Goal: Task Accomplishment & Management: Use online tool/utility

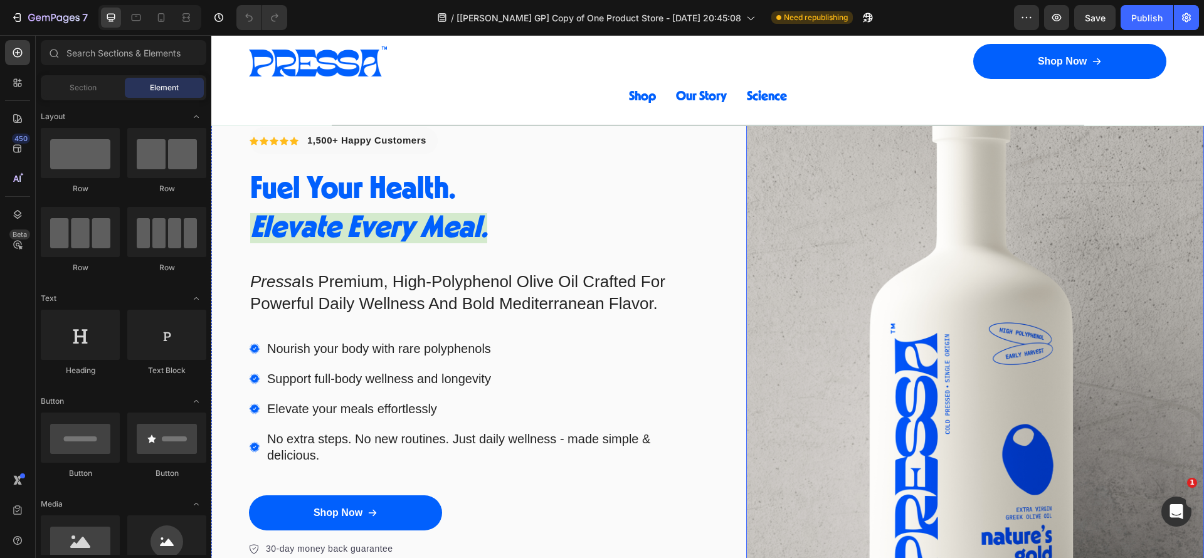
scroll to position [376, 0]
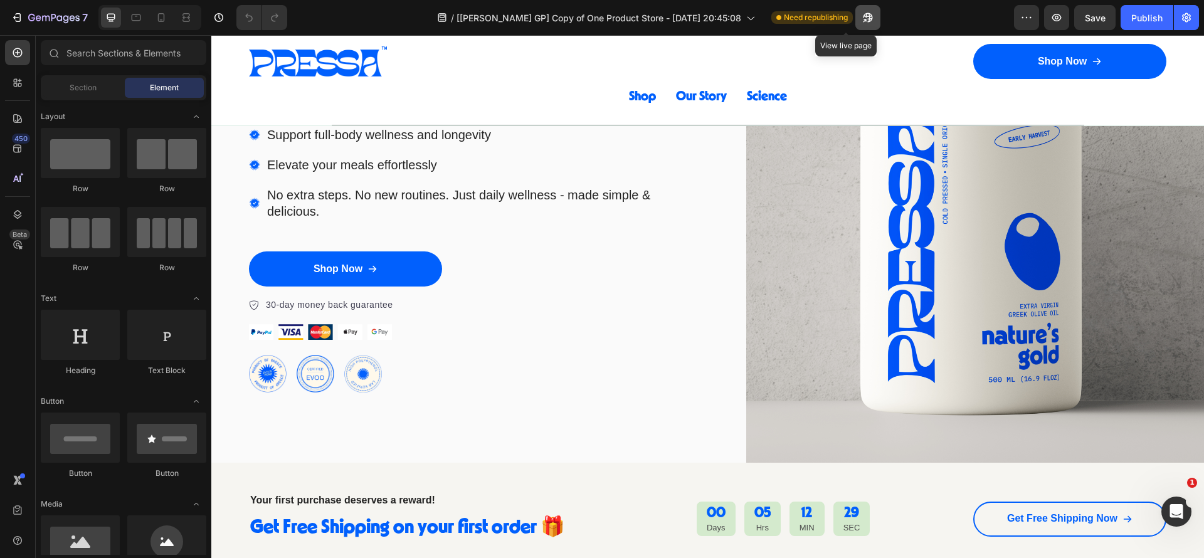
click at [862, 11] on icon "button" at bounding box center [868, 17] width 13 height 13
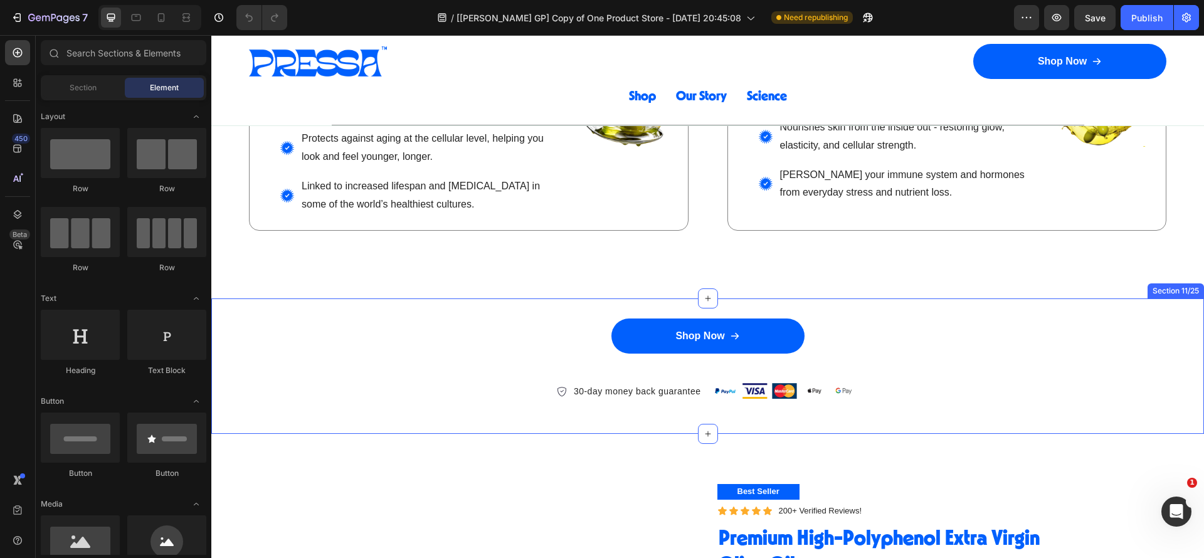
scroll to position [2258, 0]
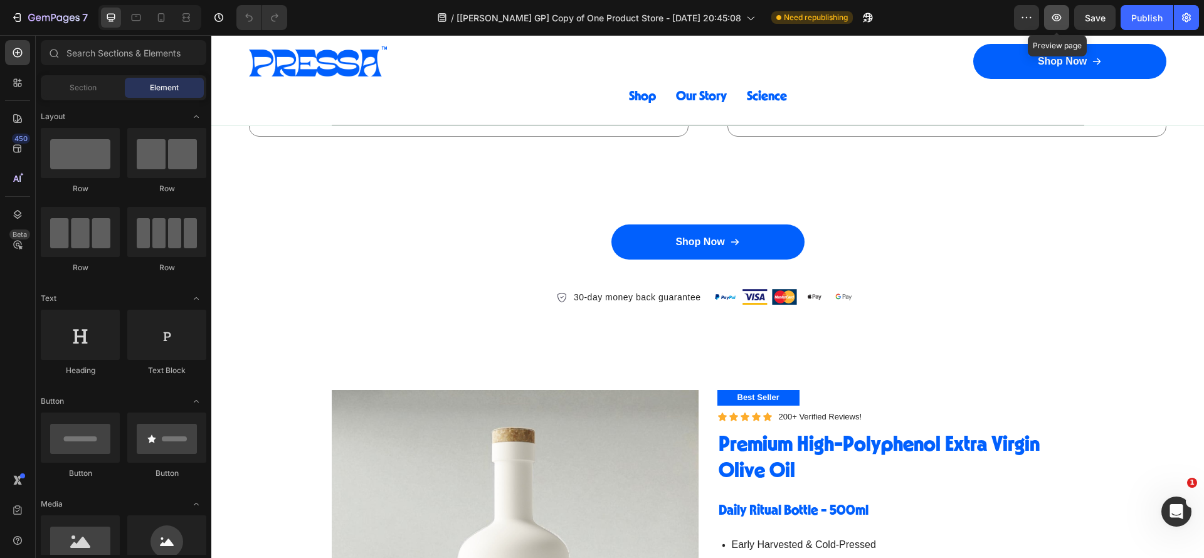
click at [1064, 16] on button "button" at bounding box center [1056, 17] width 25 height 25
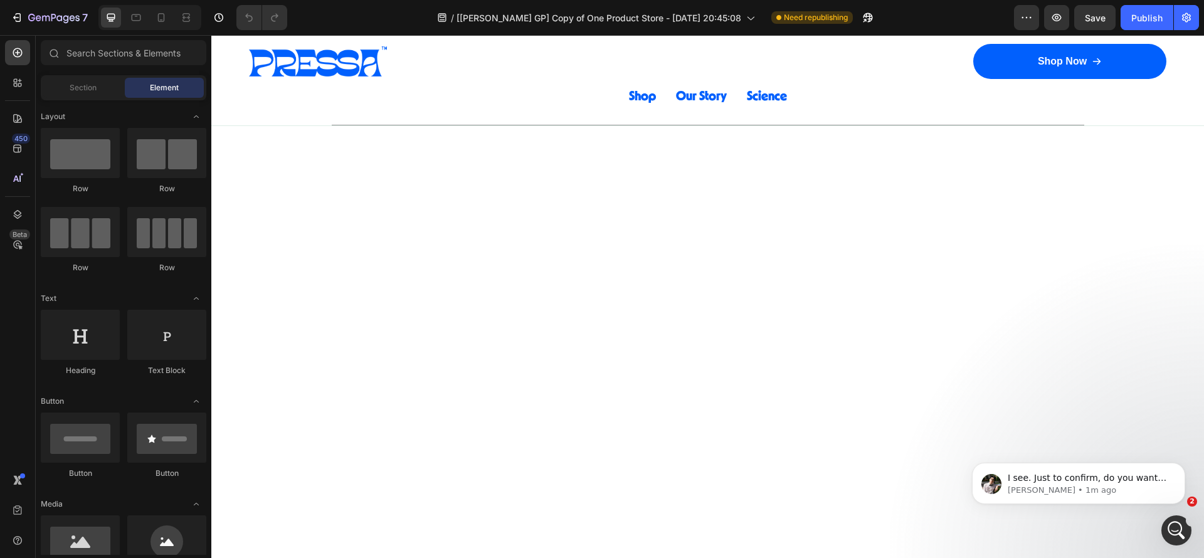
scroll to position [2240, 0]
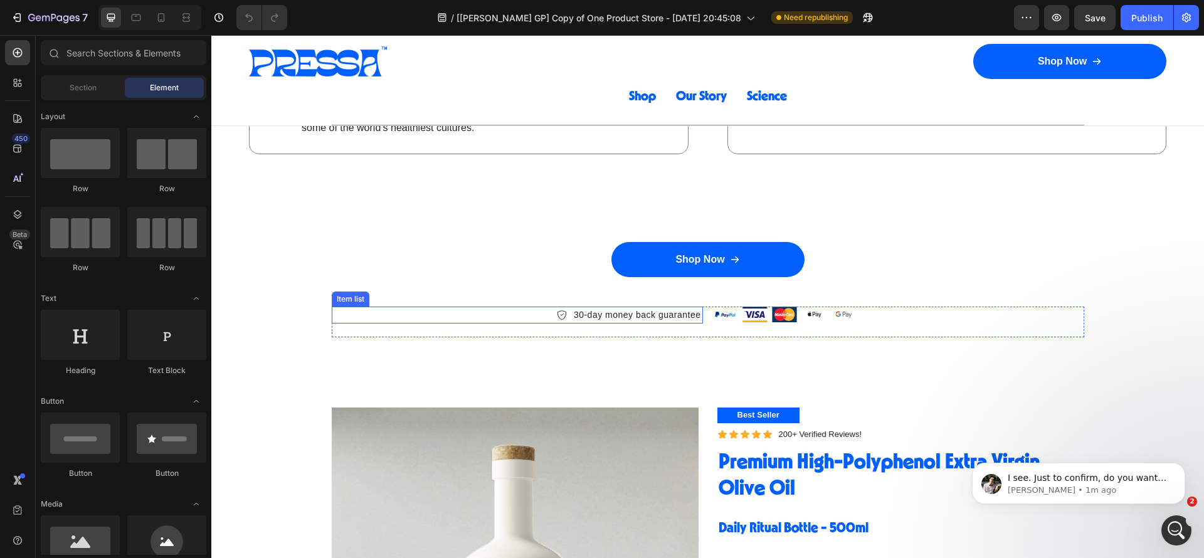
click at [511, 314] on div "30-day money back guarantee" at bounding box center [517, 315] width 371 height 17
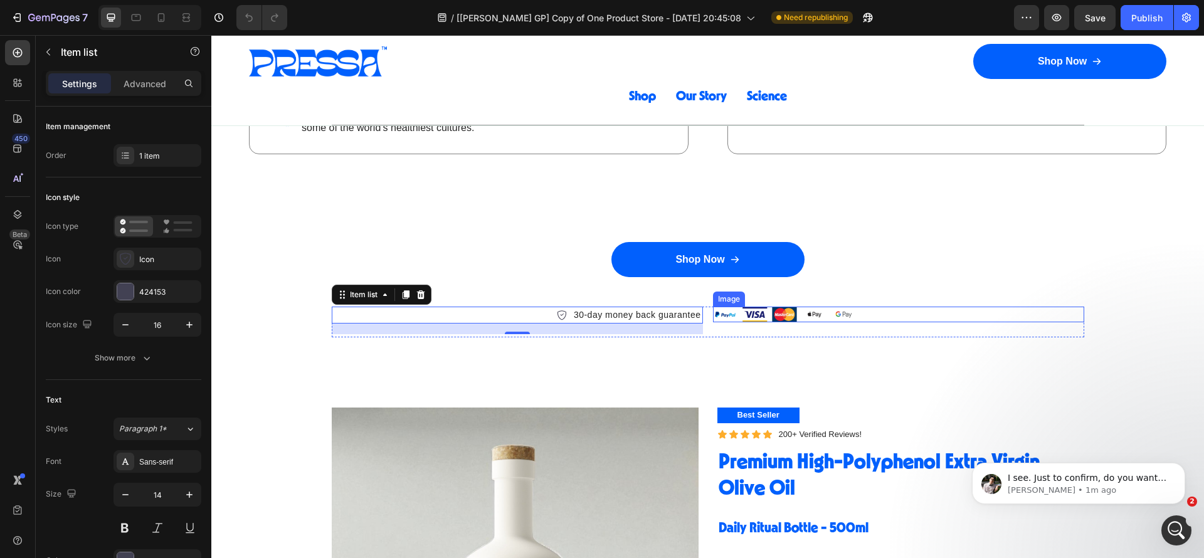
click at [938, 314] on div at bounding box center [898, 314] width 371 height 15
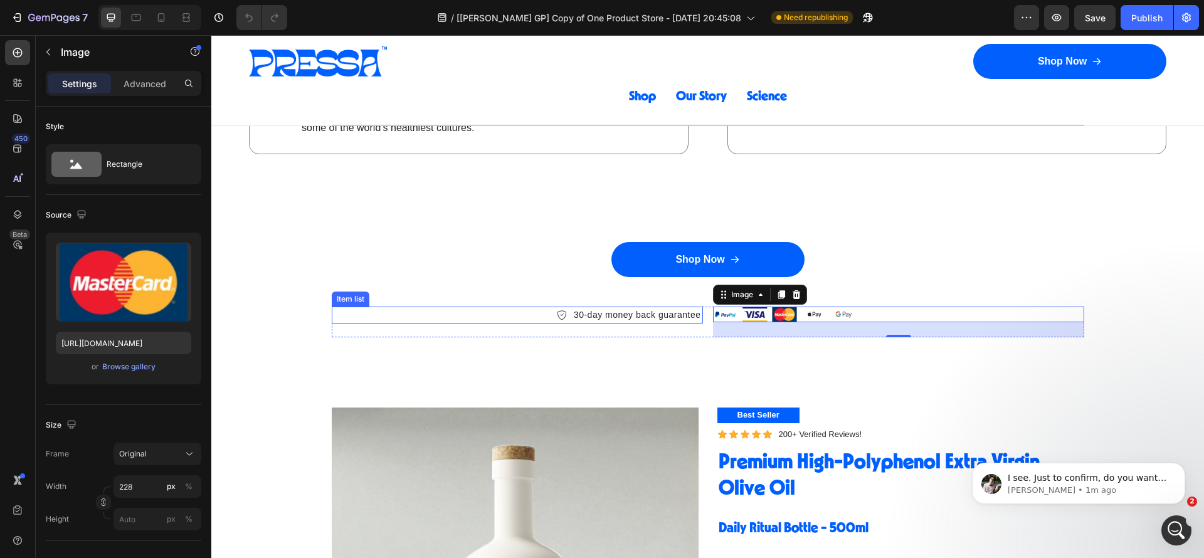
click at [517, 315] on div "30-day money back guarantee" at bounding box center [517, 315] width 371 height 17
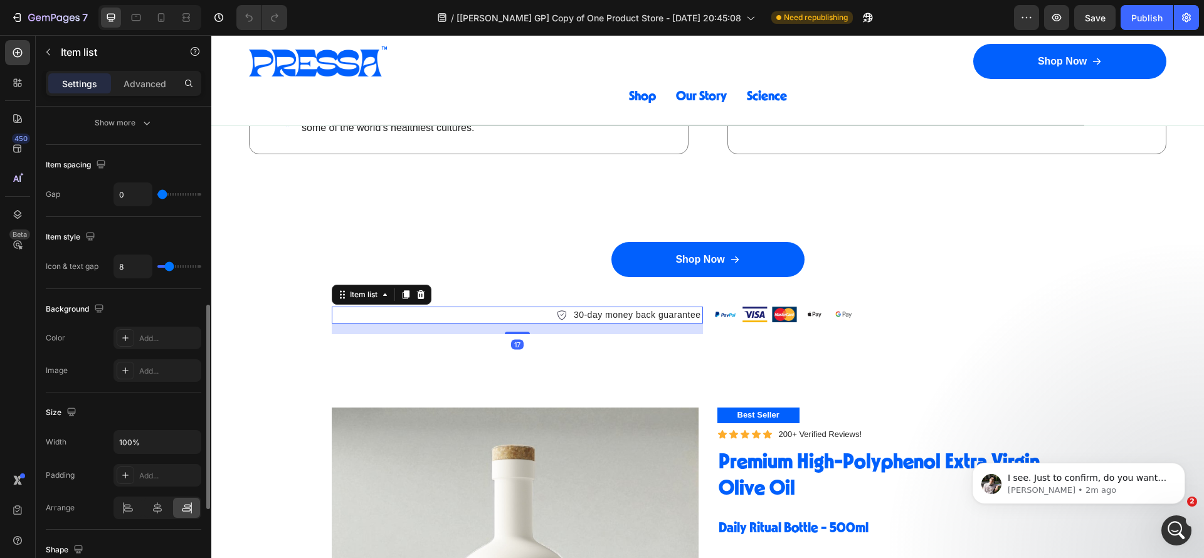
scroll to position [659, 0]
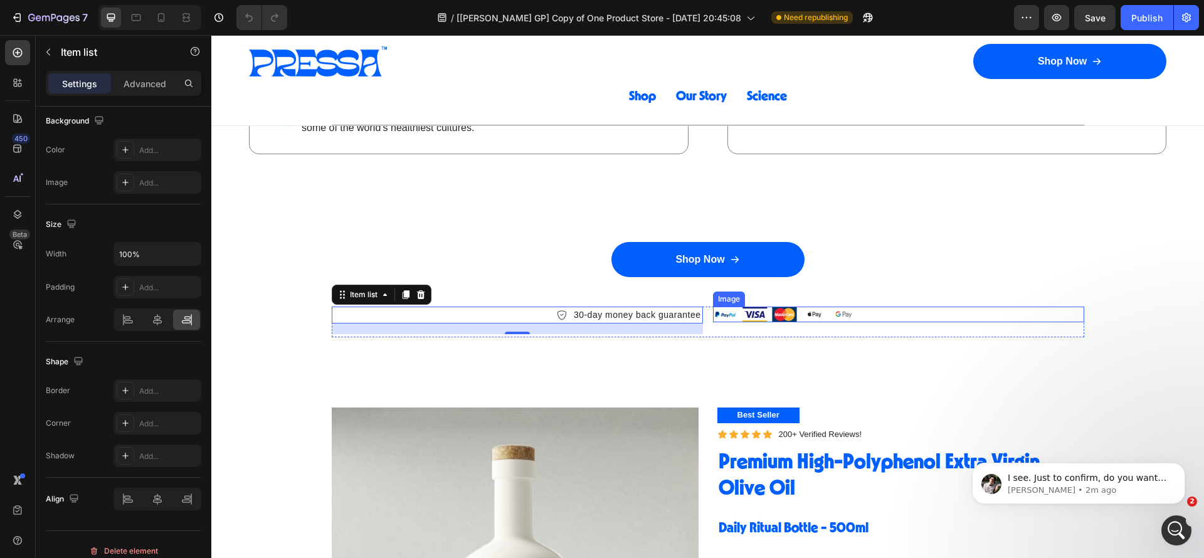
click at [918, 313] on div at bounding box center [898, 314] width 371 height 15
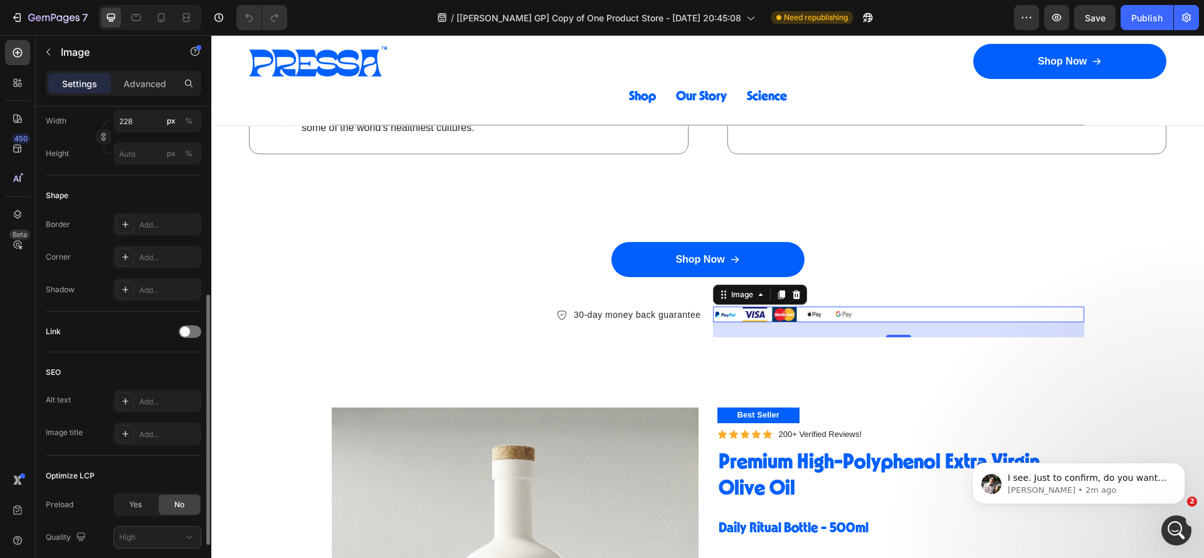
scroll to position [460, 0]
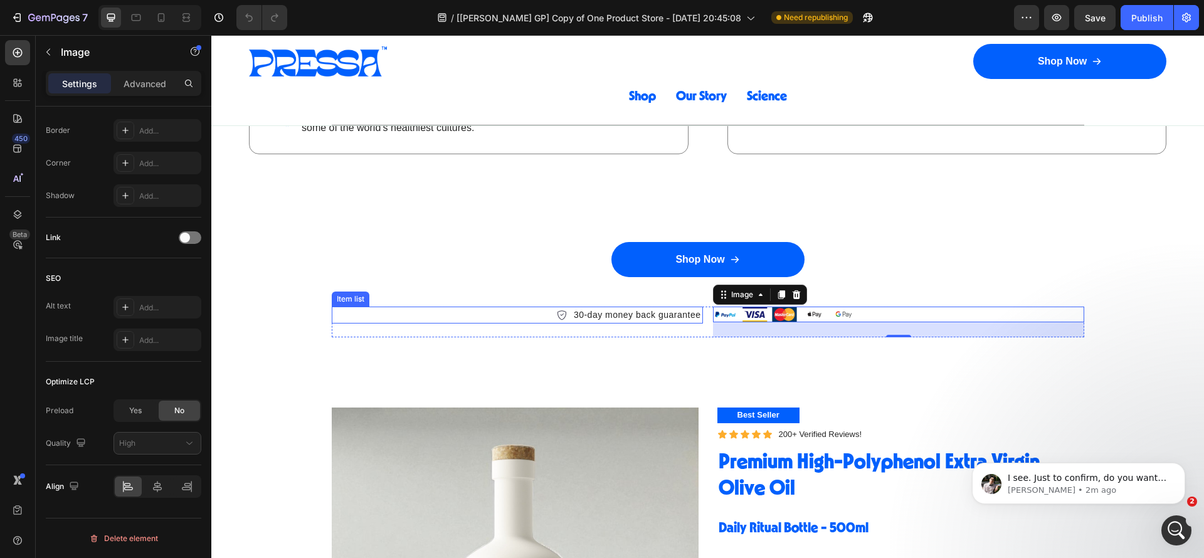
click at [516, 315] on div "30-day money back guarantee" at bounding box center [517, 315] width 371 height 17
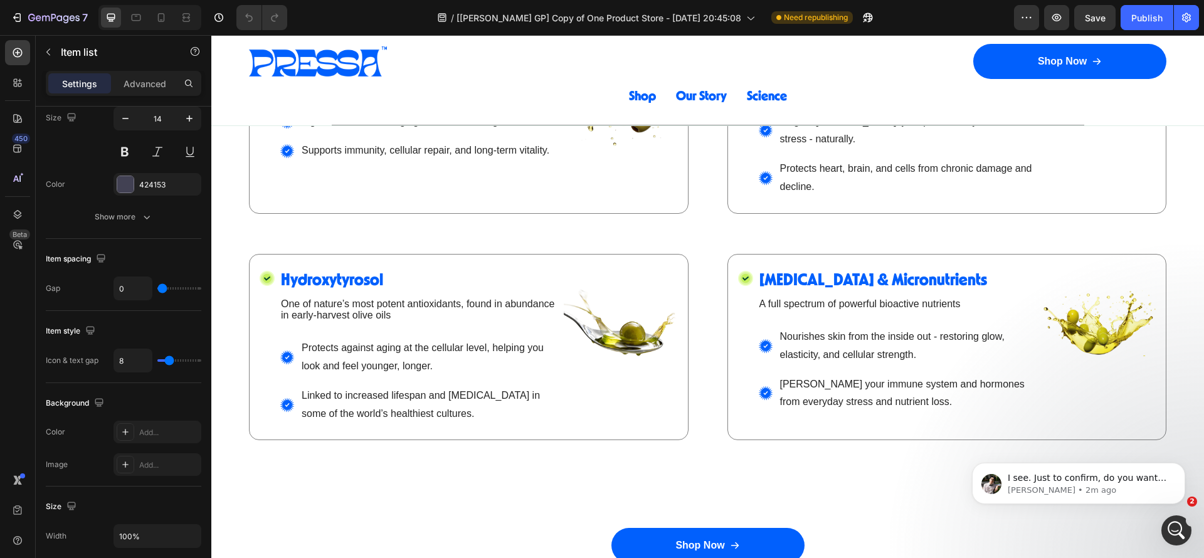
scroll to position [2223, 0]
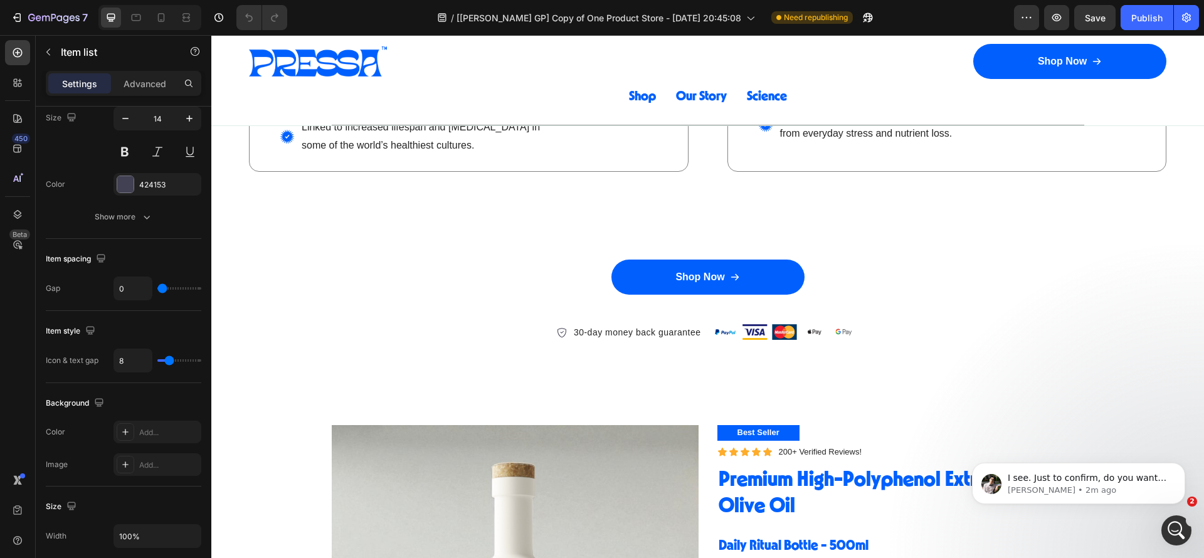
click at [498, 334] on div "30-day money back guarantee" at bounding box center [517, 332] width 371 height 17
click at [162, 16] on icon at bounding box center [161, 17] width 13 height 13
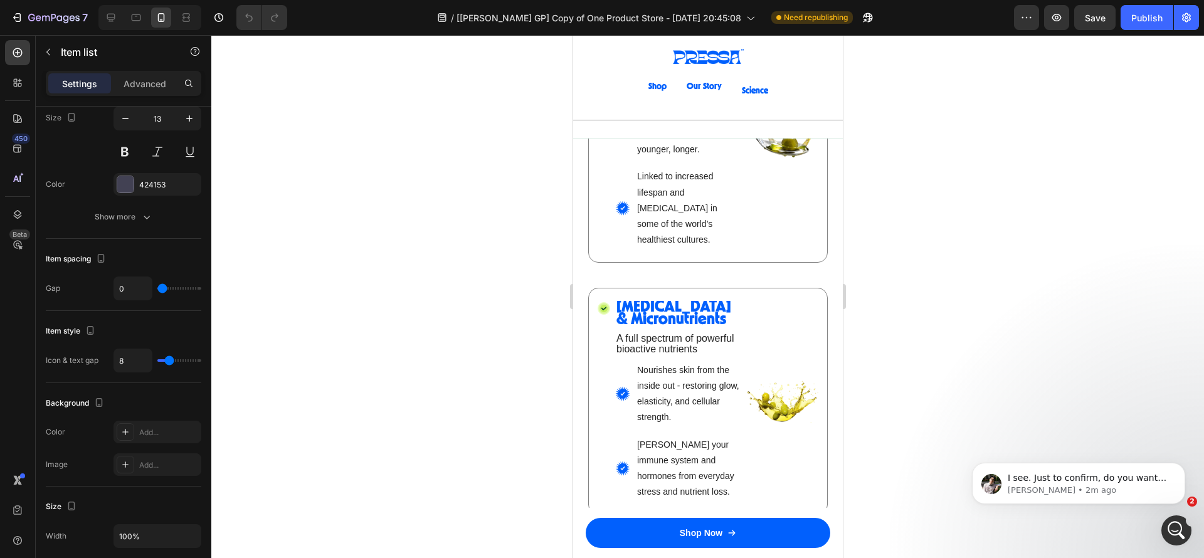
scroll to position [2179, 0]
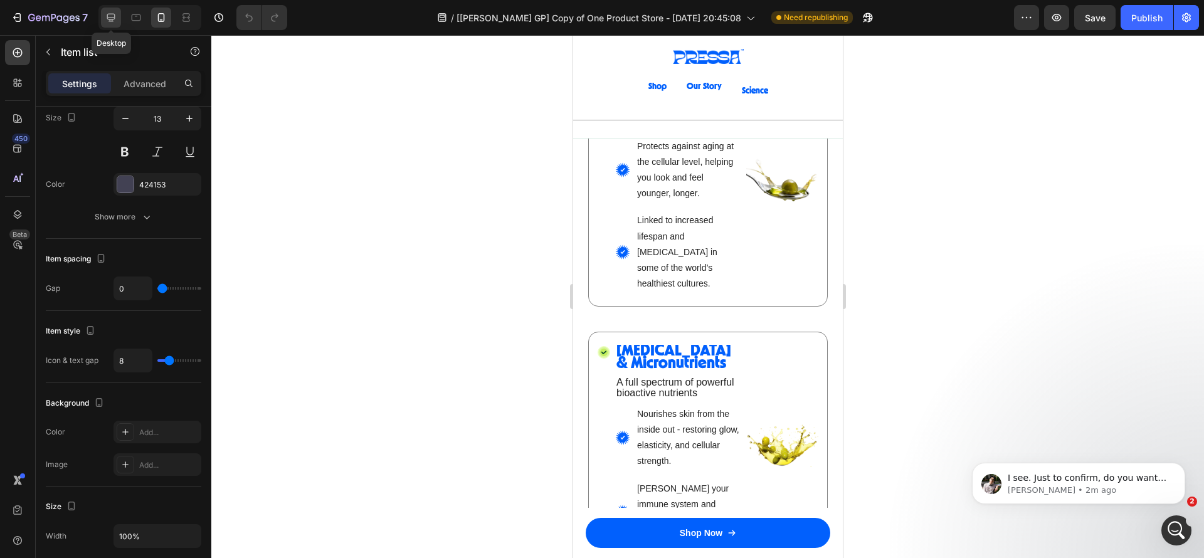
click at [110, 16] on icon at bounding box center [111, 17] width 13 height 13
type input "14"
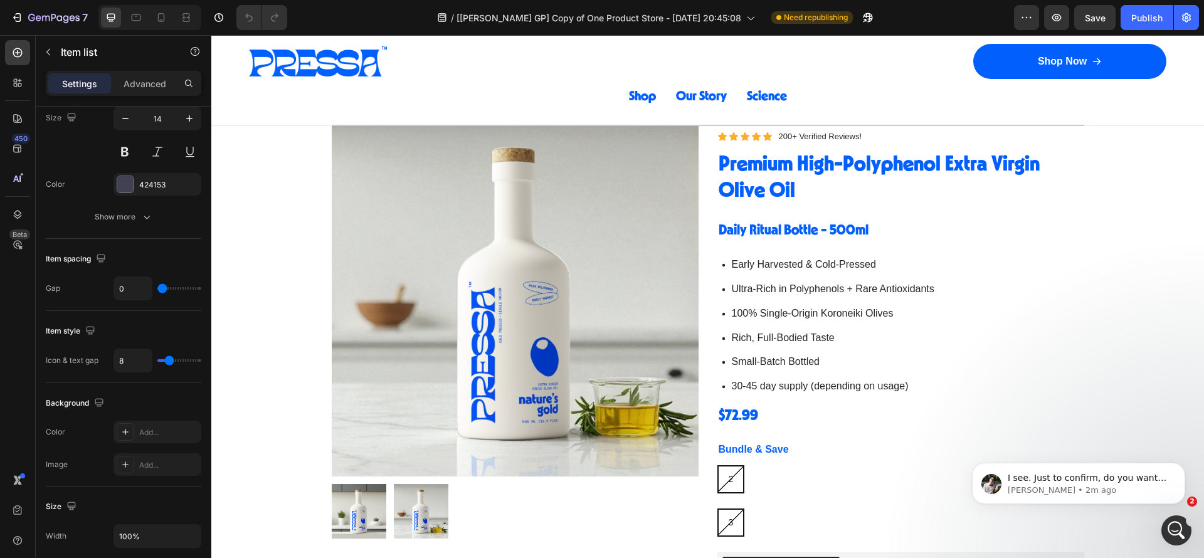
scroll to position [2280, 0]
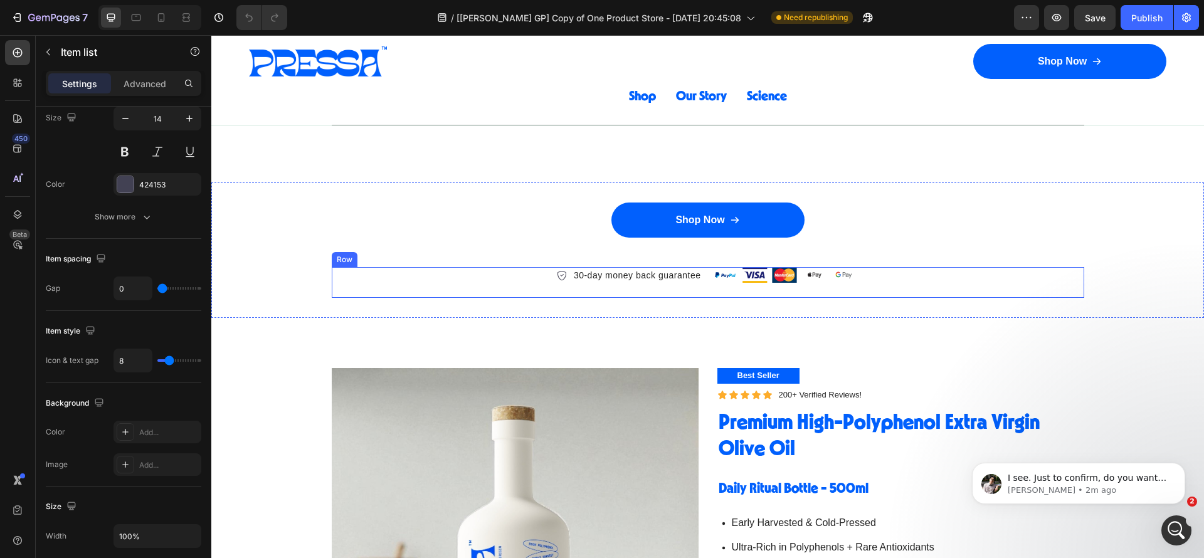
click at [521, 289] on div "30-day money back guarantee Item list" at bounding box center [517, 282] width 371 height 30
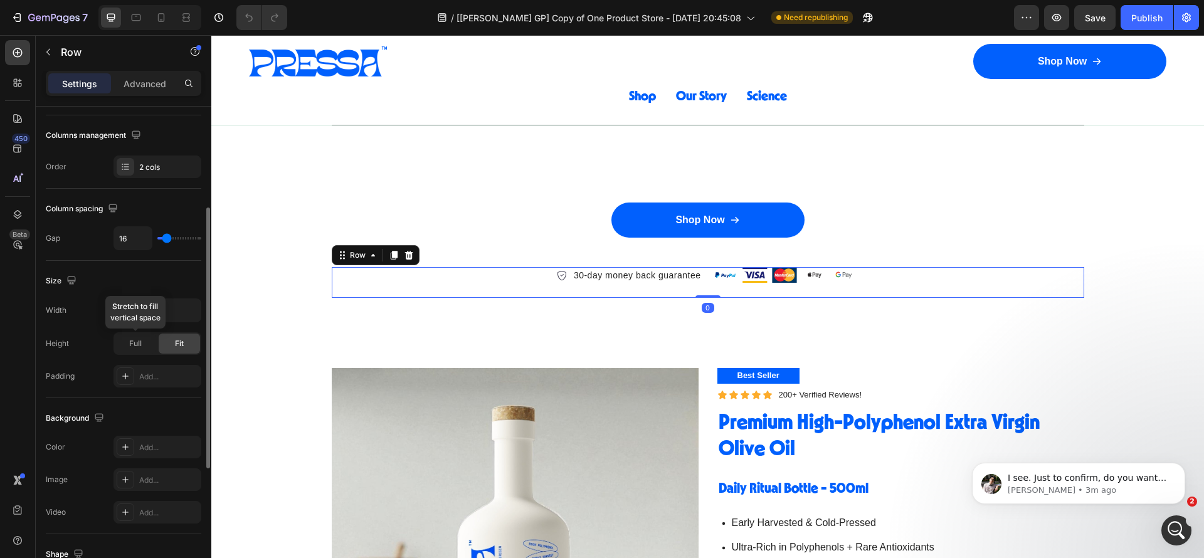
scroll to position [282, 0]
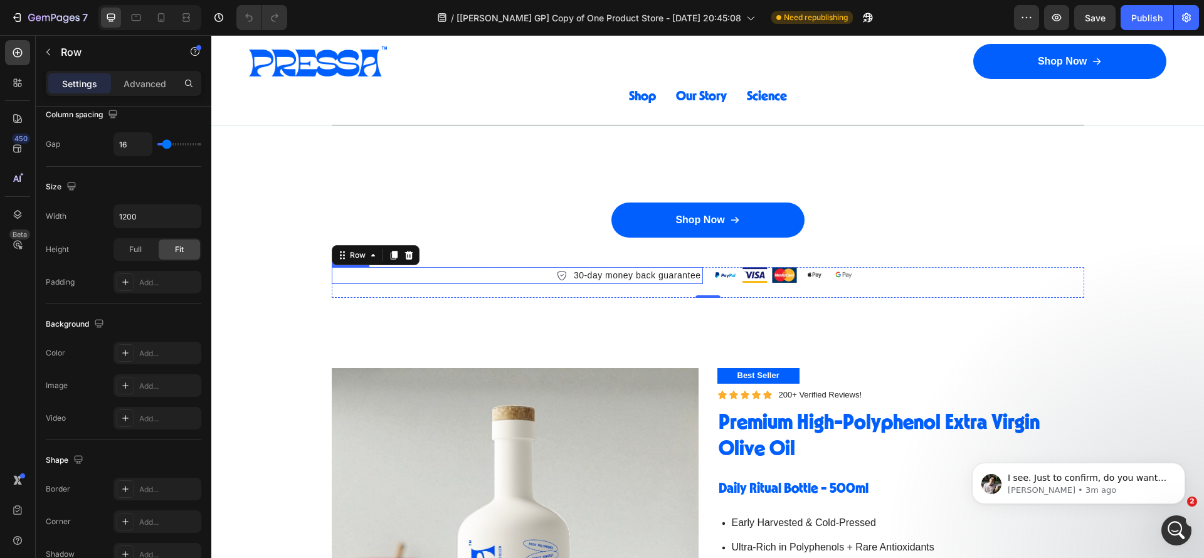
click at [531, 277] on div "30-day money back guarantee" at bounding box center [517, 275] width 371 height 17
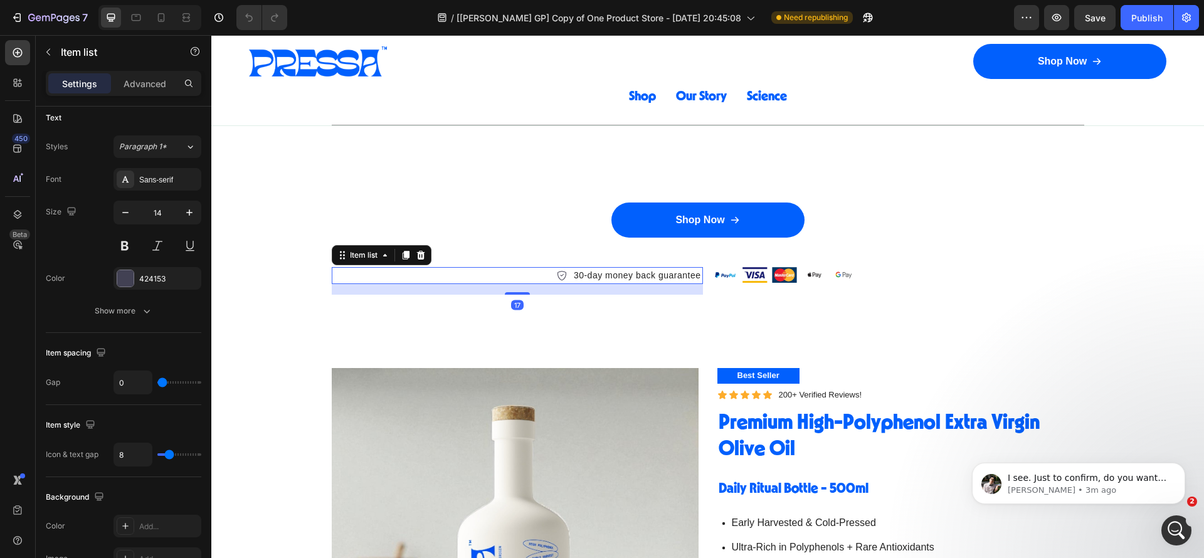
scroll to position [0, 0]
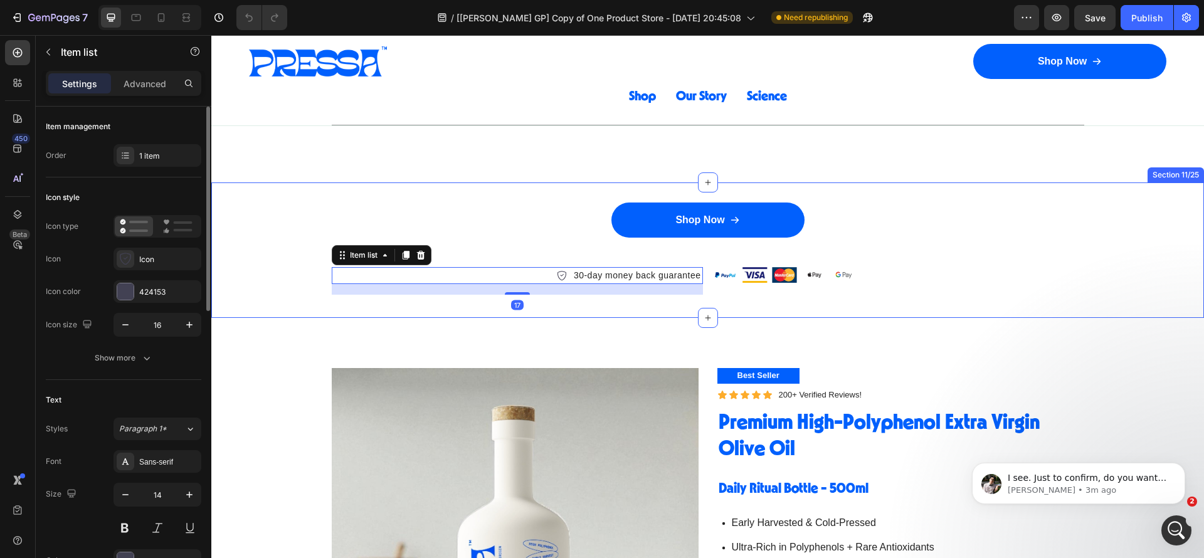
click at [569, 307] on div "Shop Now Button Image Image Image Image Image Row 30-day money back guarantee I…" at bounding box center [707, 250] width 993 height 135
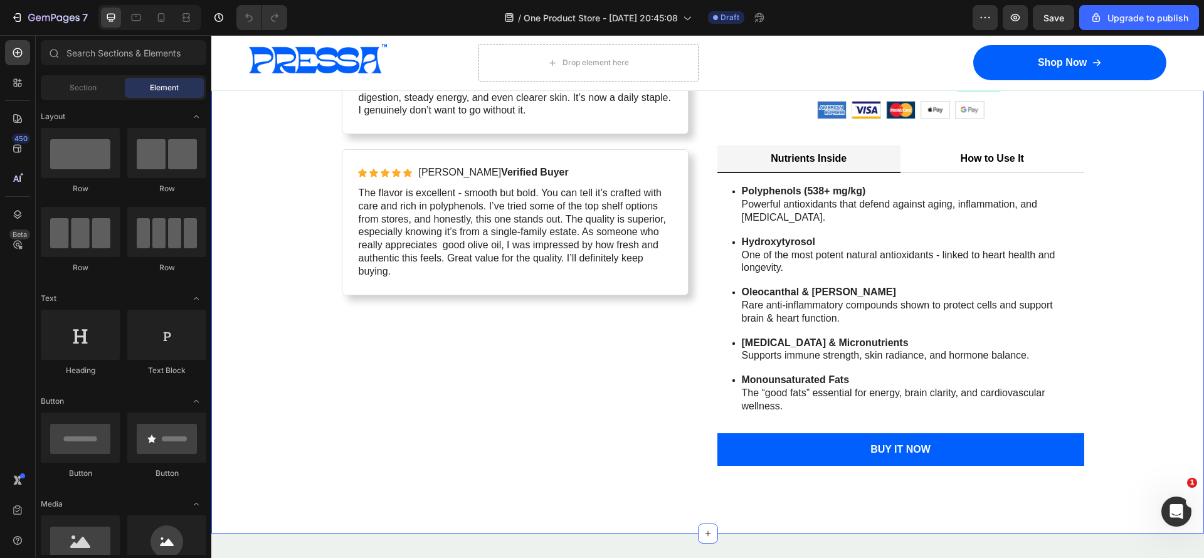
scroll to position [5579, 0]
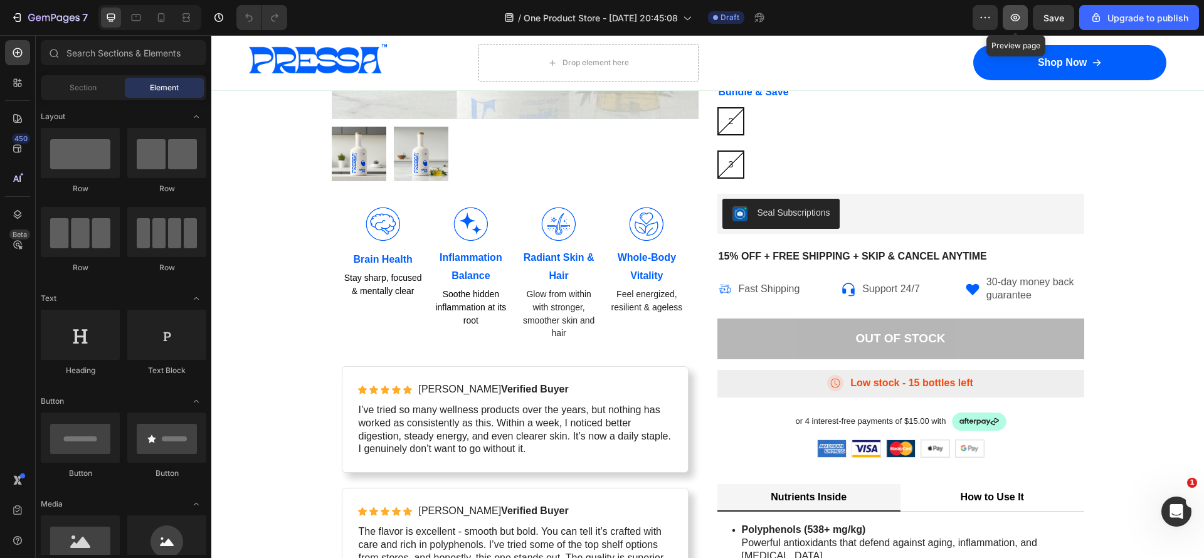
click at [1017, 12] on icon "button" at bounding box center [1015, 17] width 13 height 13
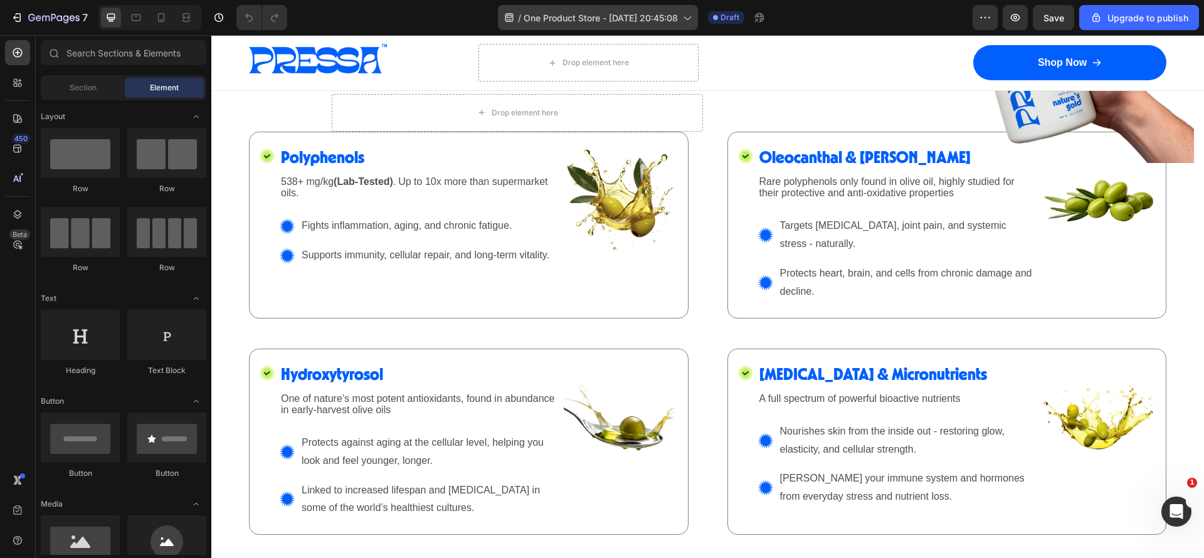
scroll to position [946, 0]
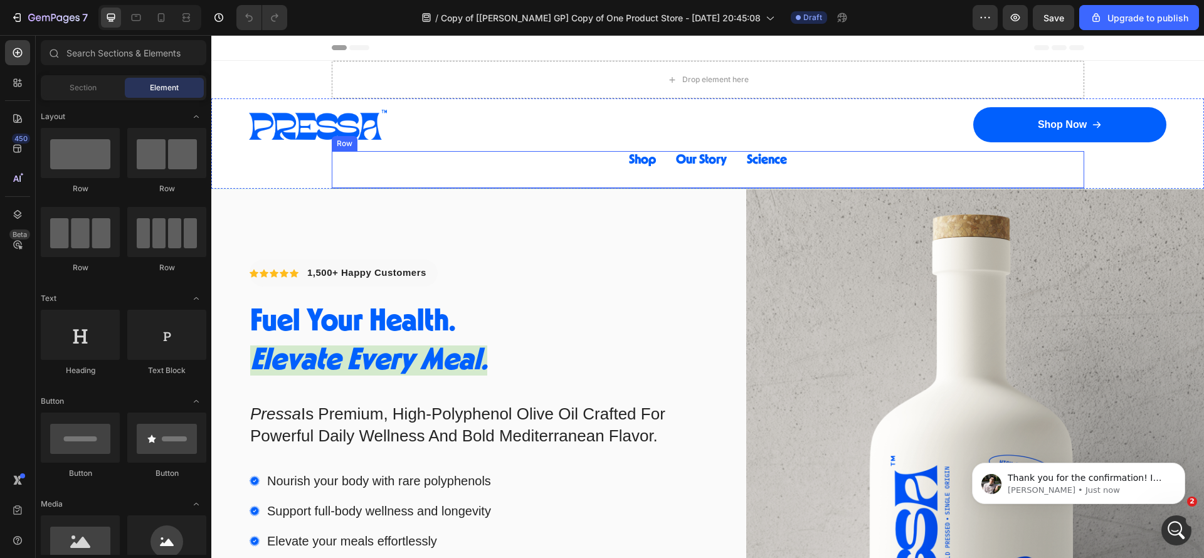
click at [798, 165] on div "Shop Button Our Story Button Science Button Row" at bounding box center [708, 170] width 753 height 38
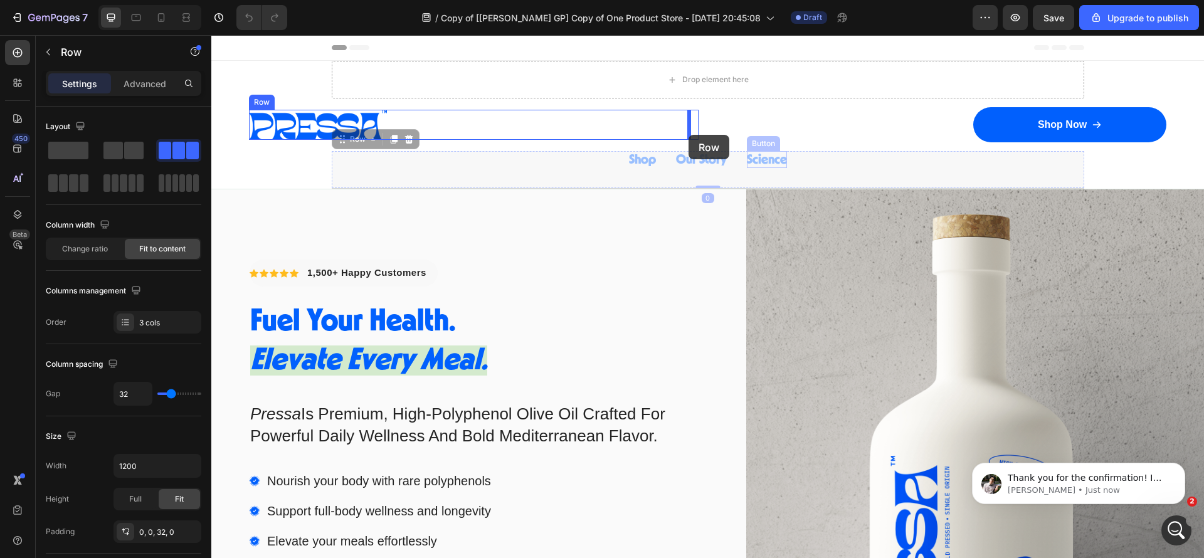
drag, startPoint x: 797, startPoint y: 159, endPoint x: 691, endPoint y: 134, distance: 108.8
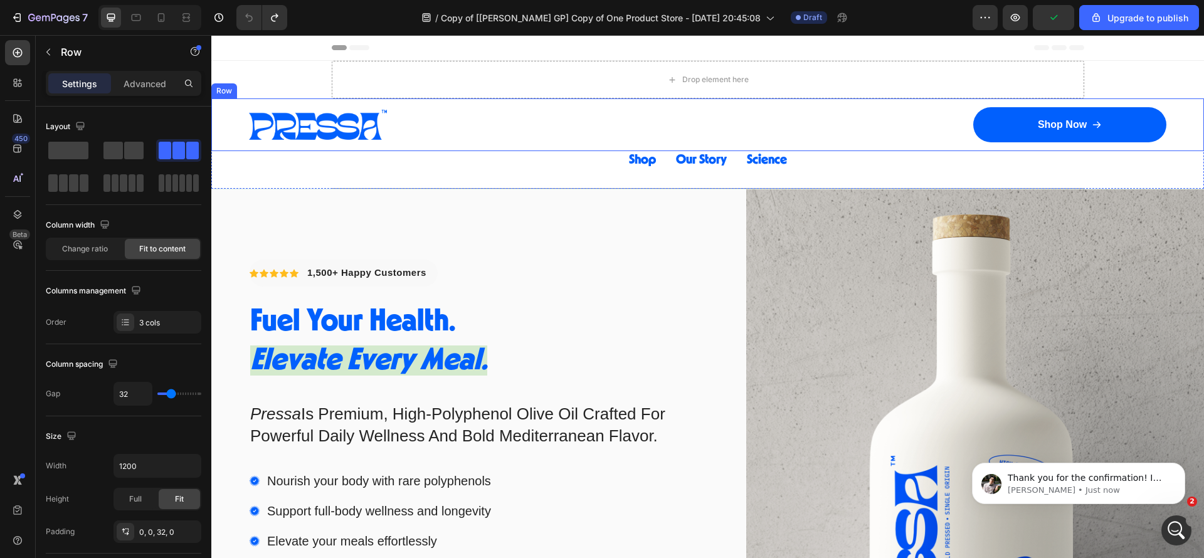
click at [696, 121] on div "Image Row Shop Now Button Row Row" at bounding box center [707, 124] width 993 height 53
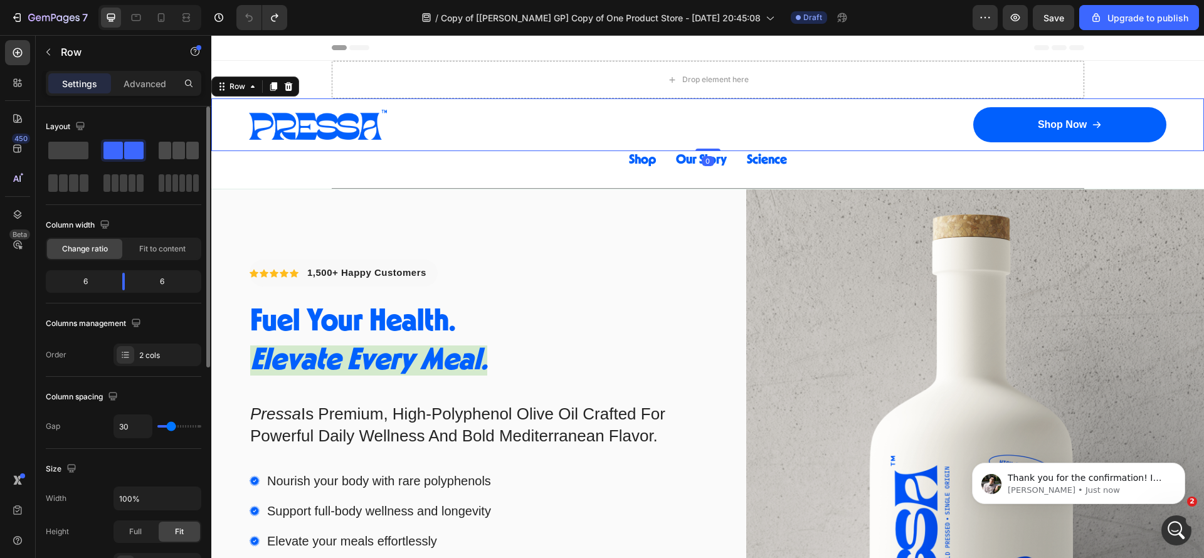
drag, startPoint x: 173, startPoint y: 146, endPoint x: 553, endPoint y: 119, distance: 381.1
click at [173, 146] on span at bounding box center [178, 151] width 13 height 18
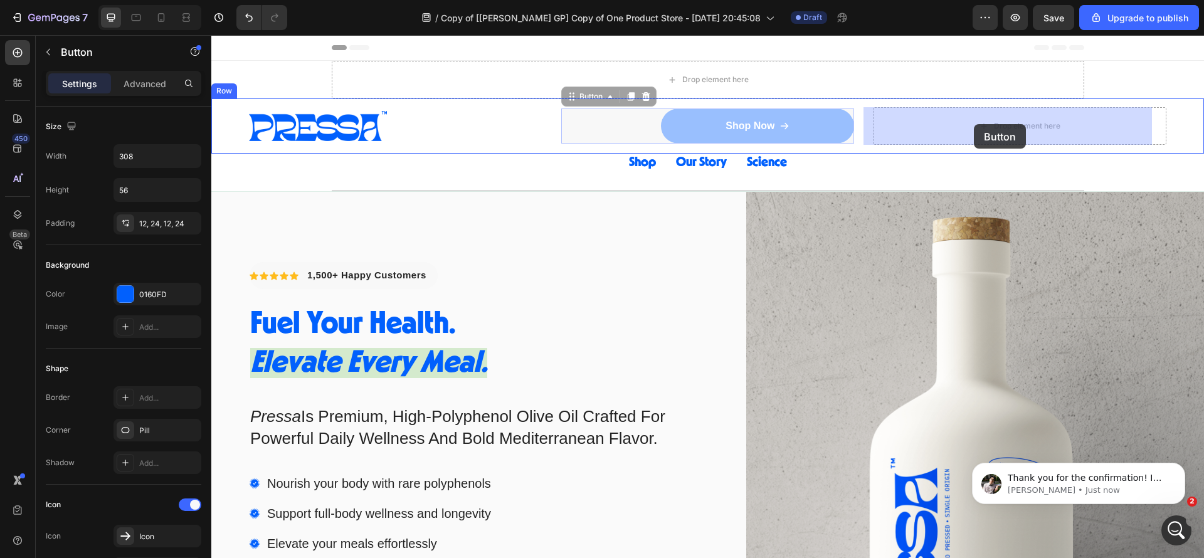
drag, startPoint x: 602, startPoint y: 124, endPoint x: 974, endPoint y: 124, distance: 371.9
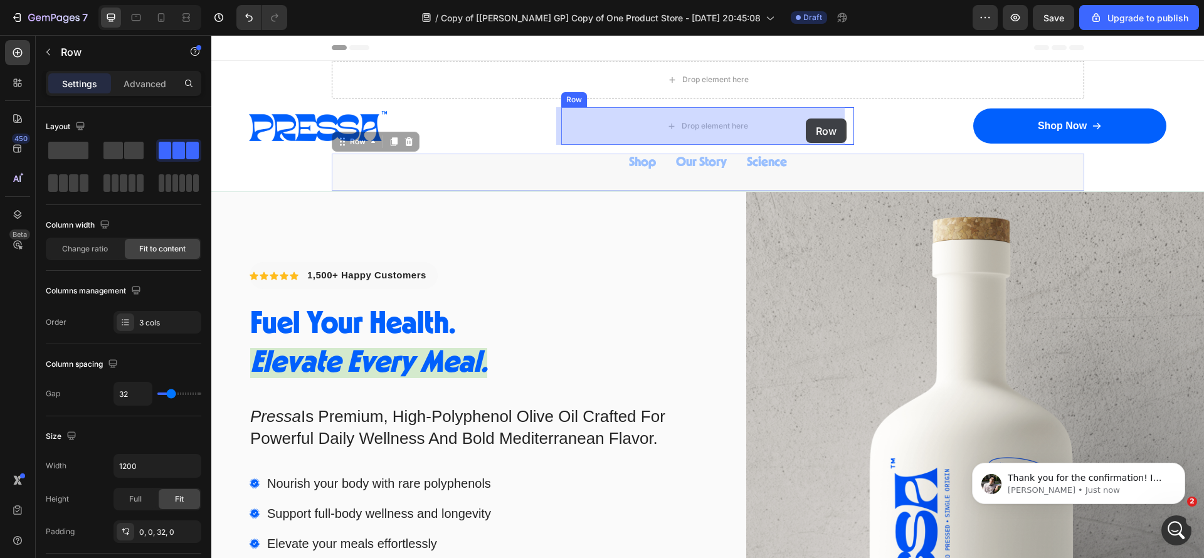
drag, startPoint x: 815, startPoint y: 163, endPoint x: 806, endPoint y: 129, distance: 35.2
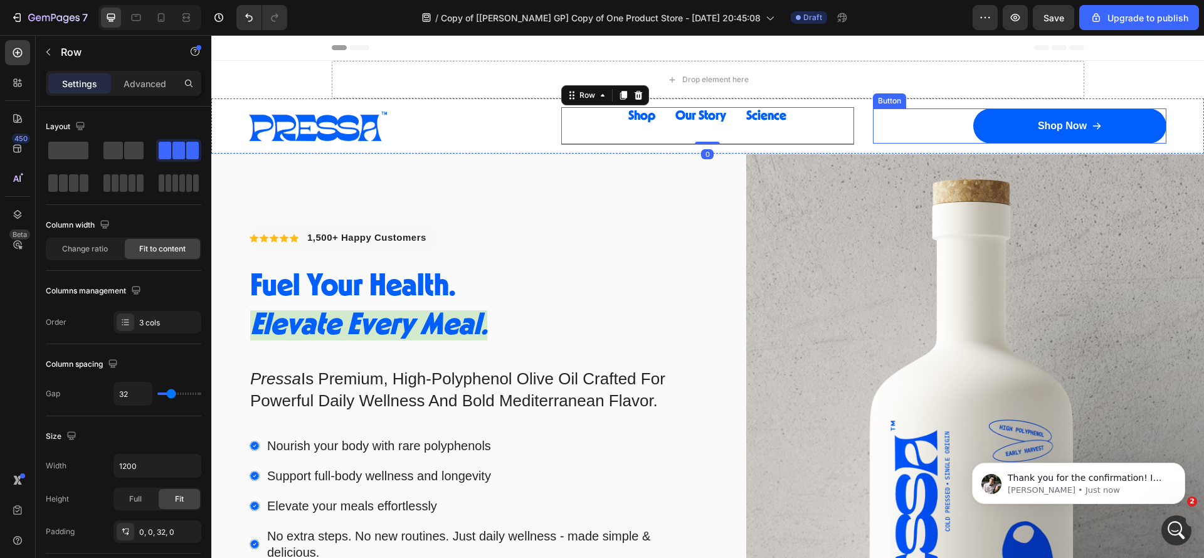
click at [873, 132] on div "Shop Now Button" at bounding box center [1020, 126] width 294 height 35
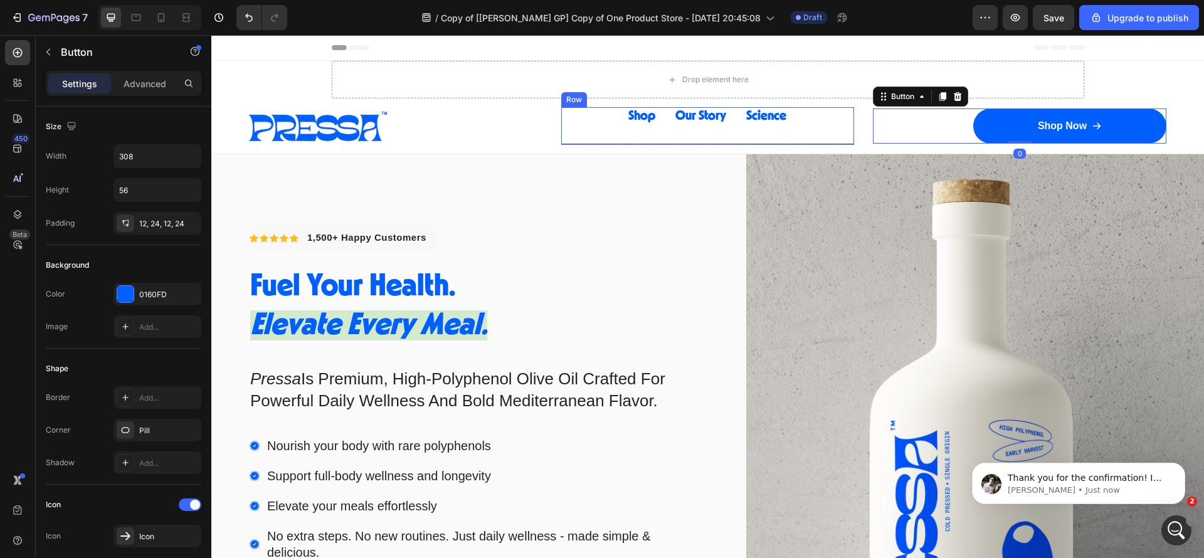
click at [803, 134] on div "Shop Button Our Story Button Science Button Row" at bounding box center [708, 126] width 294 height 38
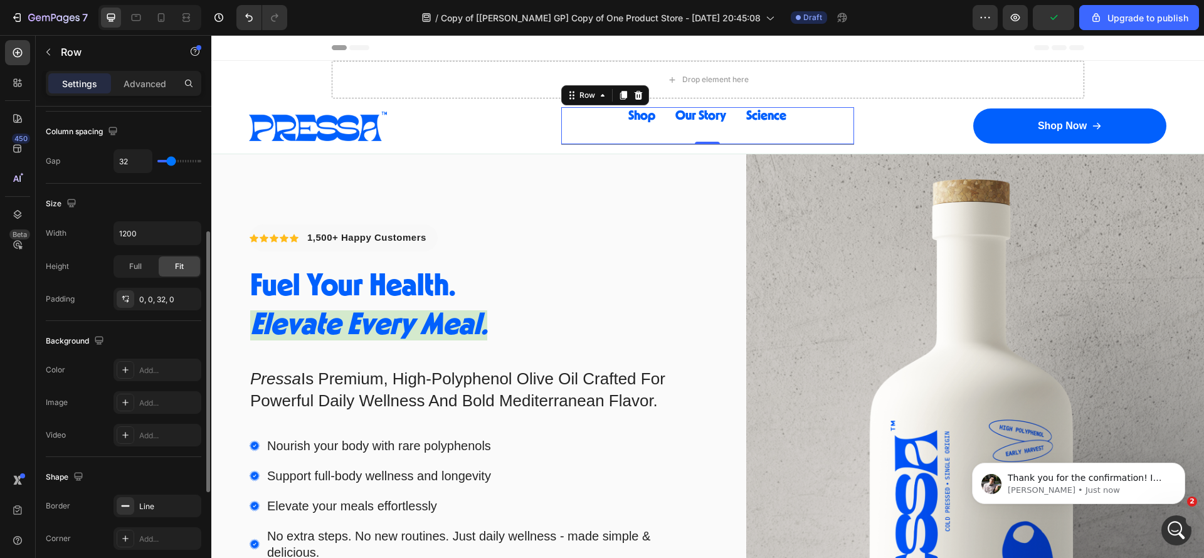
scroll to position [421, 0]
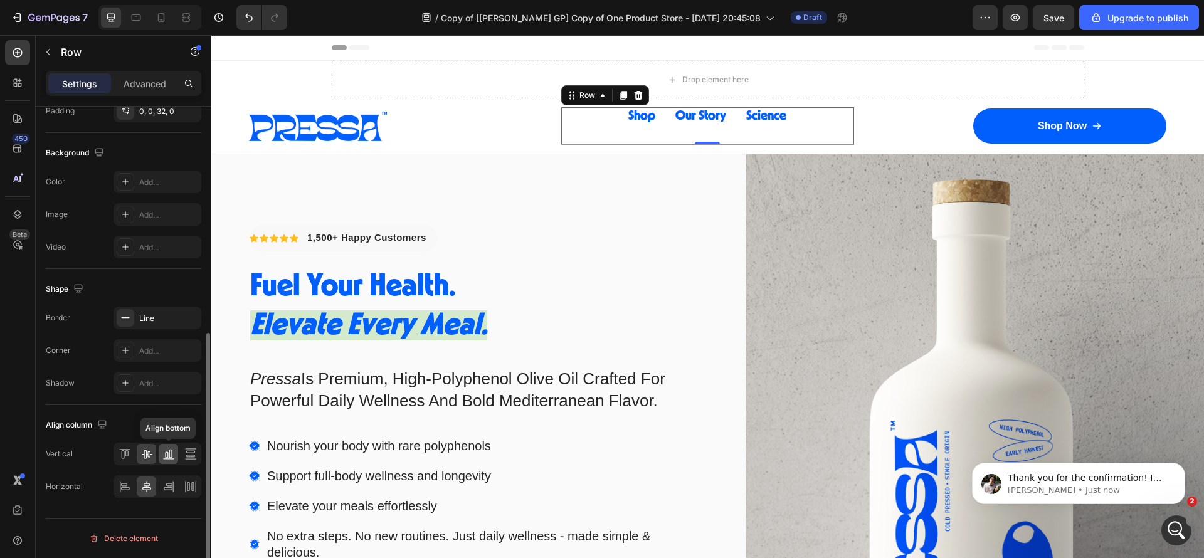
click at [167, 457] on icon at bounding box center [166, 455] width 3 height 6
click at [615, 117] on div "Shop Button Our Story Button Science Button Row 0" at bounding box center [708, 126] width 294 height 38
click at [649, 118] on div "Shop Button Our Story Button Science Button Row 0" at bounding box center [708, 126] width 294 height 38
click at [639, 116] on span "Shop" at bounding box center [641, 115] width 27 height 13
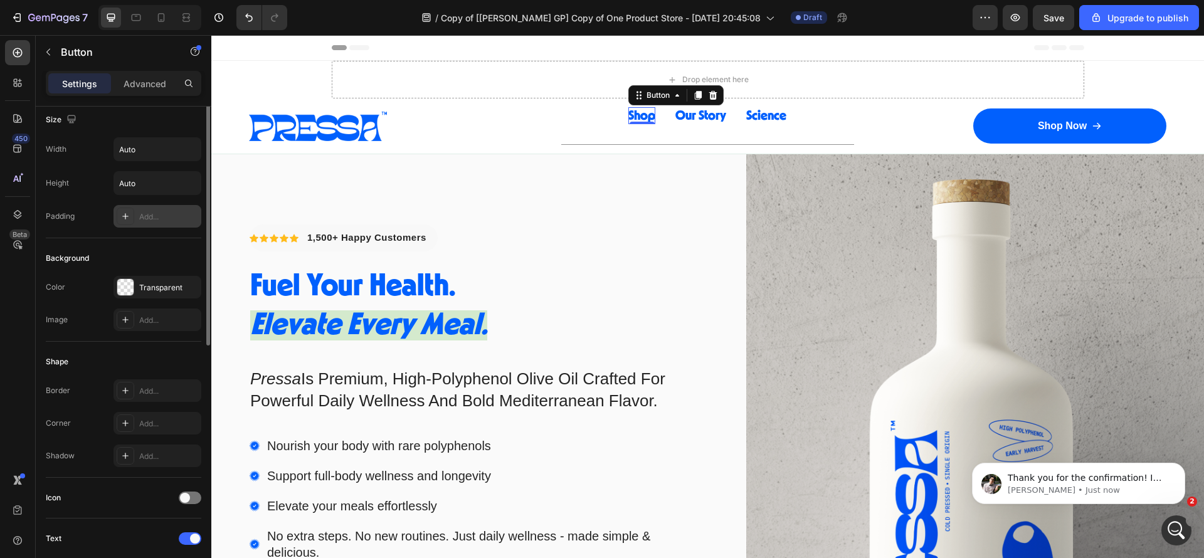
scroll to position [0, 0]
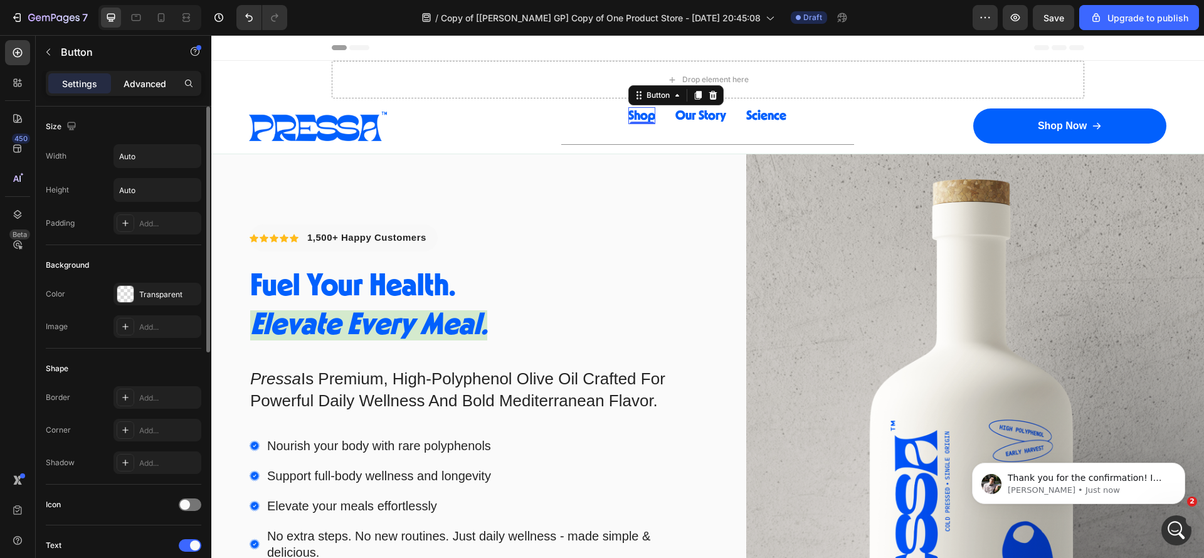
click at [140, 84] on p "Advanced" at bounding box center [145, 83] width 43 height 13
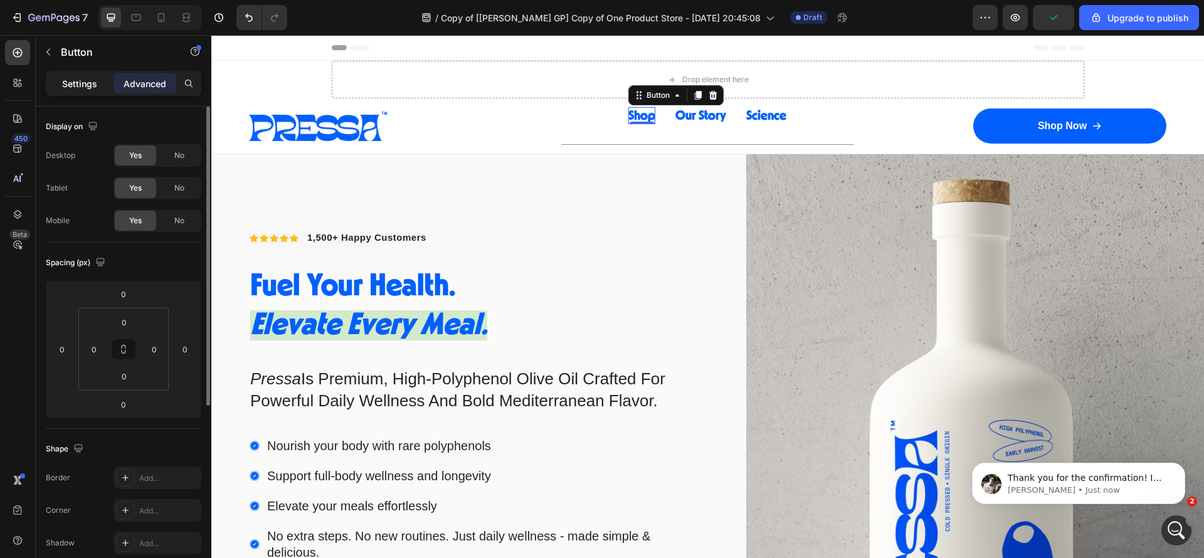
click at [92, 83] on p "Settings" at bounding box center [79, 83] width 35 height 13
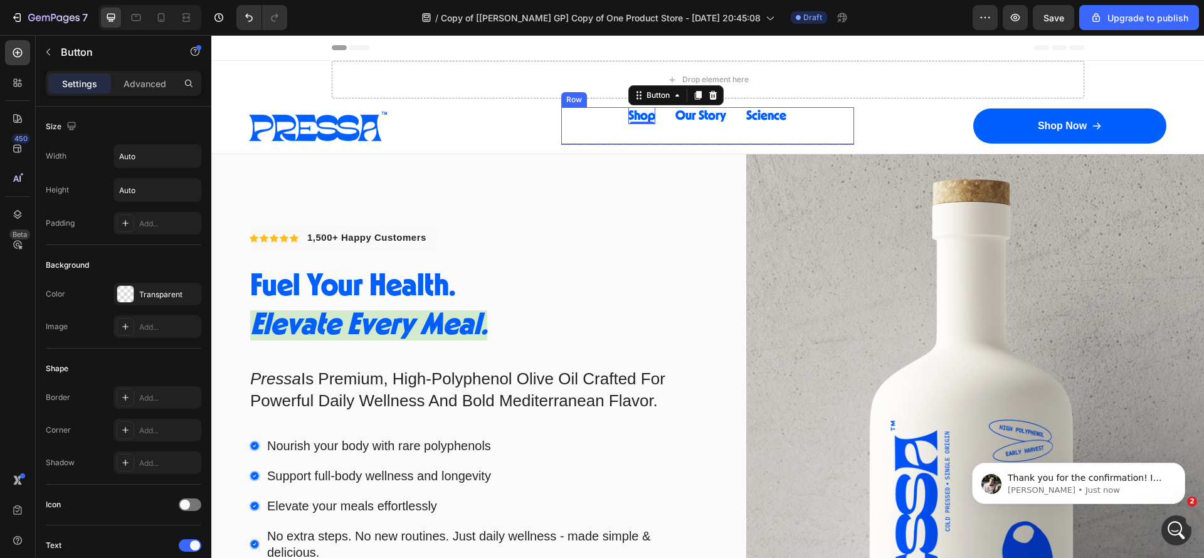
click at [732, 135] on div "Shop Button 0 Our Story Button Science Button Row" at bounding box center [708, 126] width 294 height 38
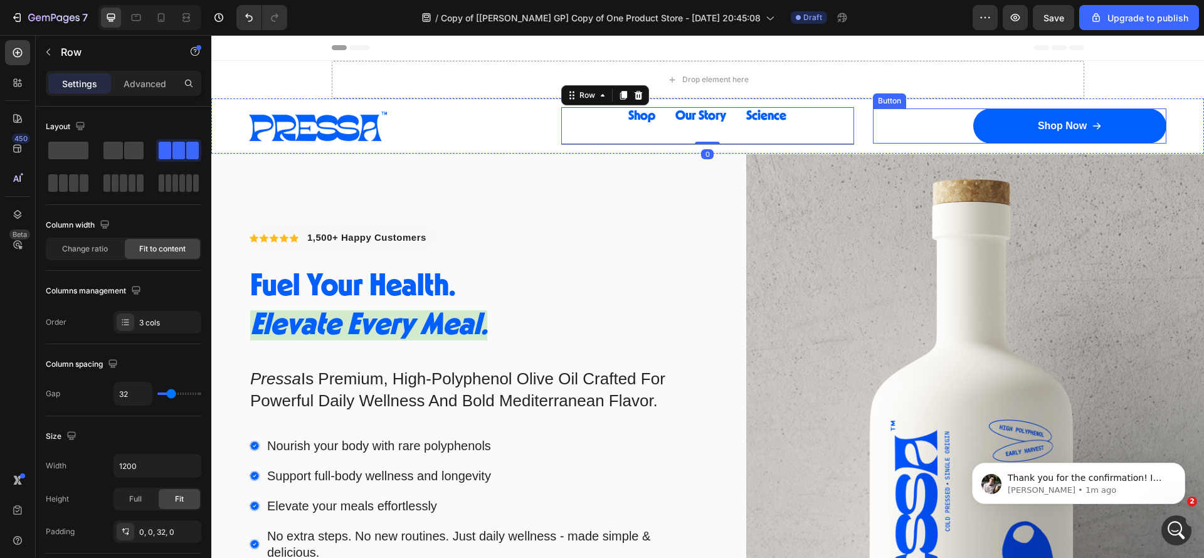
click at [873, 131] on div "Shop Now Button" at bounding box center [1020, 126] width 294 height 35
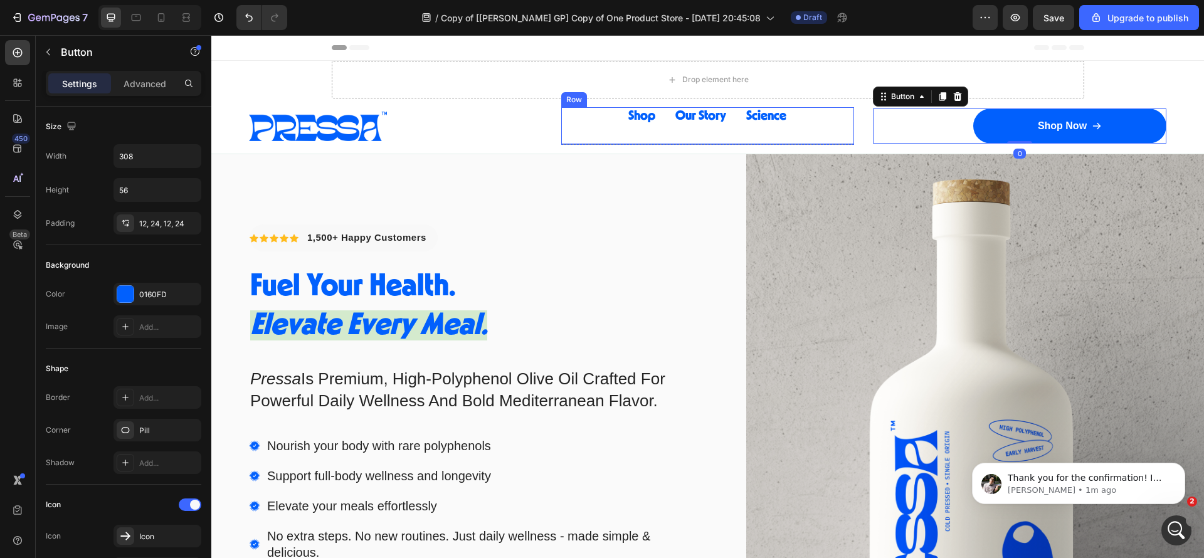
click at [825, 123] on div "Shop Button Our Story Button Science Button Row" at bounding box center [708, 126] width 294 height 38
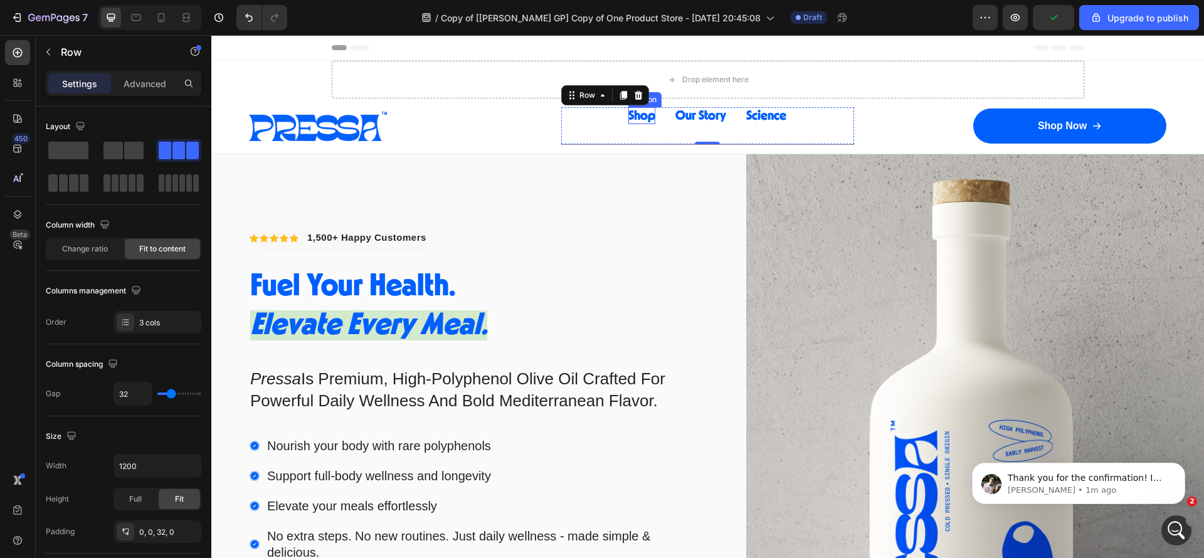
click at [637, 120] on span "Shop" at bounding box center [641, 115] width 27 height 13
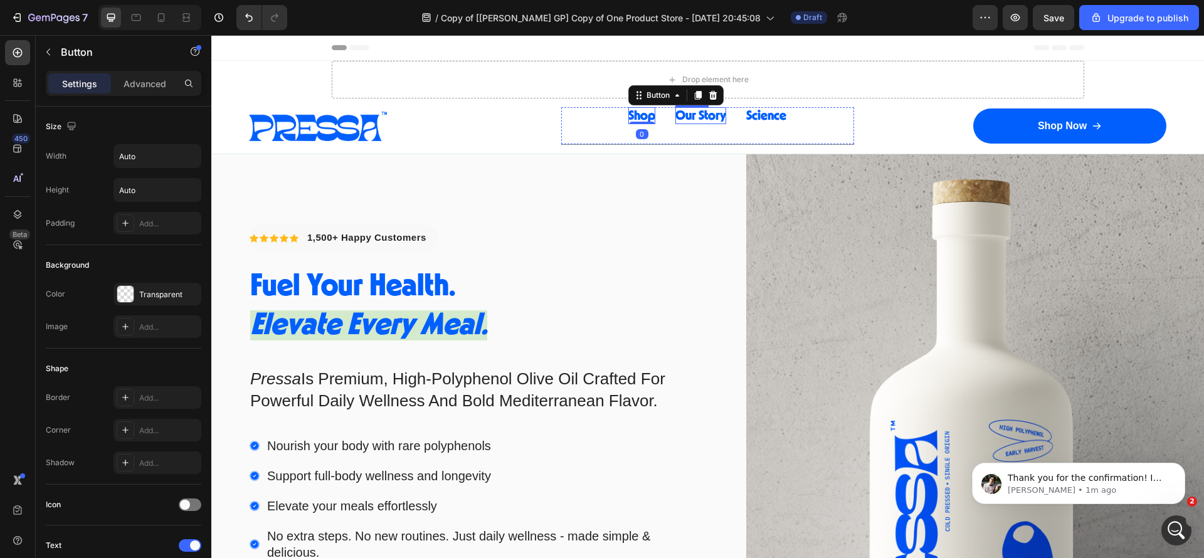
click at [687, 114] on span "Our Story" at bounding box center [701, 115] width 51 height 13
click at [770, 116] on span "Science" at bounding box center [766, 115] width 40 height 13
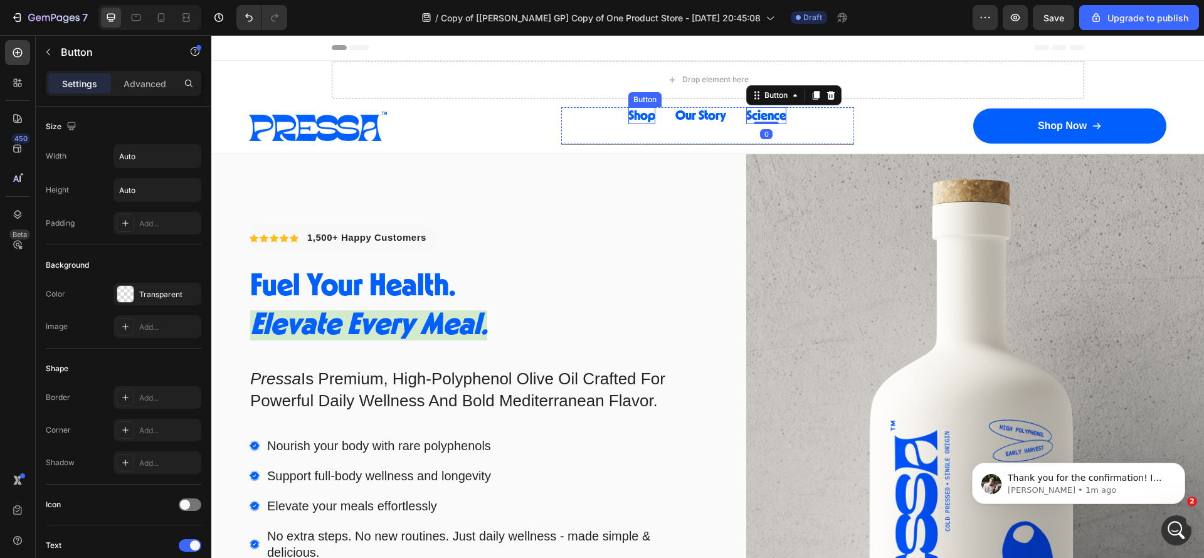
click at [639, 115] on span "Shop" at bounding box center [641, 115] width 27 height 13
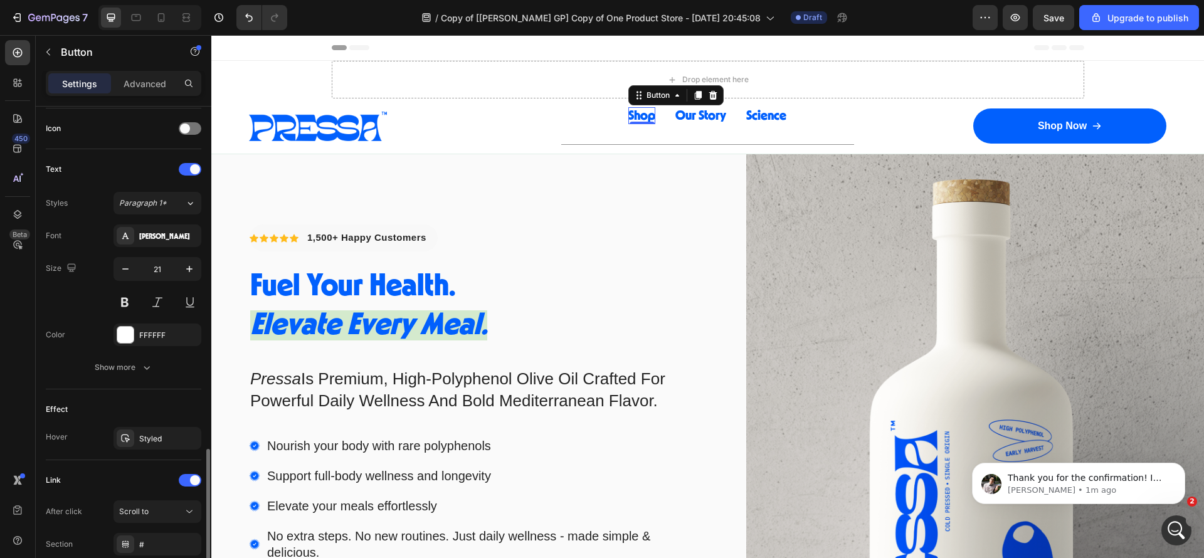
scroll to position [477, 0]
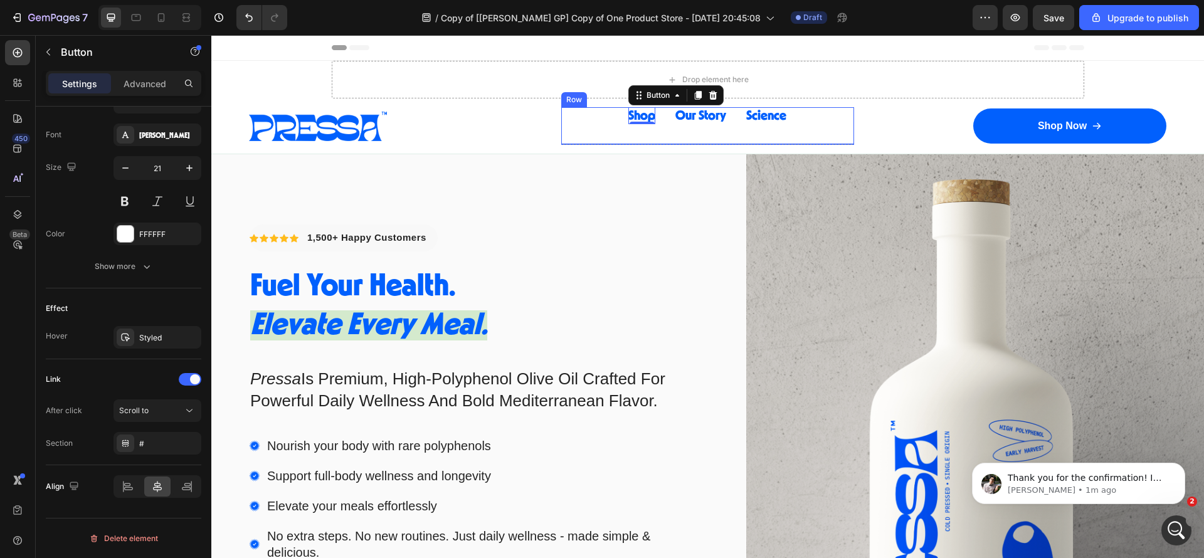
click at [712, 132] on div "Shop Button 0 Our Story Button Science Button Row" at bounding box center [708, 126] width 294 height 38
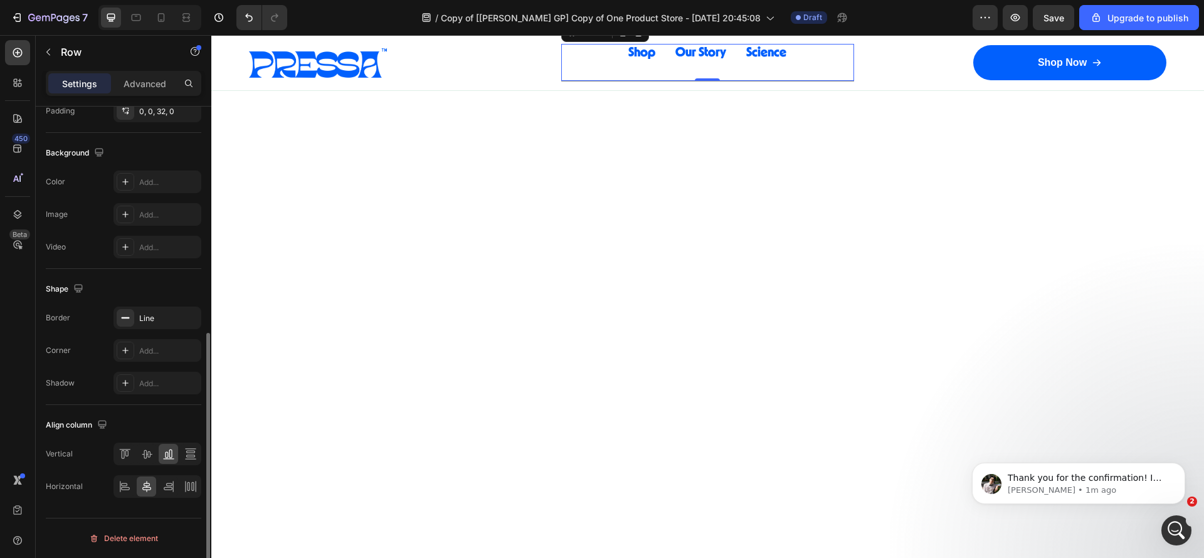
scroll to position [0, 0]
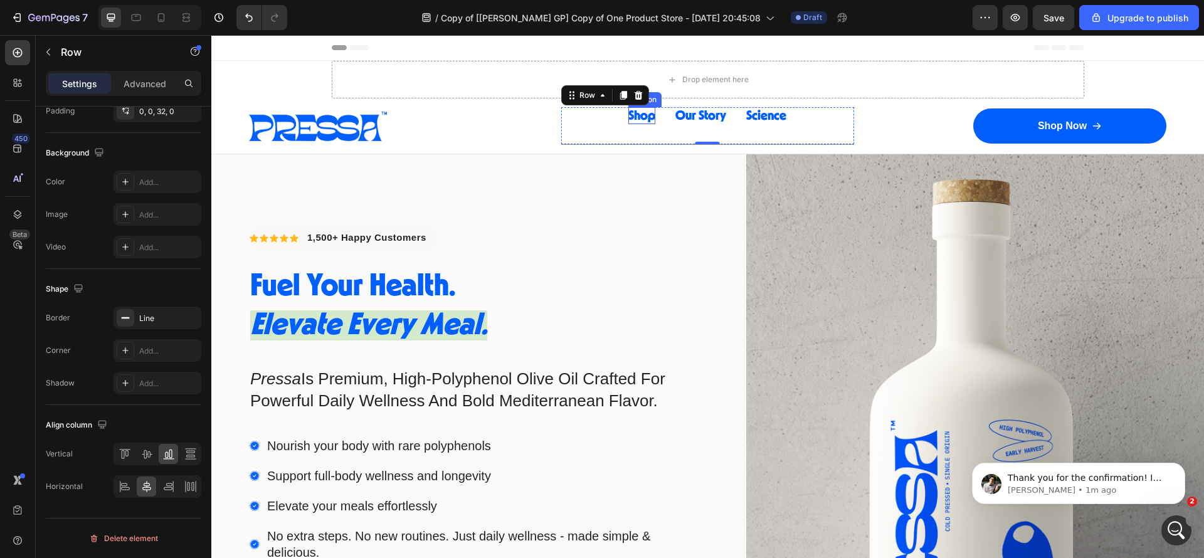
click at [639, 119] on span "Shop" at bounding box center [641, 115] width 27 height 13
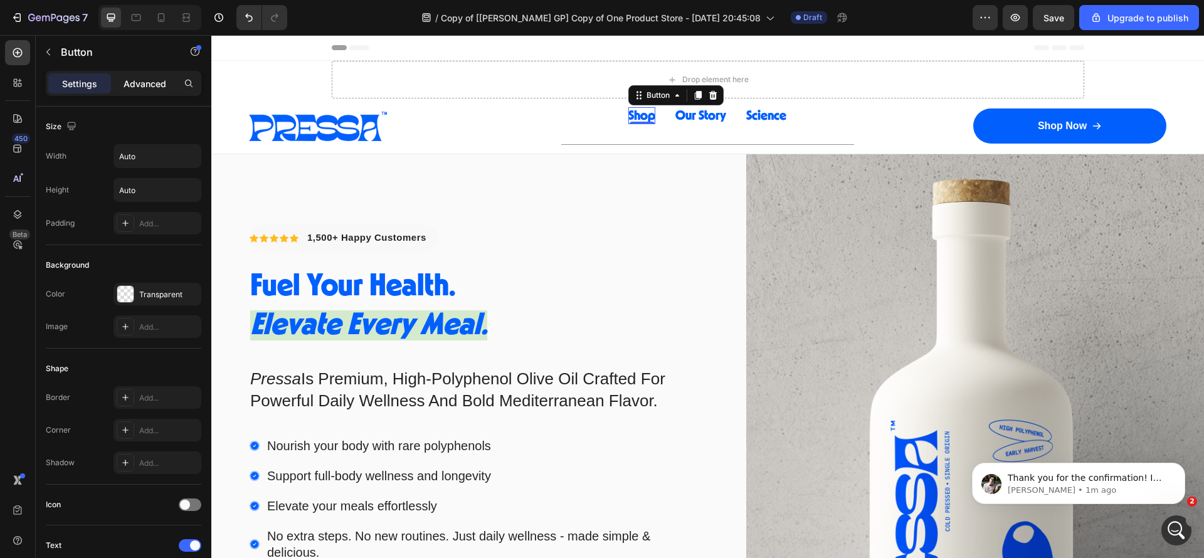
click at [140, 88] on p "Advanced" at bounding box center [145, 83] width 43 height 13
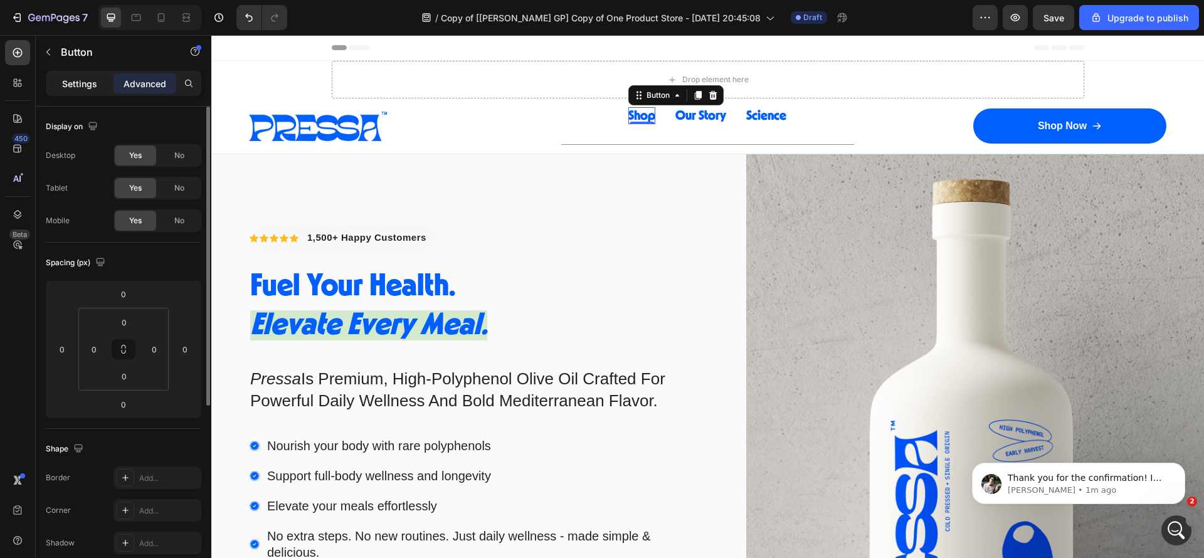
click at [84, 87] on p "Settings" at bounding box center [79, 83] width 35 height 13
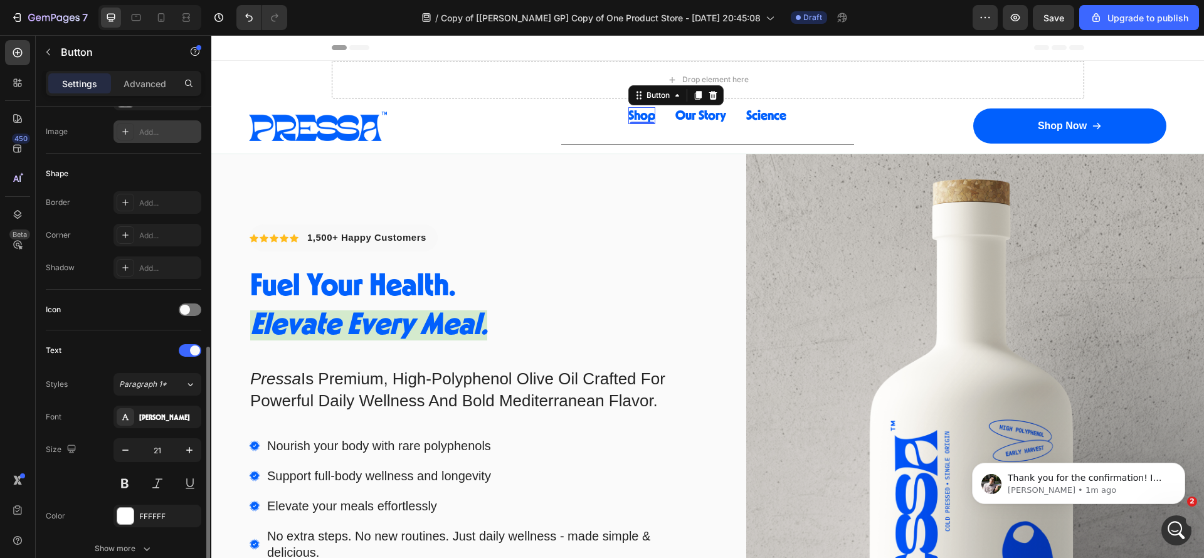
scroll to position [7, 0]
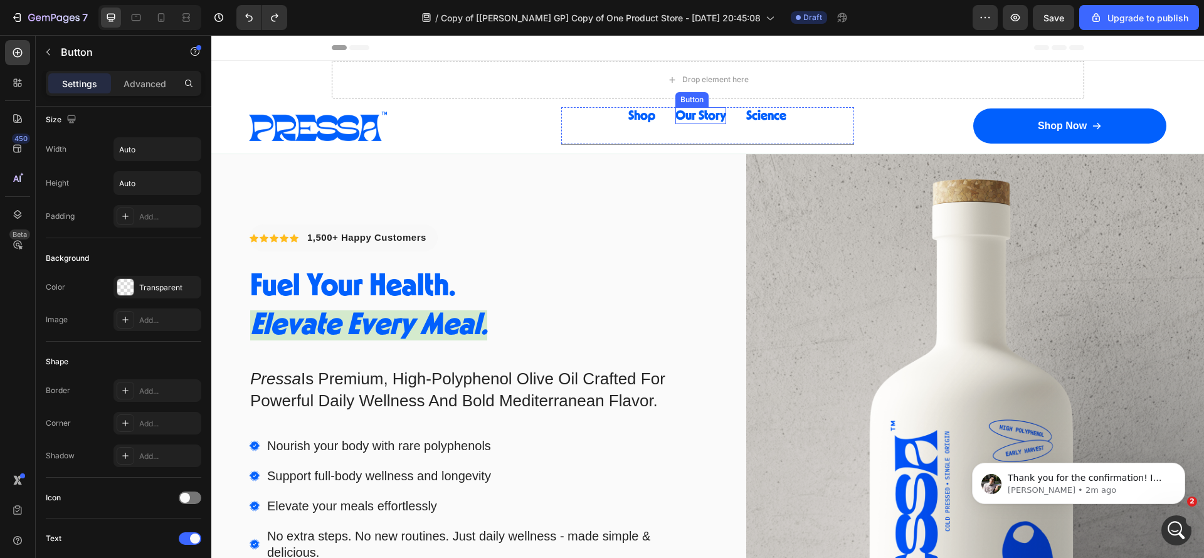
click at [692, 120] on span "Our Story" at bounding box center [701, 115] width 51 height 13
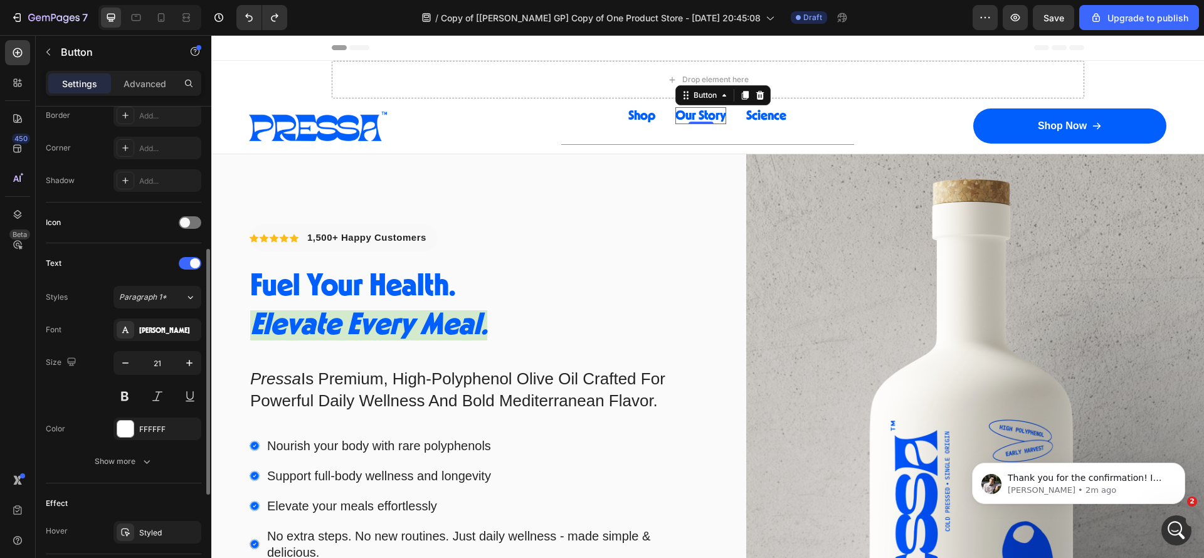
scroll to position [0, 0]
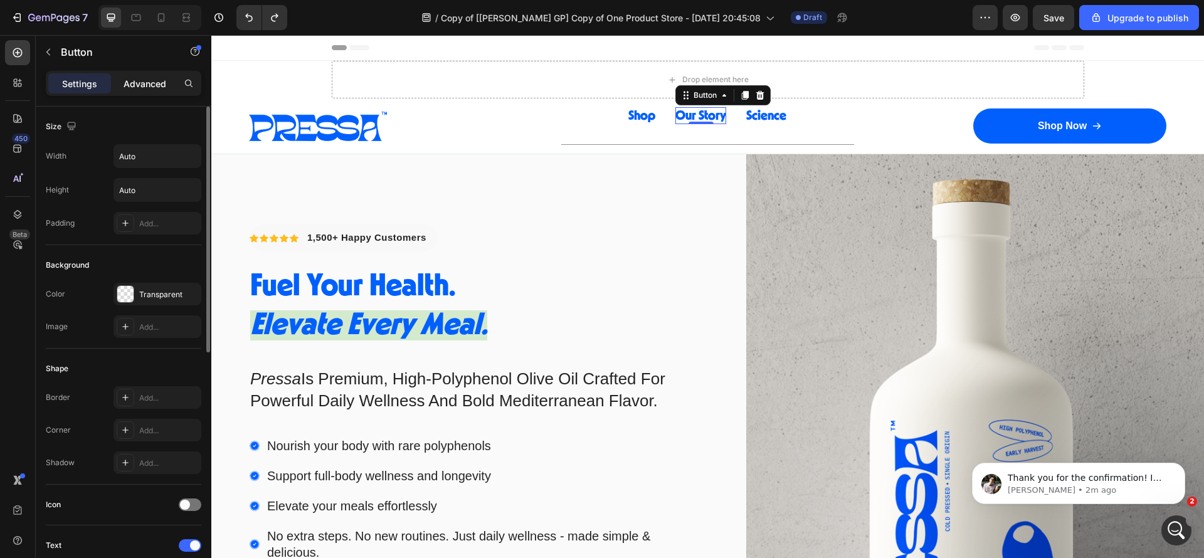
click at [152, 78] on p "Advanced" at bounding box center [145, 83] width 43 height 13
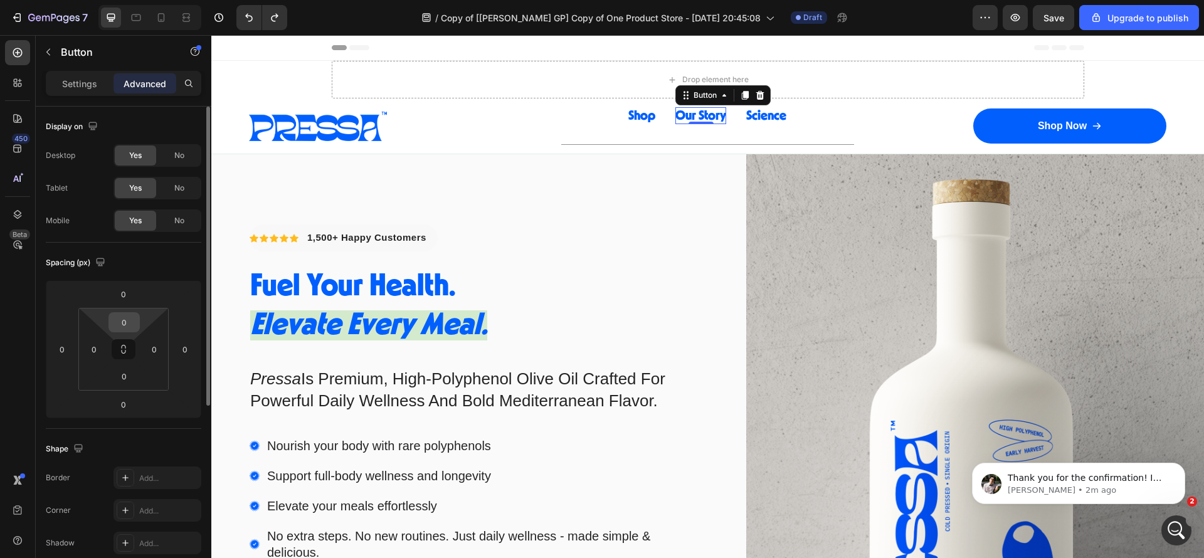
click at [129, 322] on input "0" at bounding box center [124, 322] width 25 height 19
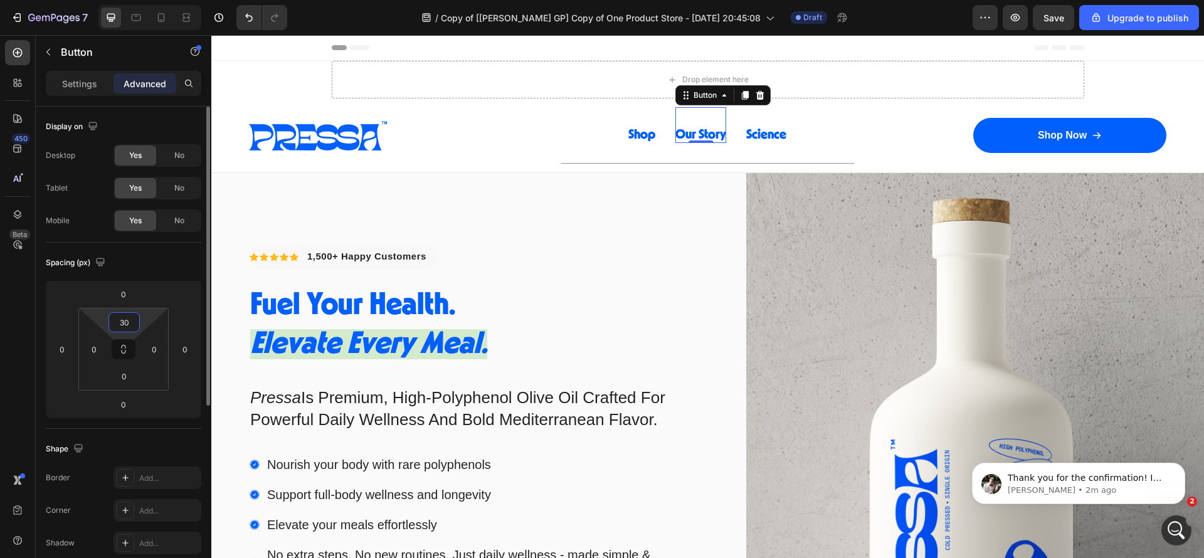
type input "3"
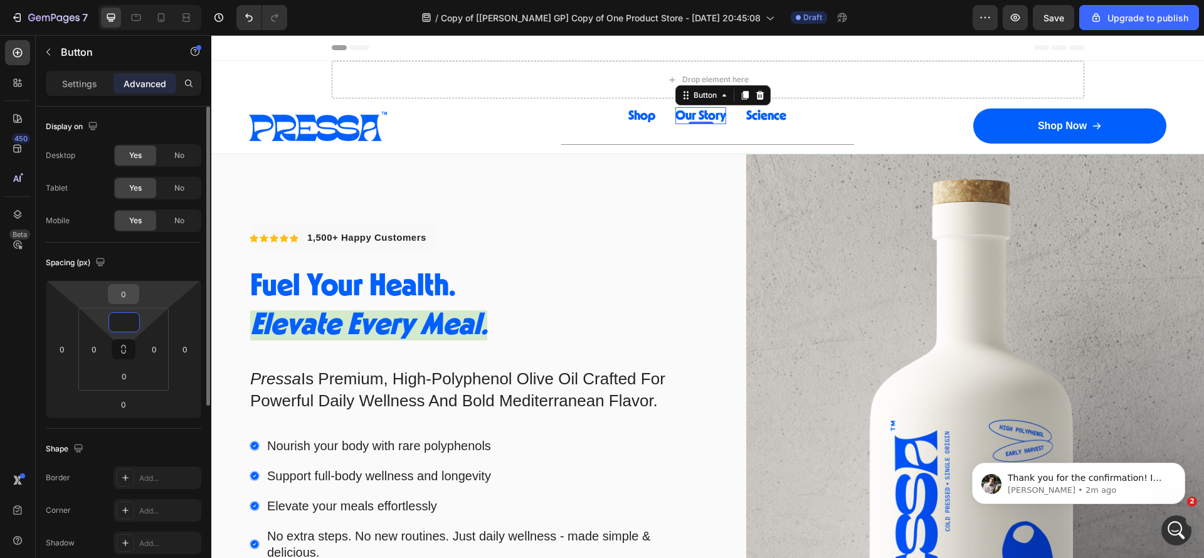
click at [122, 294] on input "0" at bounding box center [123, 294] width 25 height 19
type input "0"
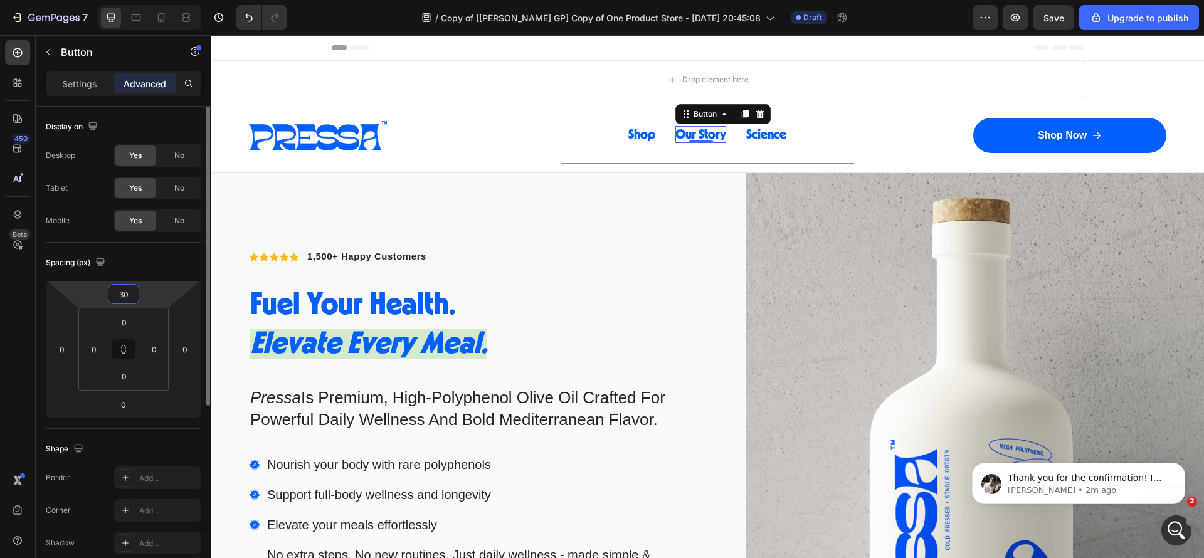
type input "3"
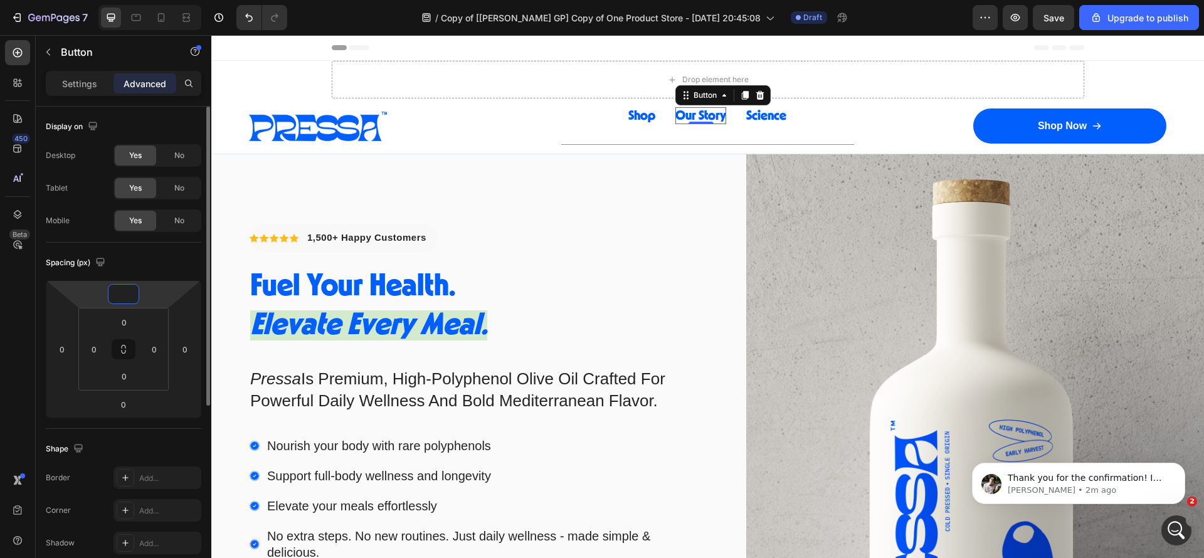
click at [174, 261] on div "Spacing (px)" at bounding box center [124, 263] width 156 height 20
type input "0"
click at [82, 78] on p "Settings" at bounding box center [79, 83] width 35 height 13
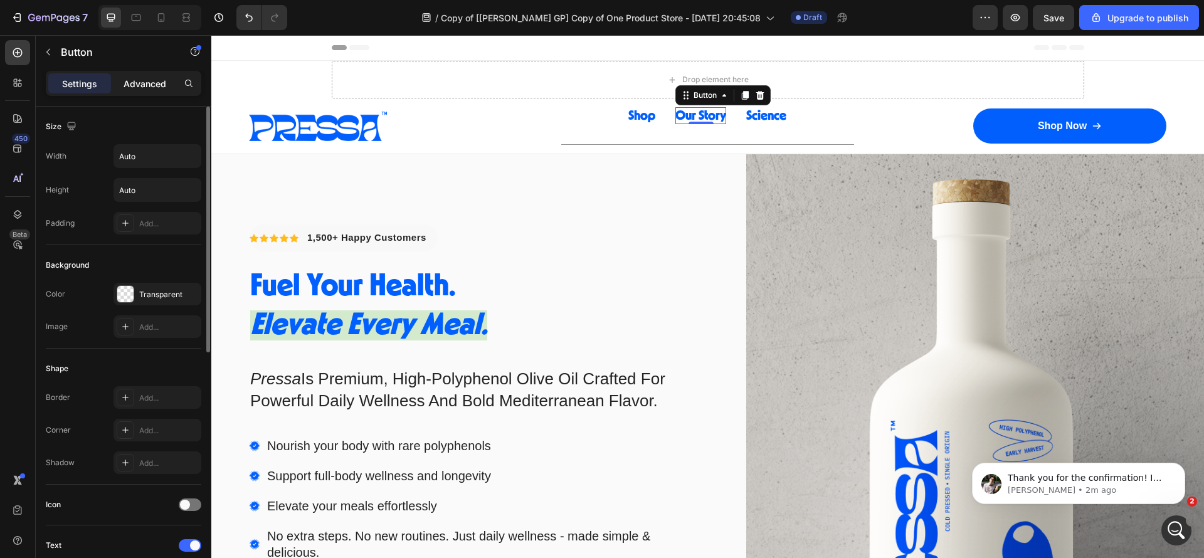
click at [124, 85] on p "Advanced" at bounding box center [145, 83] width 43 height 13
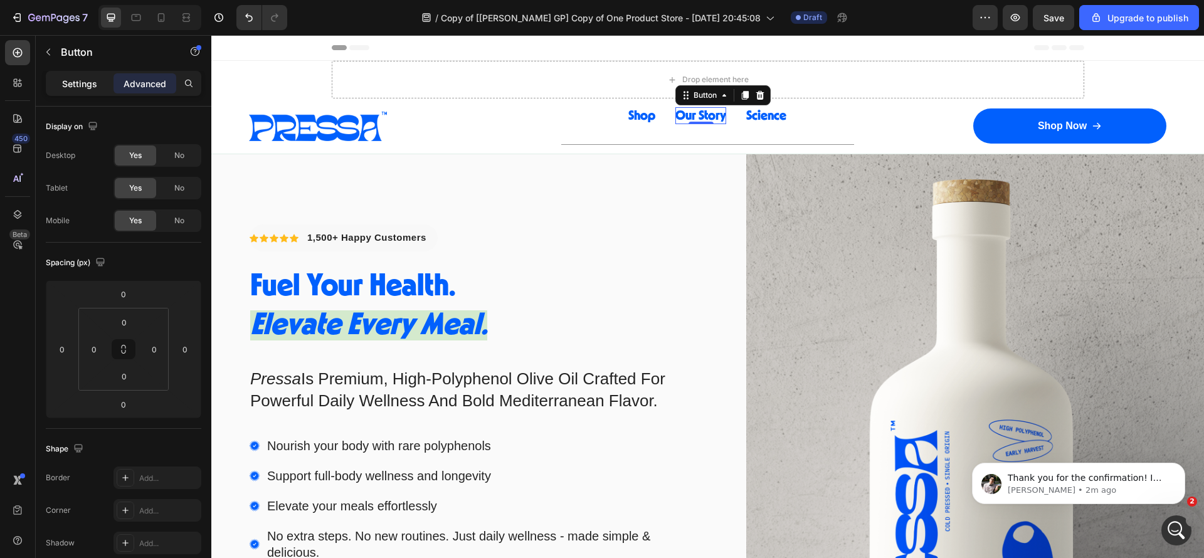
click at [88, 83] on p "Settings" at bounding box center [79, 83] width 35 height 13
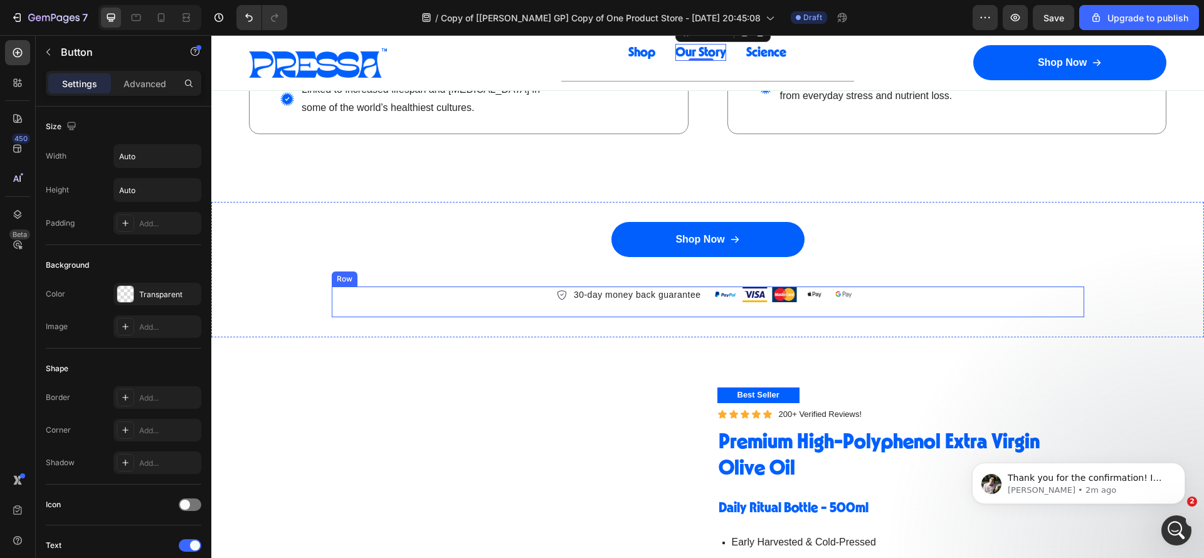
scroll to position [2258, 0]
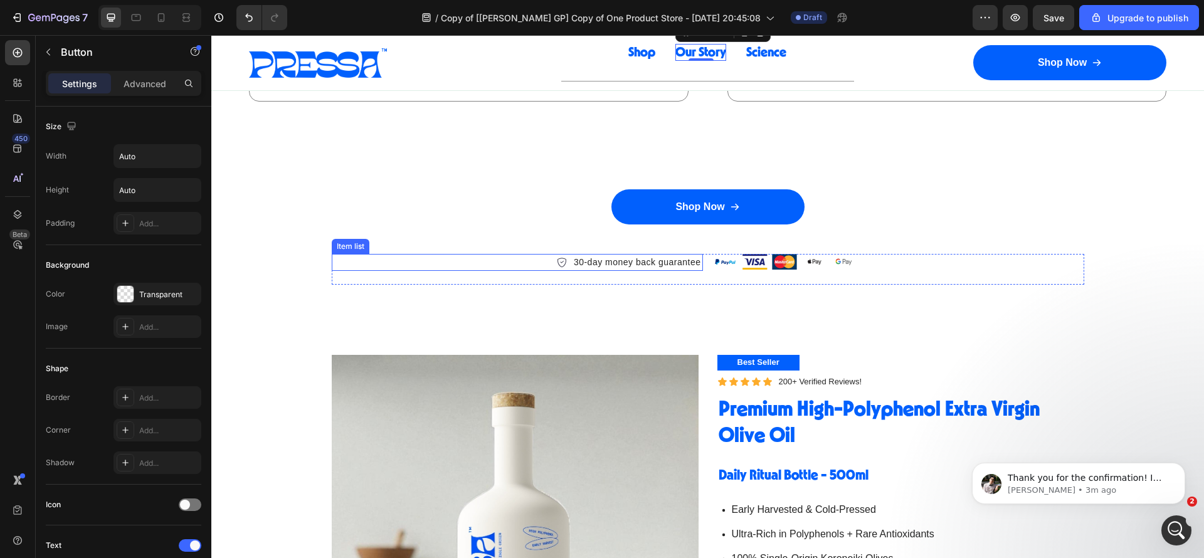
click at [502, 260] on div "30-day money back guarantee" at bounding box center [517, 262] width 371 height 17
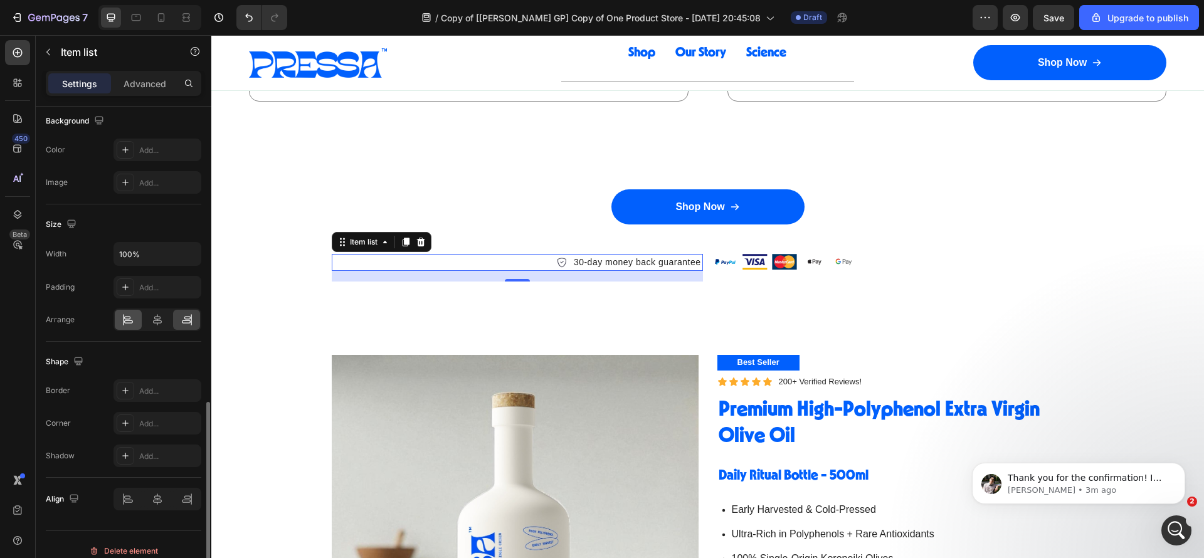
scroll to position [671, 0]
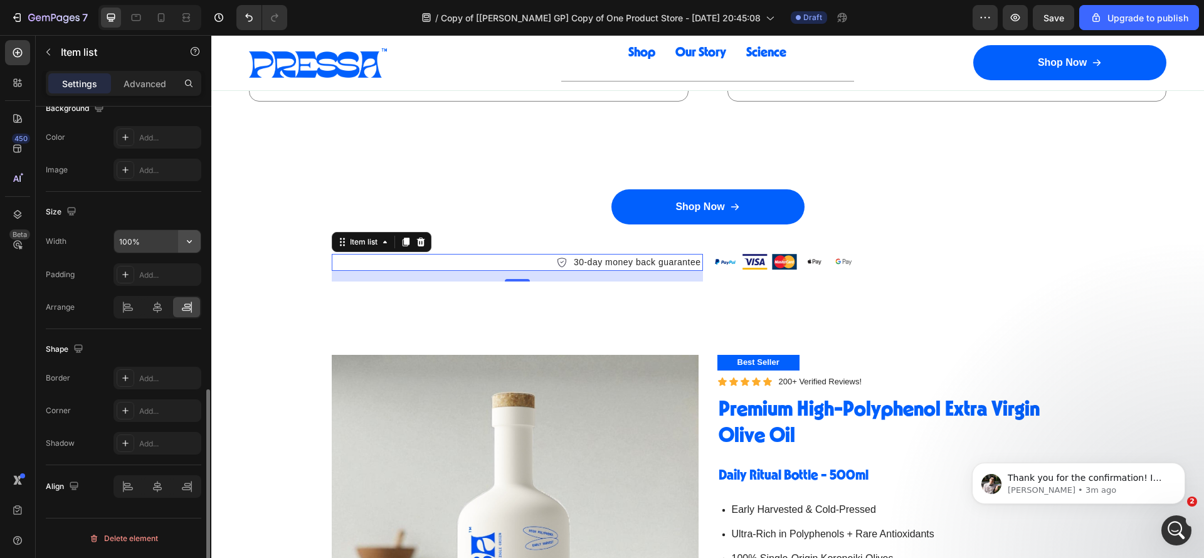
click at [193, 241] on icon "button" at bounding box center [189, 241] width 13 height 13
click at [160, 276] on p "Fit content Auto" at bounding box center [155, 273] width 72 height 11
type input "Auto"
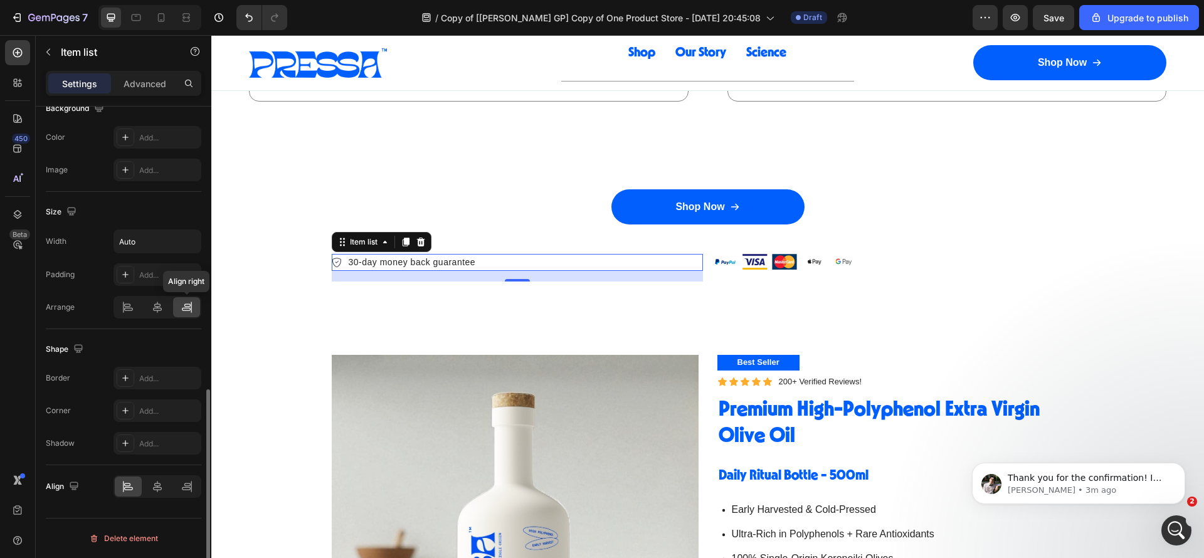
click at [183, 305] on icon at bounding box center [187, 307] width 13 height 13
click at [153, 305] on icon at bounding box center [157, 307] width 13 height 13
click at [186, 305] on icon at bounding box center [187, 307] width 13 height 13
click at [187, 485] on icon at bounding box center [187, 484] width 6 height 3
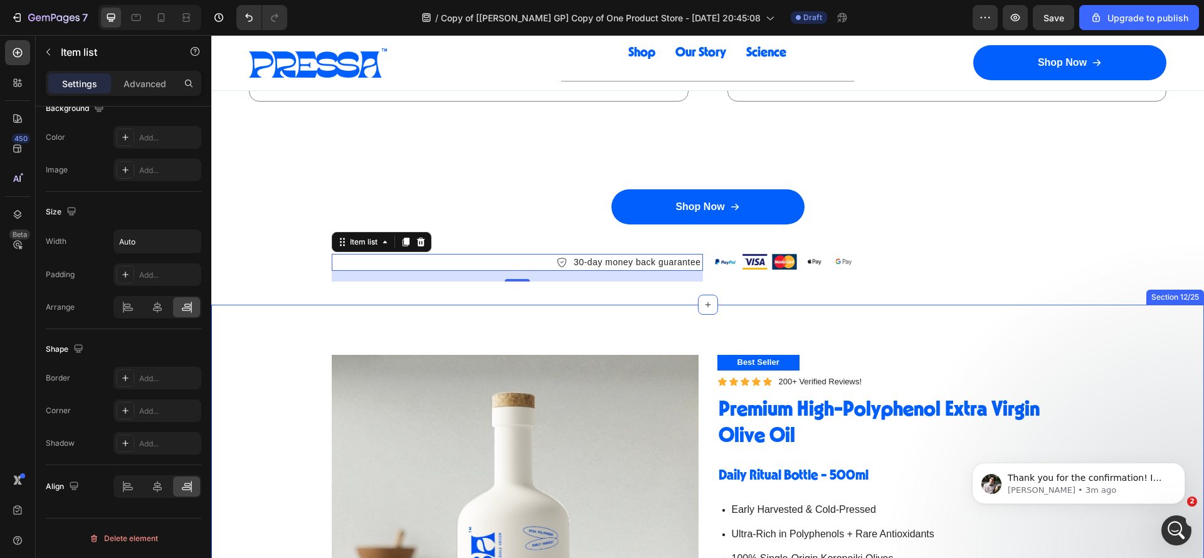
click at [620, 296] on div "Shop Now Button Image Image Image Image Image Row 30-day money back guarantee I…" at bounding box center [707, 236] width 993 height 135
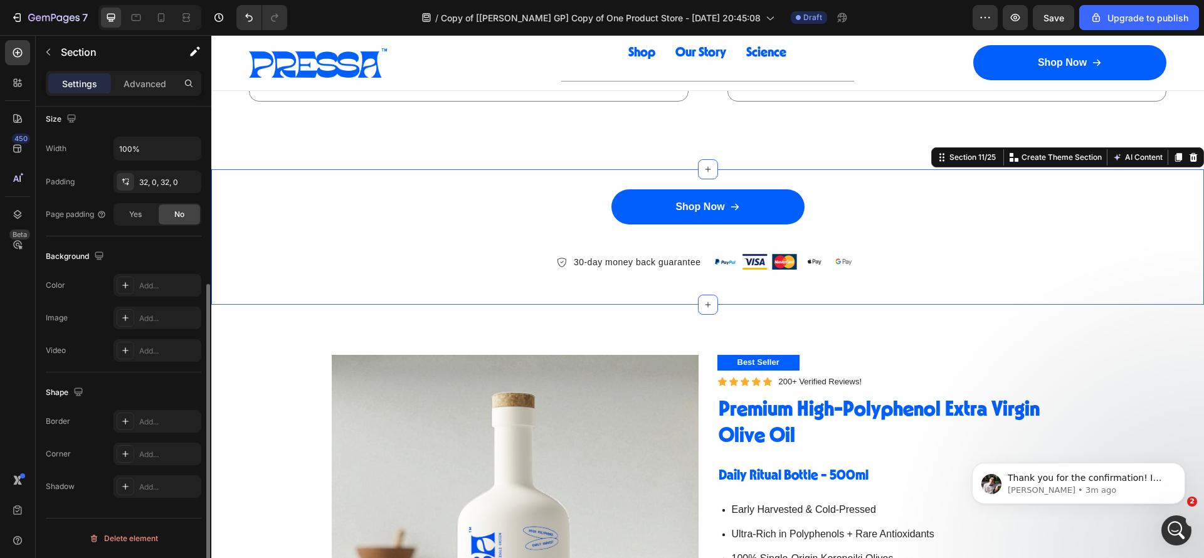
scroll to position [0, 0]
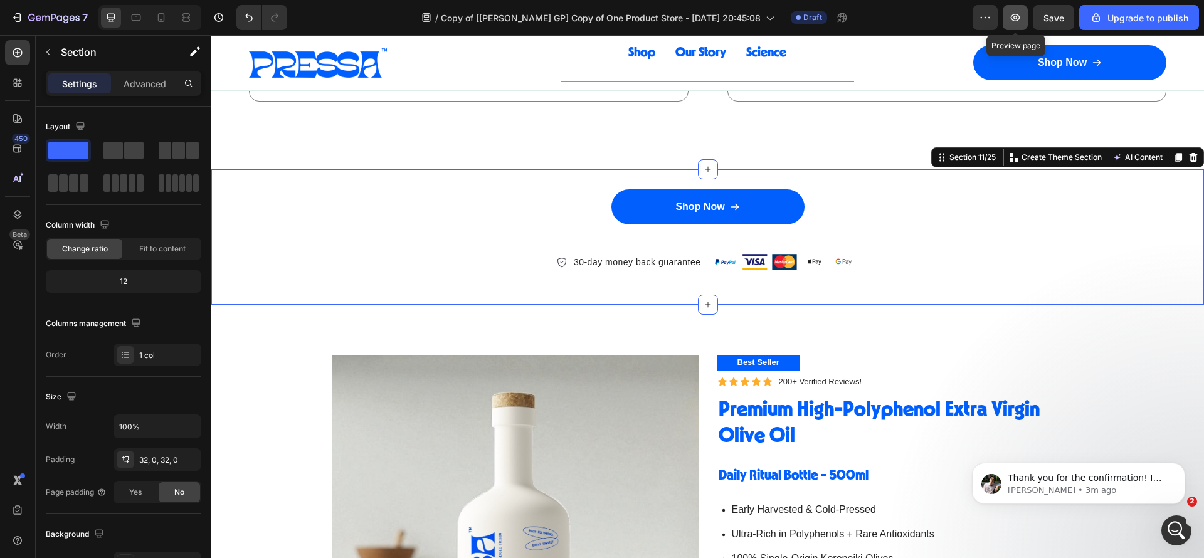
click at [1019, 10] on button "button" at bounding box center [1015, 17] width 25 height 25
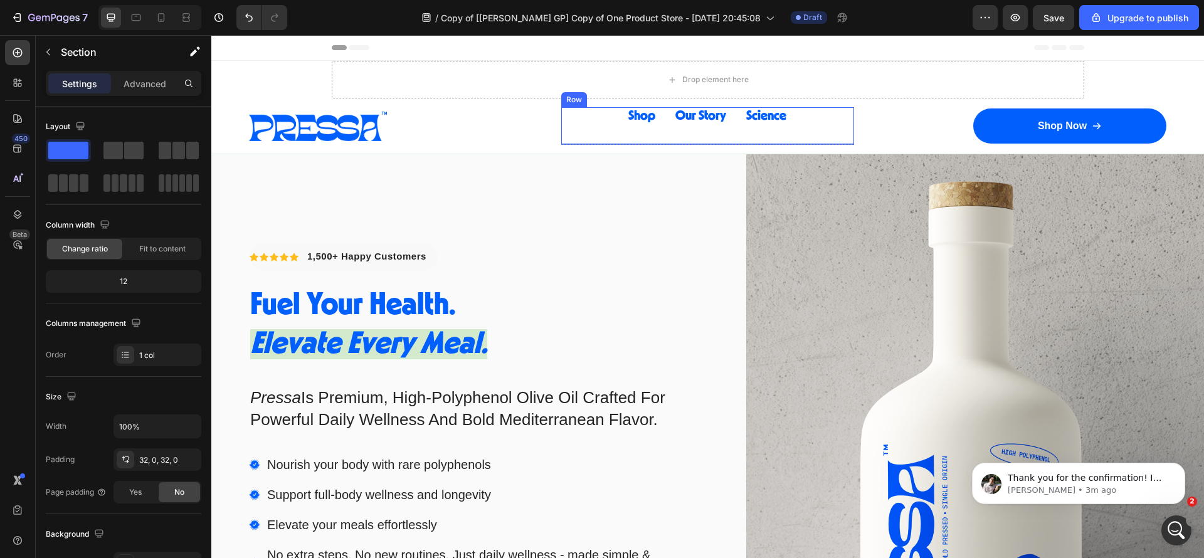
click at [679, 134] on div "Shop Button Our Story Button Science Button Row" at bounding box center [708, 126] width 294 height 38
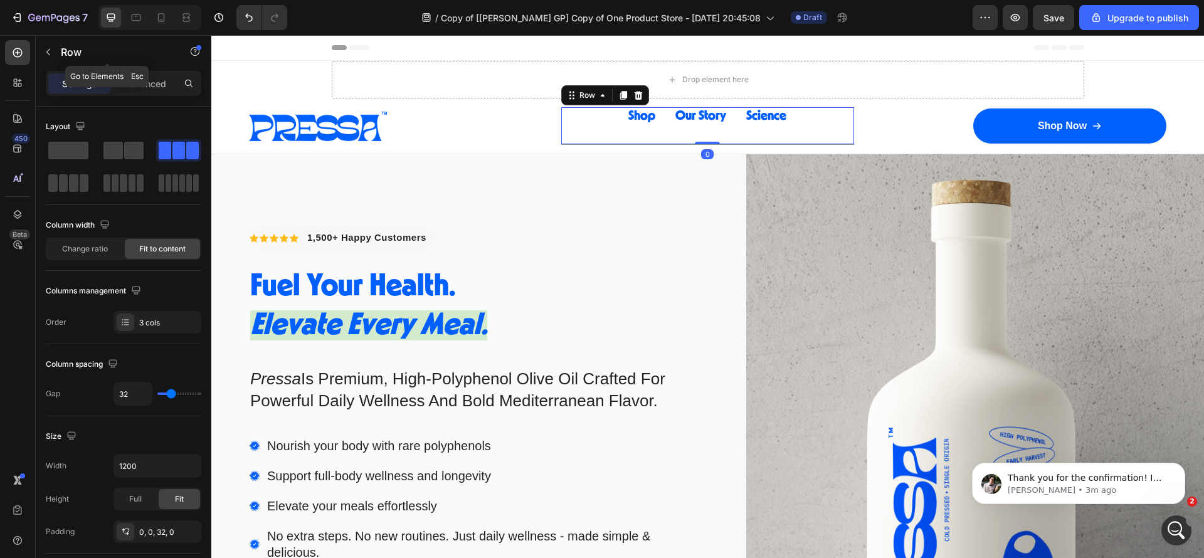
click at [53, 45] on button "button" at bounding box center [48, 52] width 20 height 20
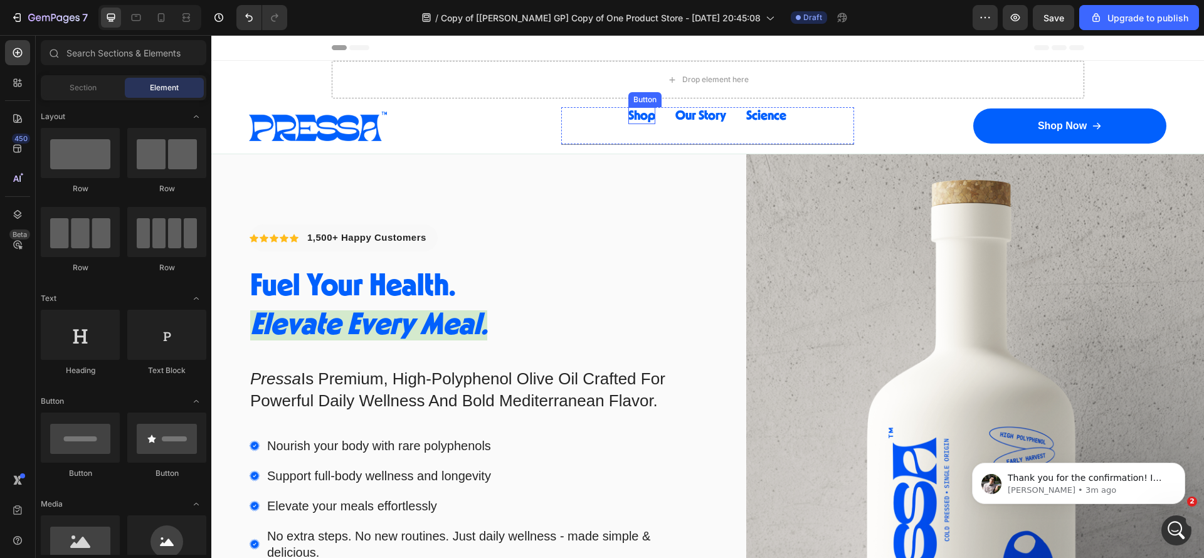
click at [644, 119] on span "Shop" at bounding box center [641, 115] width 27 height 13
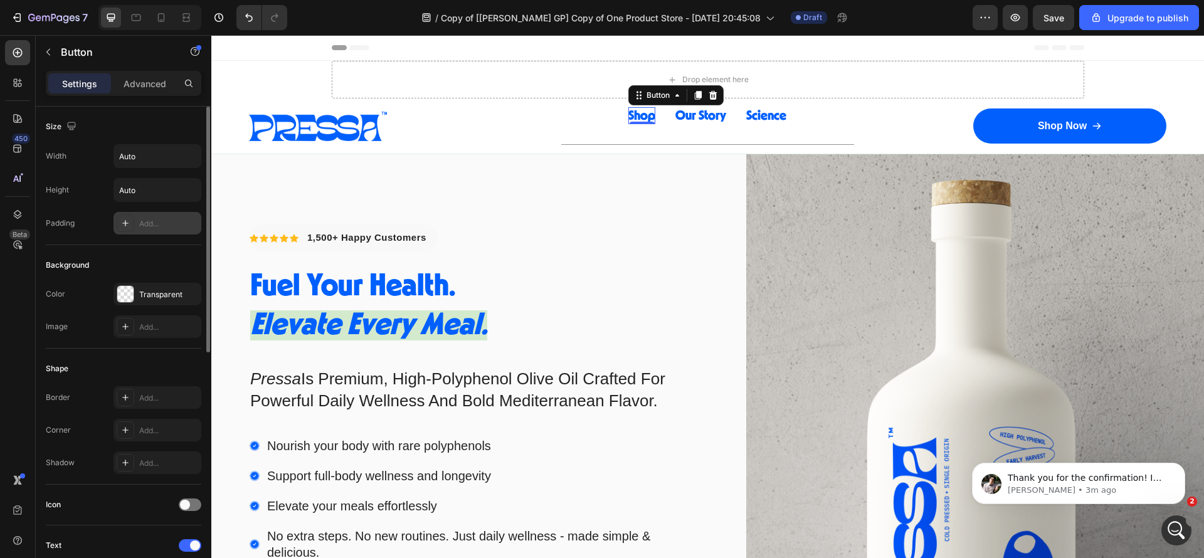
click at [130, 226] on div at bounding box center [126, 224] width 18 height 18
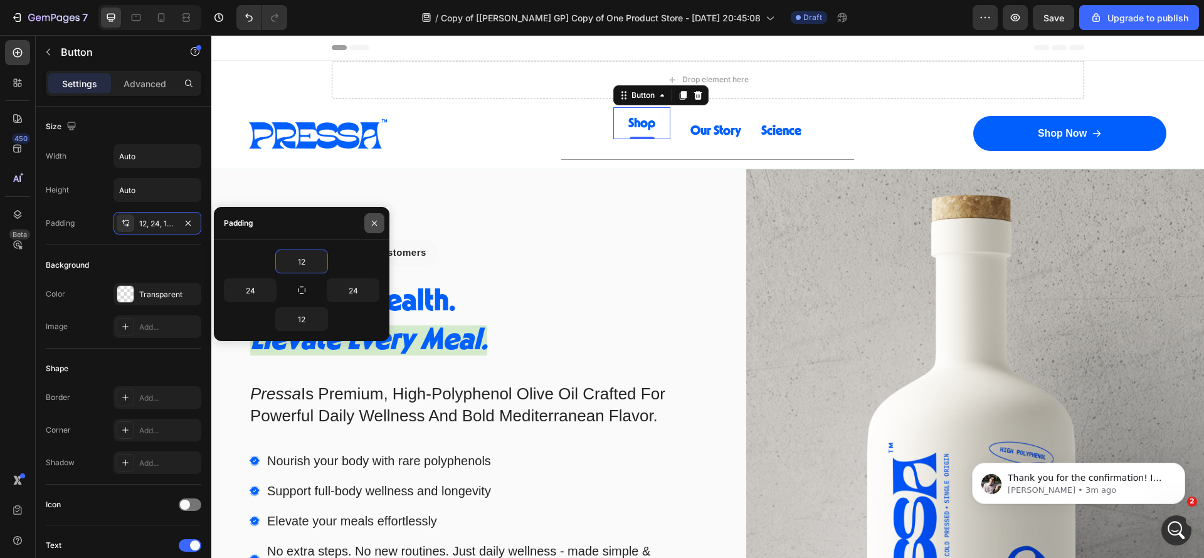
click at [373, 225] on icon "button" at bounding box center [374, 223] width 10 height 10
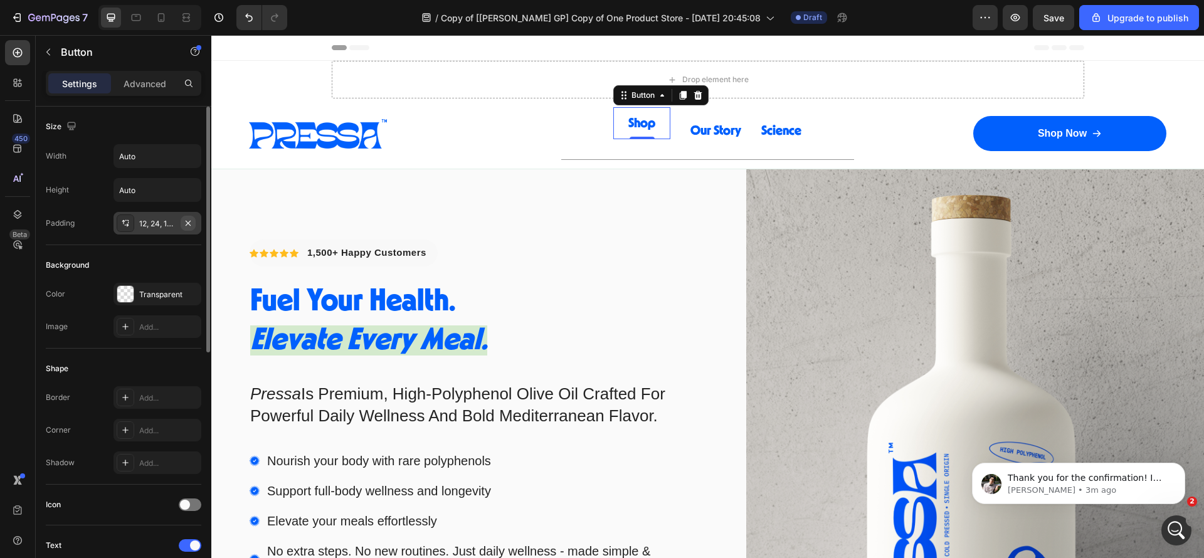
click at [186, 223] on icon "button" at bounding box center [188, 223] width 10 height 10
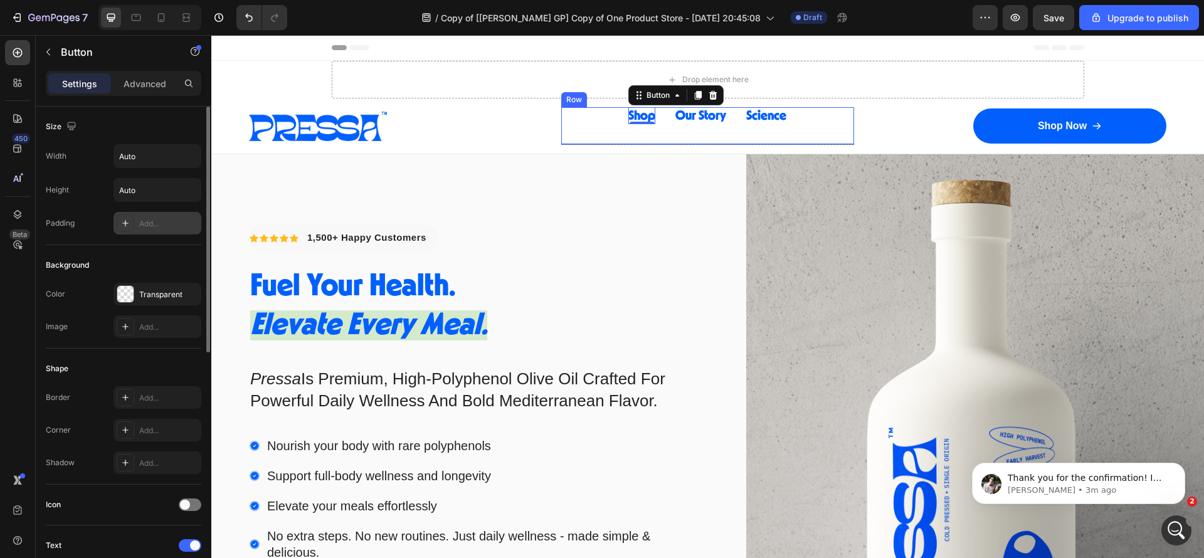
click at [669, 131] on div "Shop Button 0 Our Story Button Science Button Row" at bounding box center [708, 126] width 294 height 38
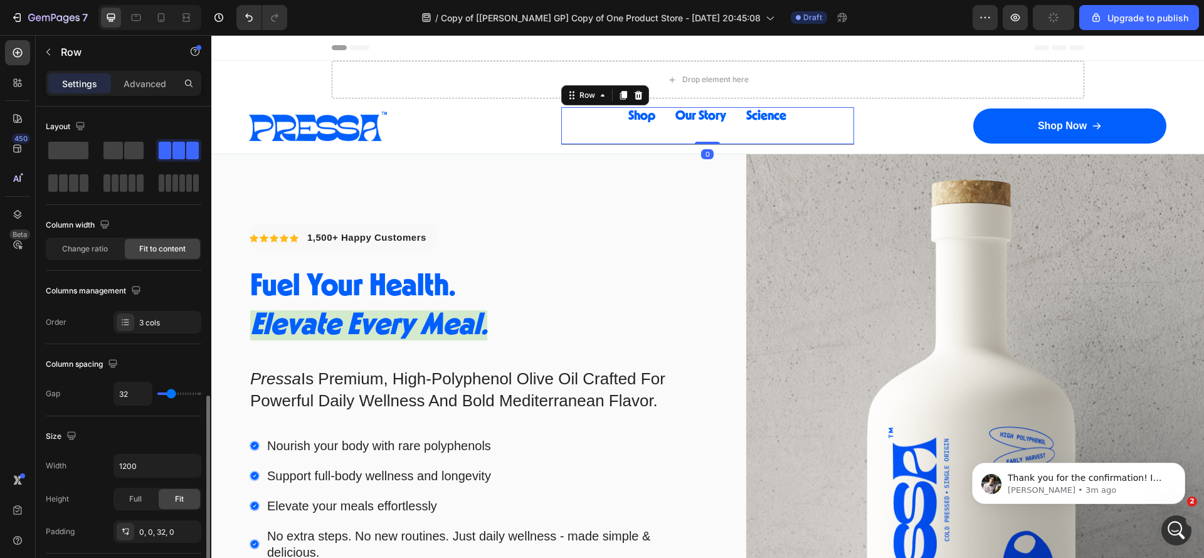
scroll to position [188, 0]
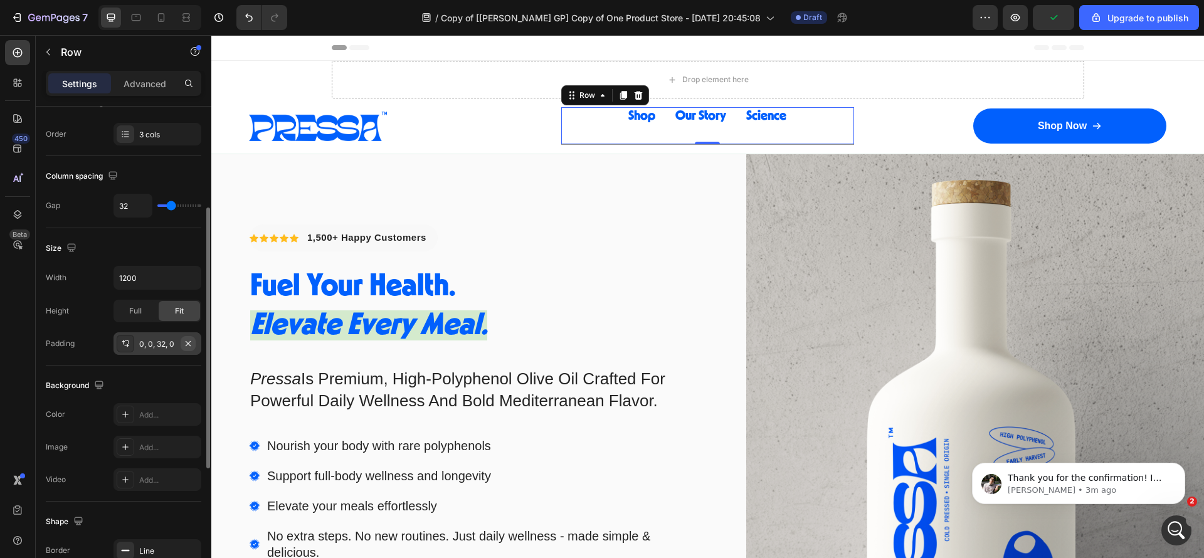
click at [171, 340] on div "0, 0, 32, 0" at bounding box center [157, 344] width 36 height 11
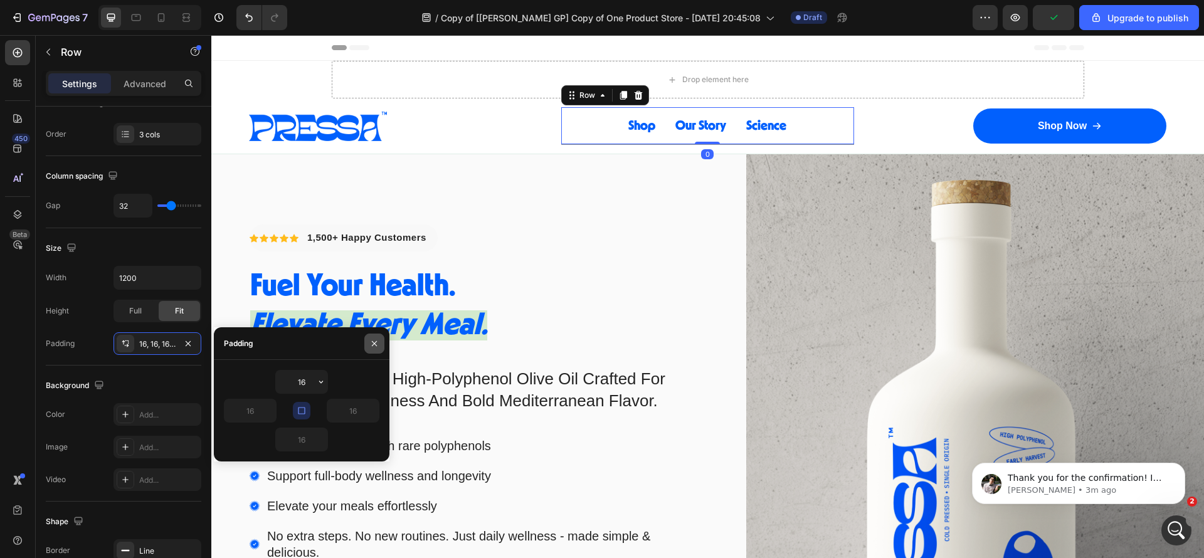
click at [371, 347] on icon "button" at bounding box center [374, 344] width 10 height 10
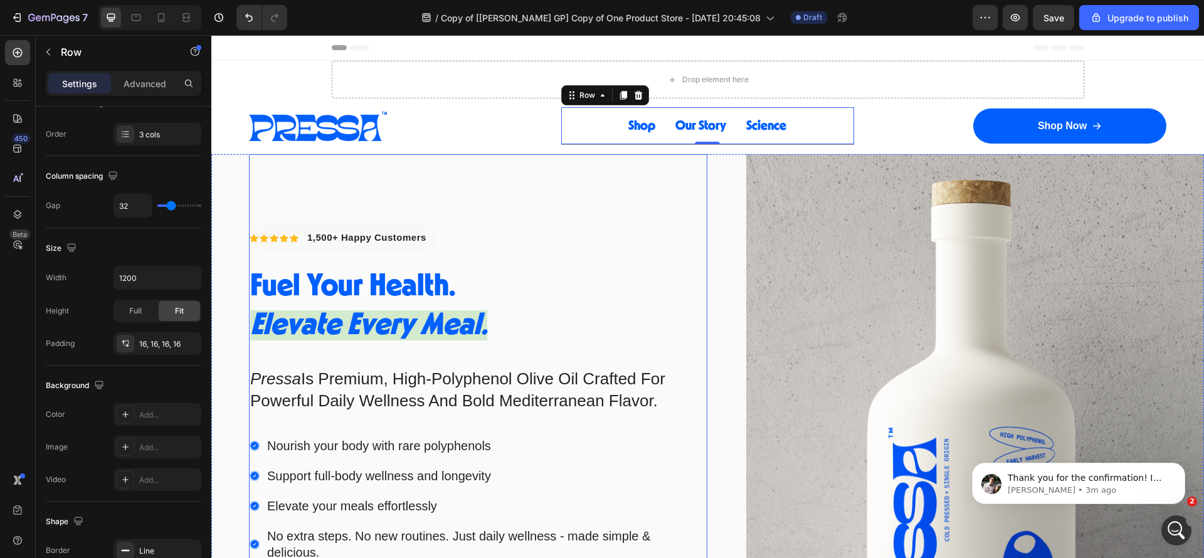
click at [655, 223] on div "Icon Icon Icon Icon Icon Icon List Hoz 1,500+ Happy Customers Text block Row Fu…" at bounding box center [478, 460] width 459 height 612
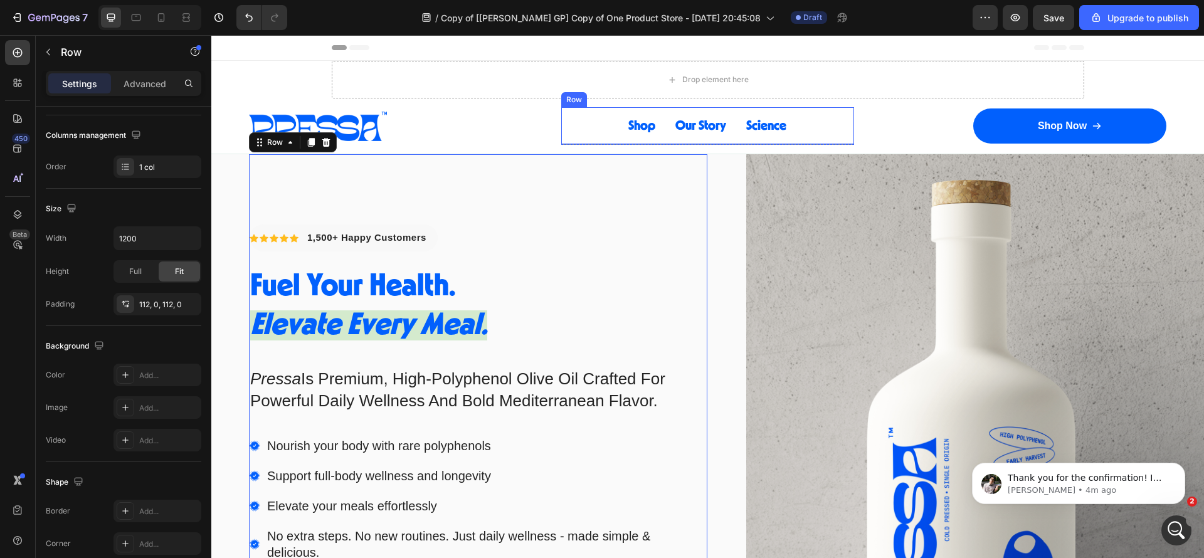
click at [595, 125] on div "Shop Button Our Story Button Science Button Row" at bounding box center [708, 126] width 294 height 38
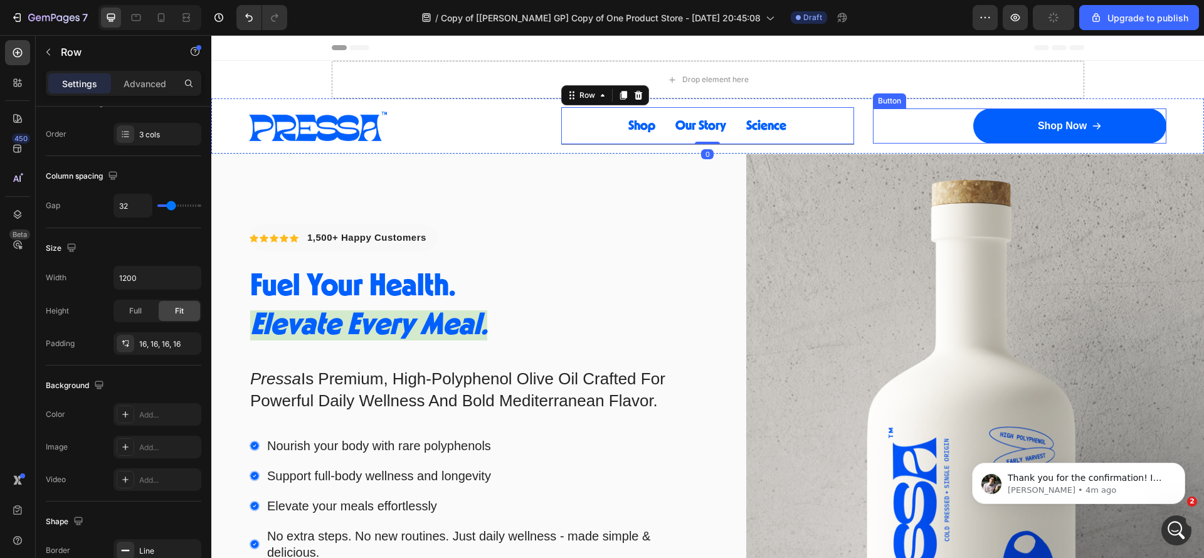
click at [873, 116] on div "Shop Now Button" at bounding box center [1020, 126] width 294 height 35
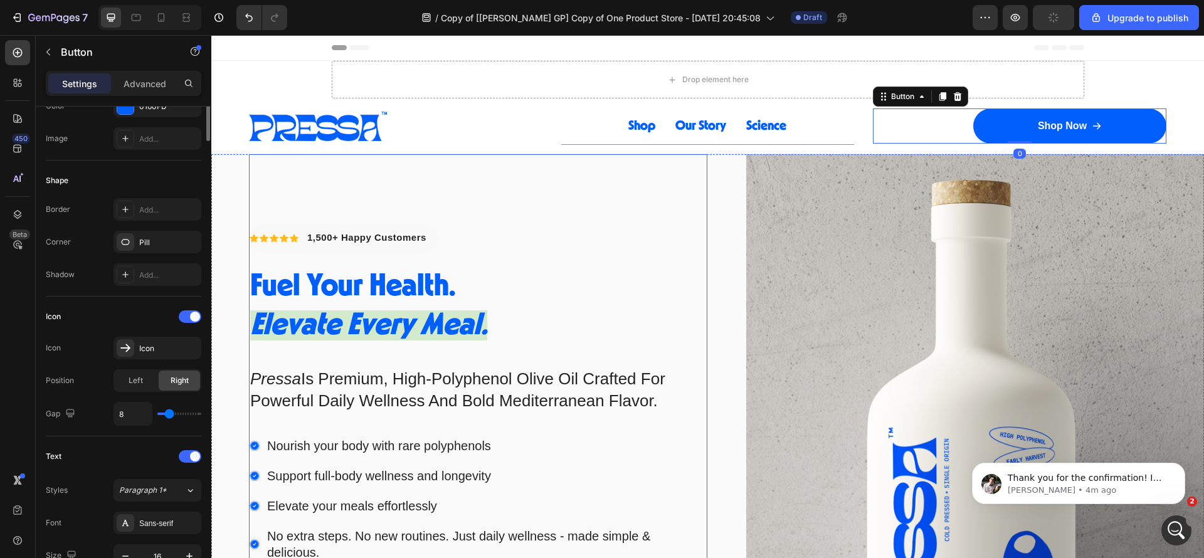
scroll to position [0, 0]
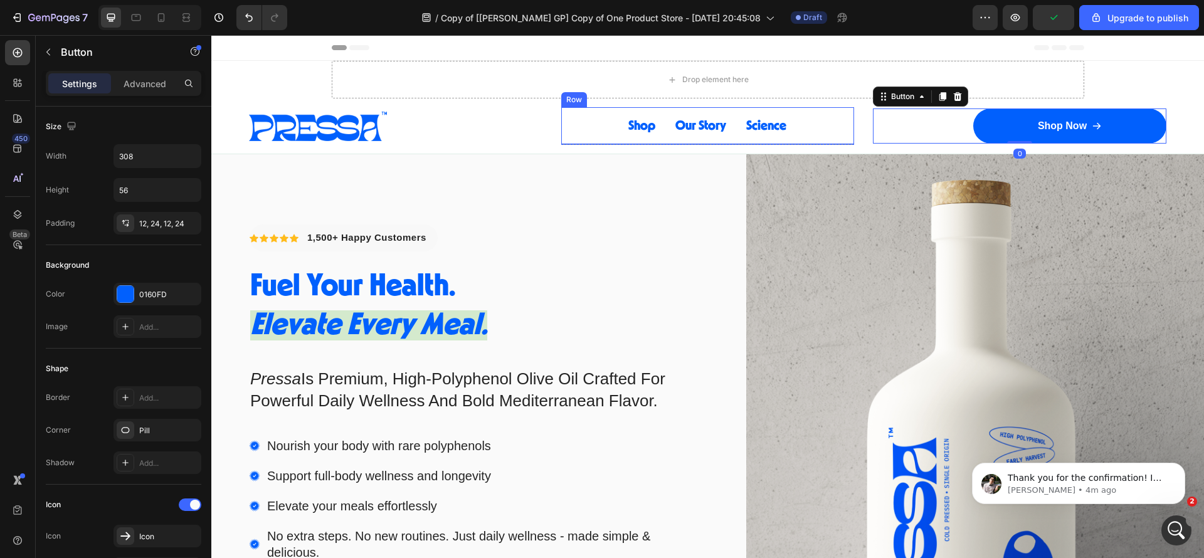
click at [585, 120] on div "Shop Button Our Story Button Science Button Row" at bounding box center [708, 126] width 294 height 38
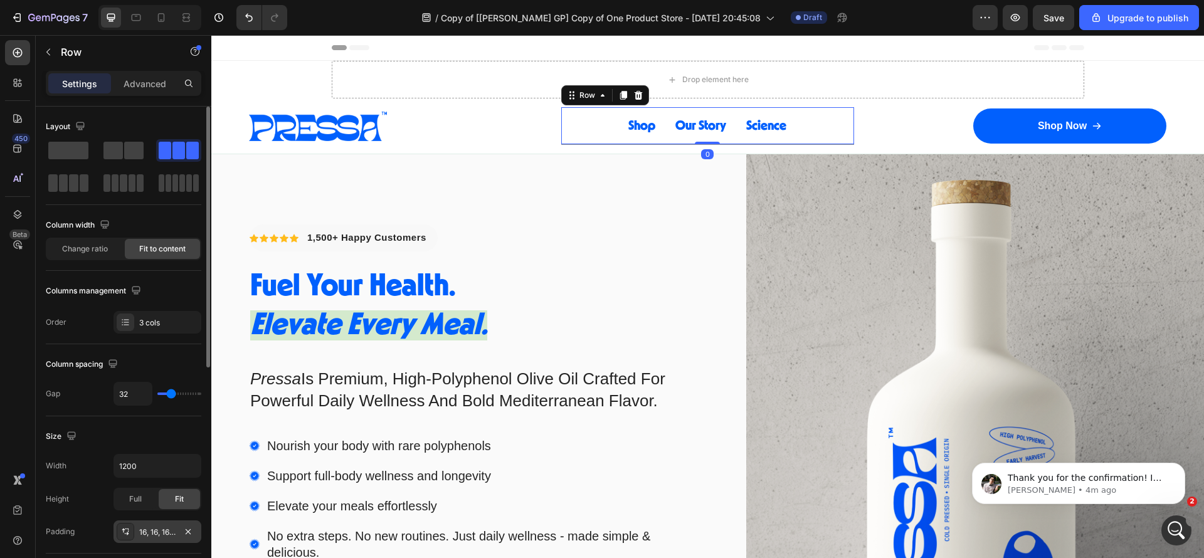
click at [175, 536] on div "16, 16, 16, 16" at bounding box center [157, 532] width 36 height 11
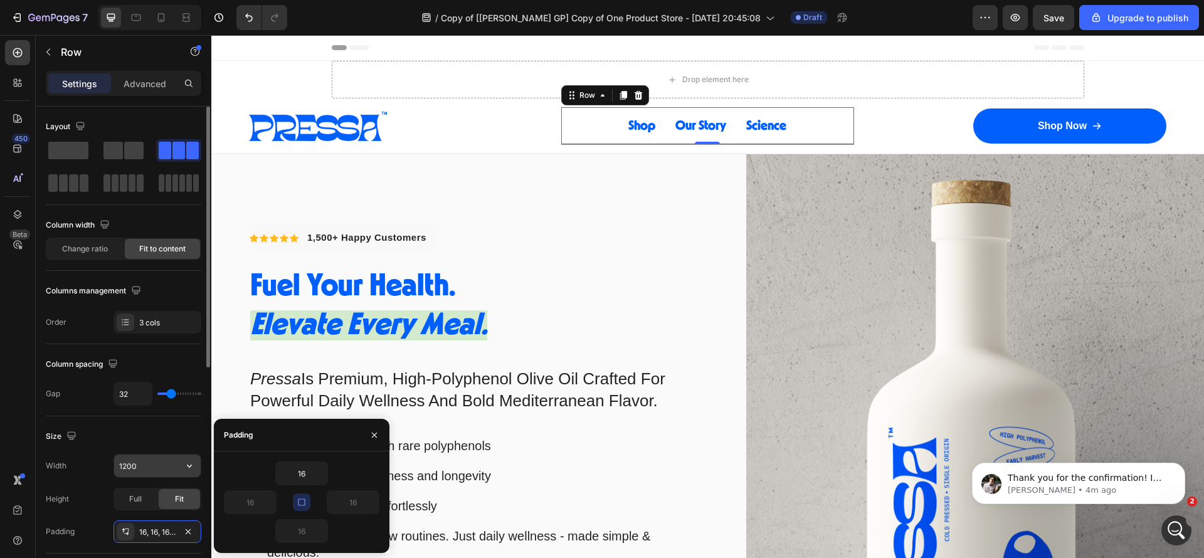
scroll to position [94, 0]
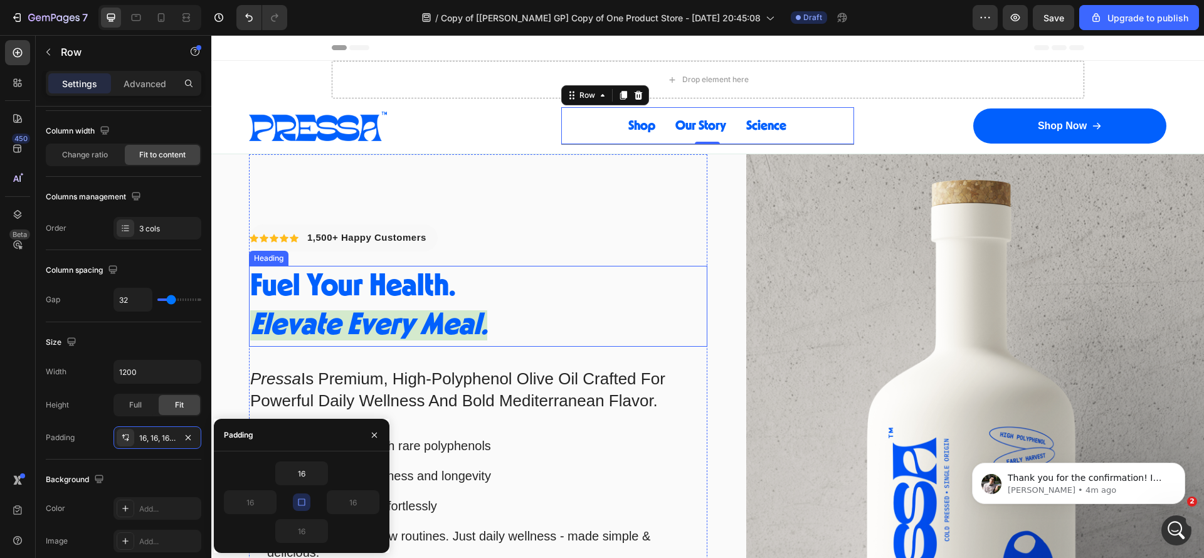
click at [702, 259] on div "Icon Icon Icon Icon Icon Icon List Hoz 1,500+ Happy Customers Text block Row Fu…" at bounding box center [707, 460] width 993 height 612
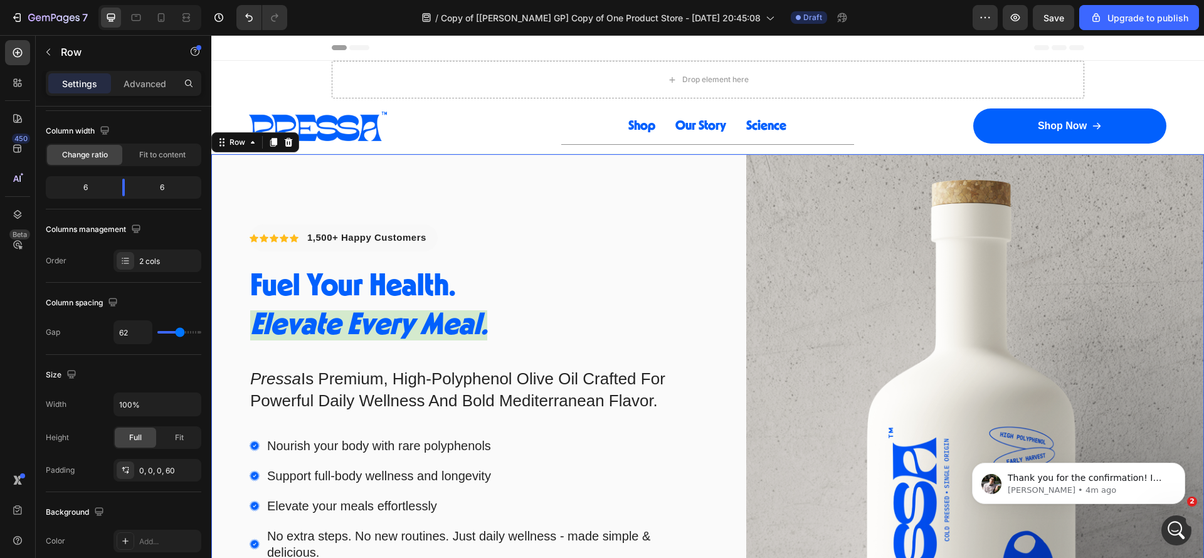
click at [723, 208] on div "Icon Icon Icon Icon Icon Icon List Hoz 1,500+ Happy Customers Text block Row Fu…" at bounding box center [707, 460] width 993 height 612
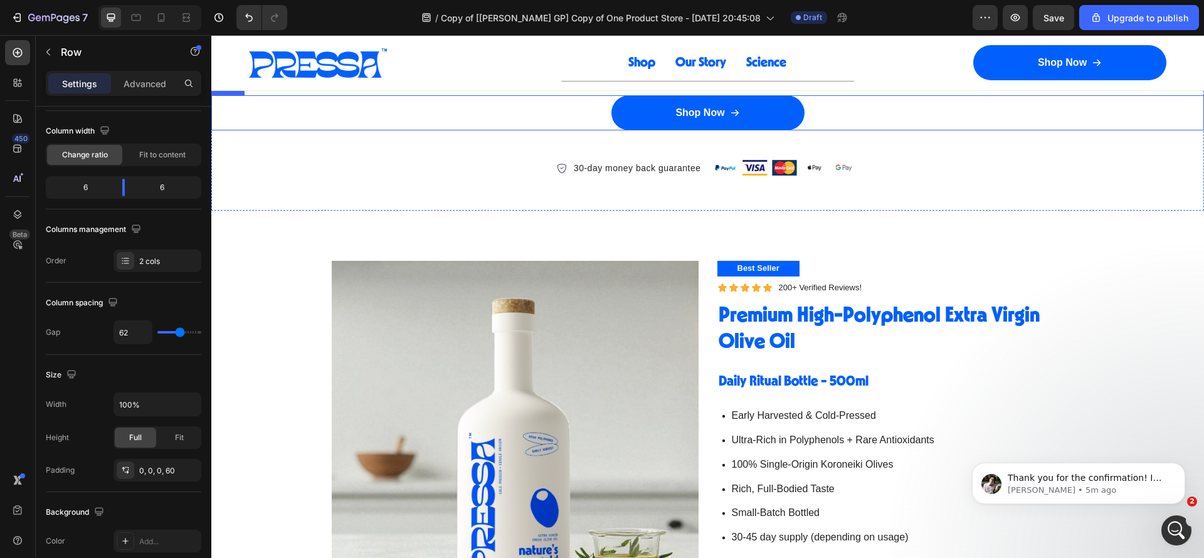
scroll to position [2164, 0]
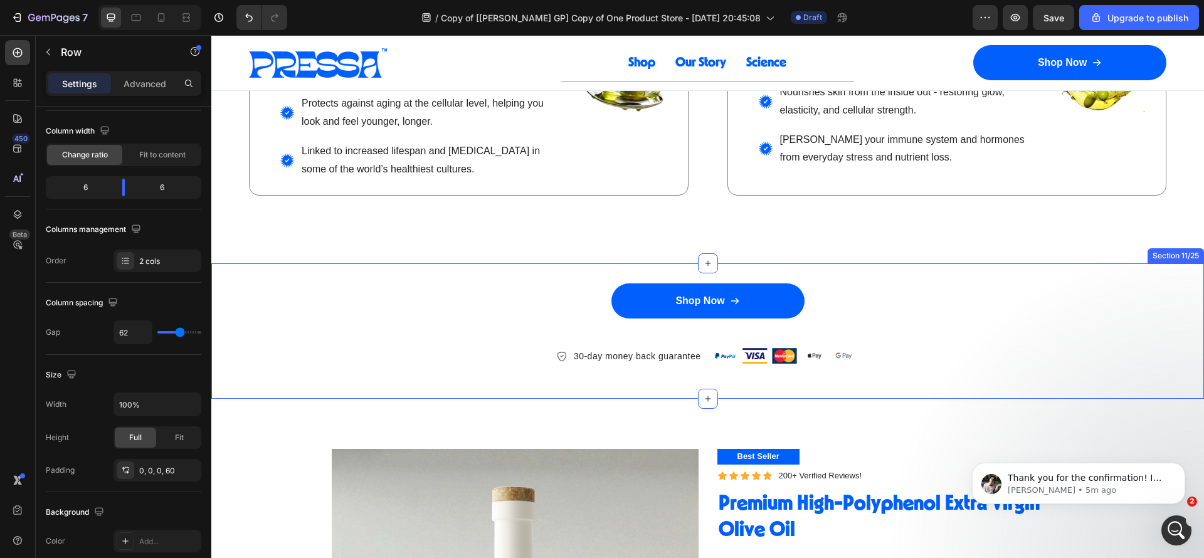
click at [514, 329] on div "Shop Now Button" at bounding box center [707, 311] width 993 height 54
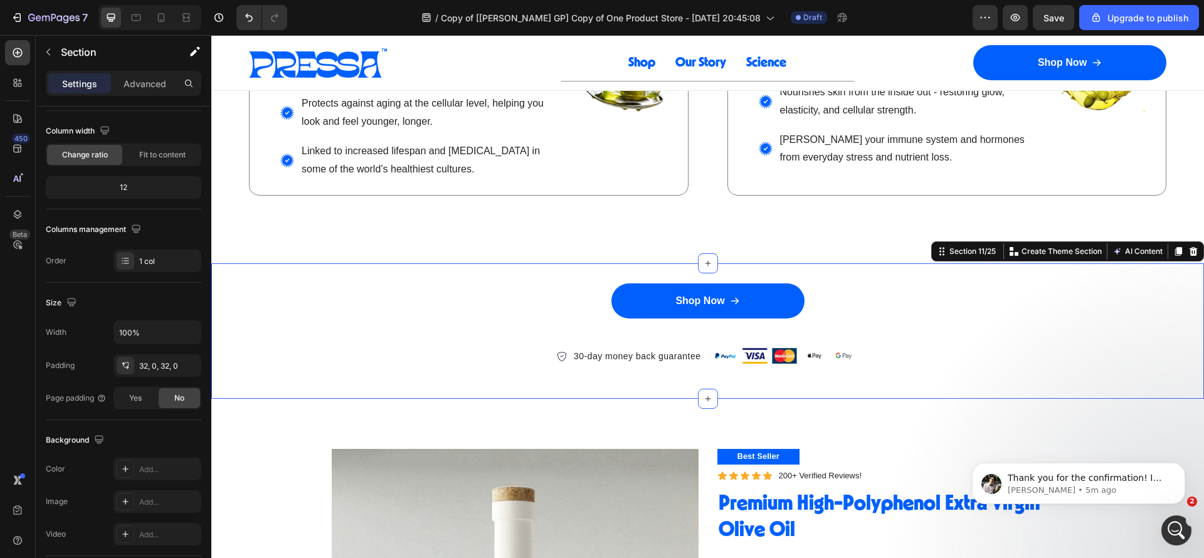
scroll to position [0, 0]
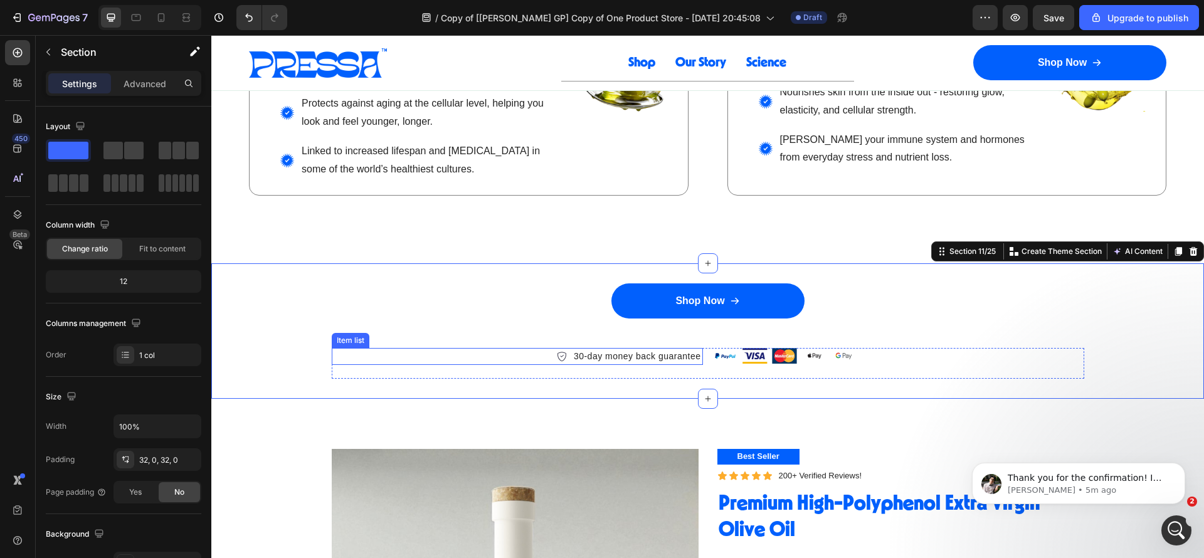
click at [503, 359] on div "30-day money back guarantee" at bounding box center [517, 356] width 371 height 17
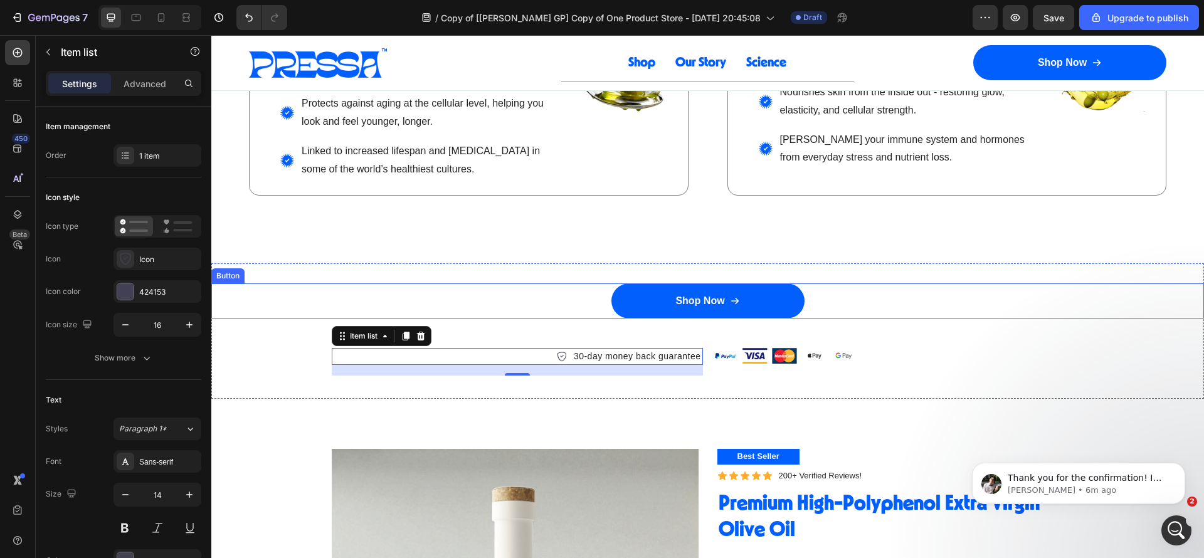
click at [524, 297] on div "Shop Now Button" at bounding box center [707, 301] width 993 height 35
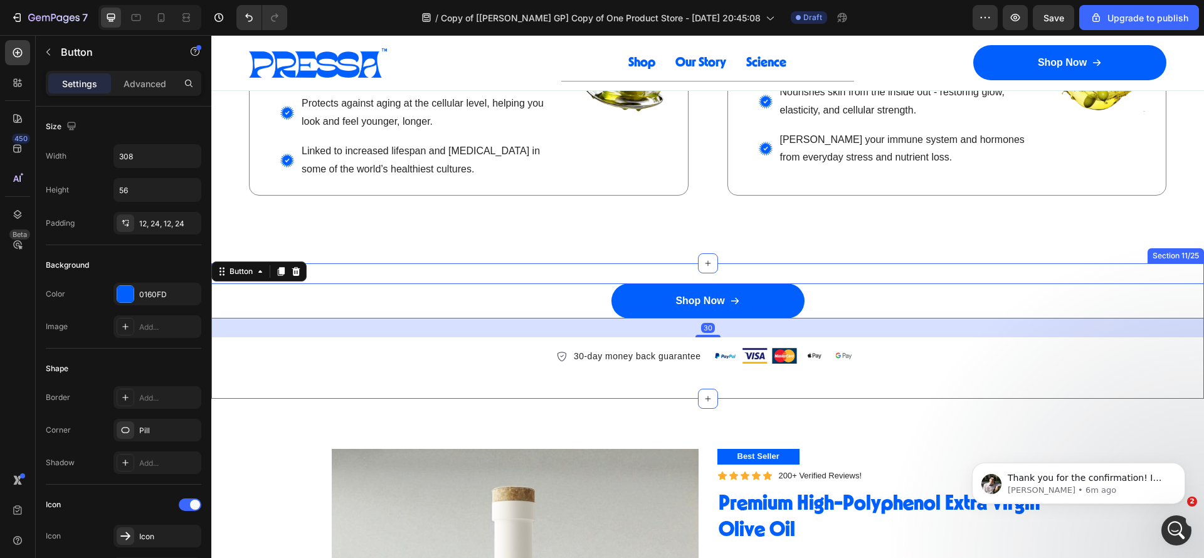
click at [1104, 353] on div "Shop Now Button 30 Image Image Image Image Image Row 30-day money back guarante…" at bounding box center [707, 331] width 993 height 95
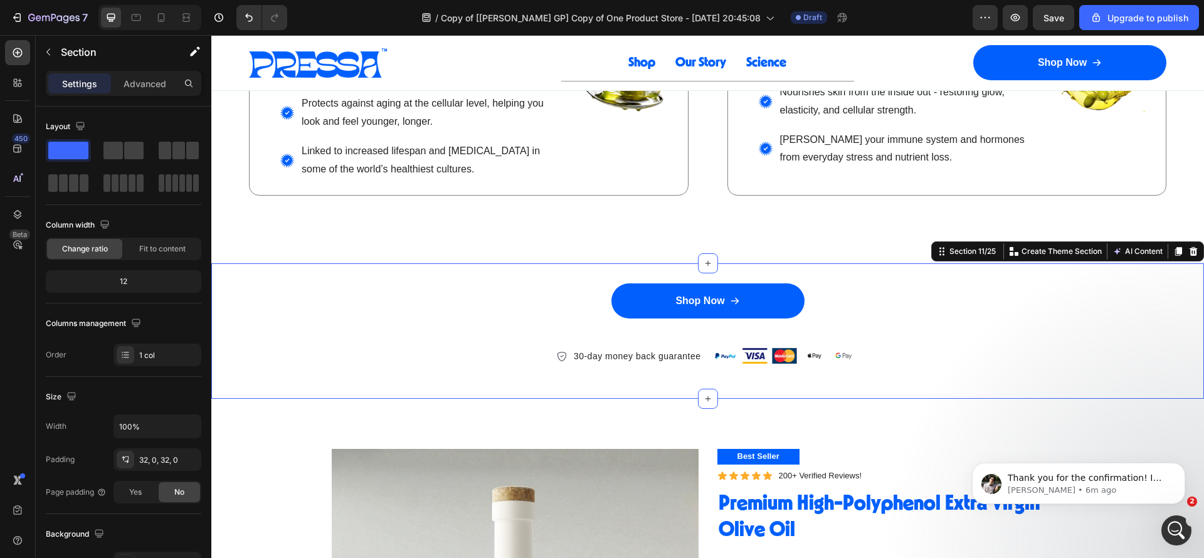
click at [1004, 327] on div "Shop Now Button" at bounding box center [707, 311] width 993 height 54
click at [324, 329] on div "Shop Now Button" at bounding box center [707, 311] width 993 height 54
click at [484, 364] on div "30-day money back guarantee" at bounding box center [517, 356] width 371 height 17
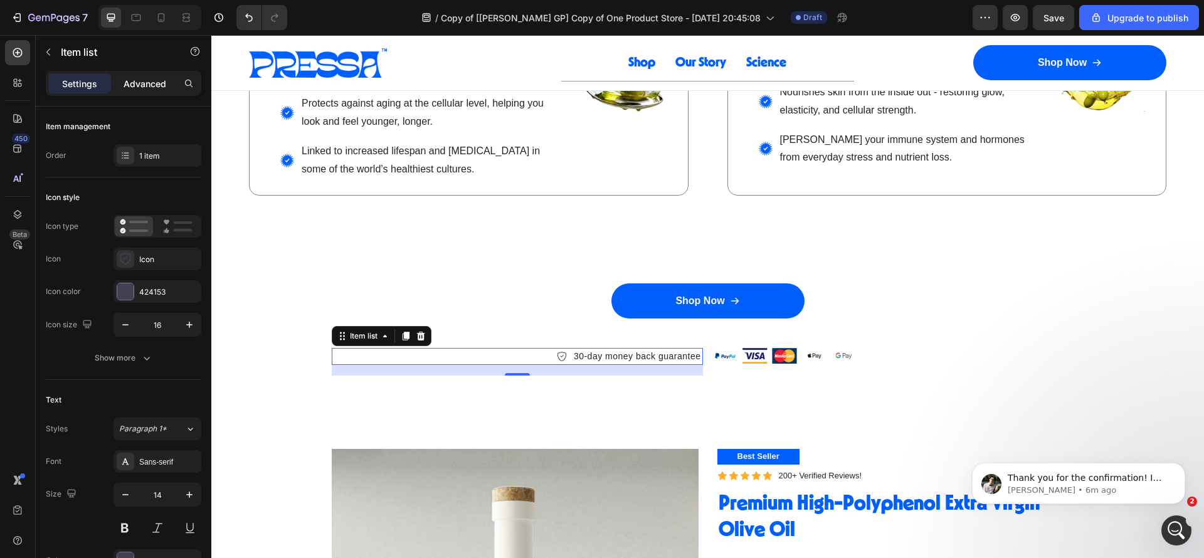
click at [151, 83] on p "Advanced" at bounding box center [145, 83] width 43 height 13
type input "100%"
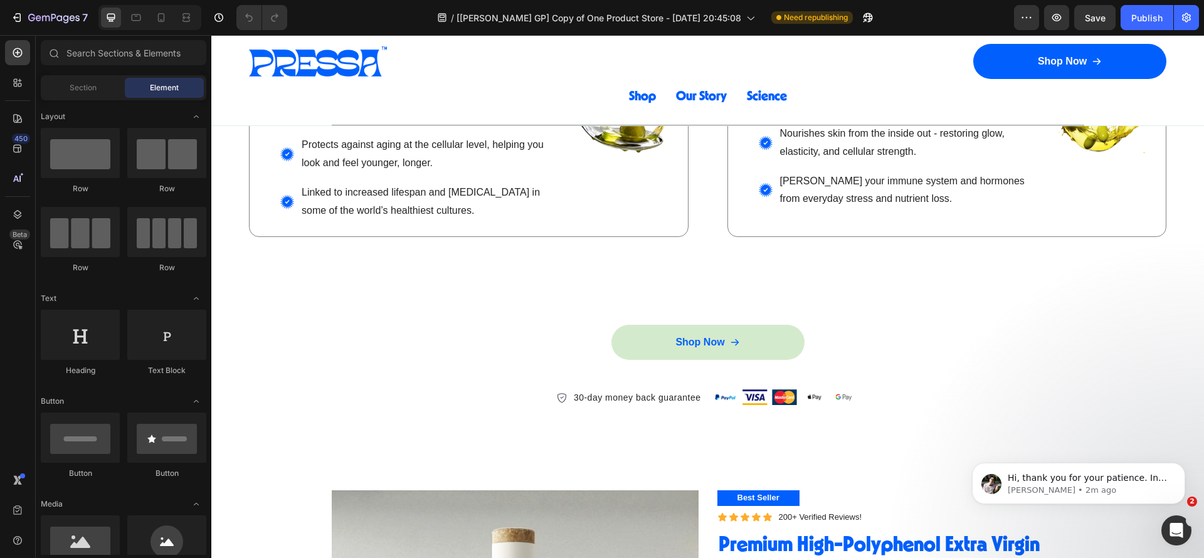
scroll to position [2142, 0]
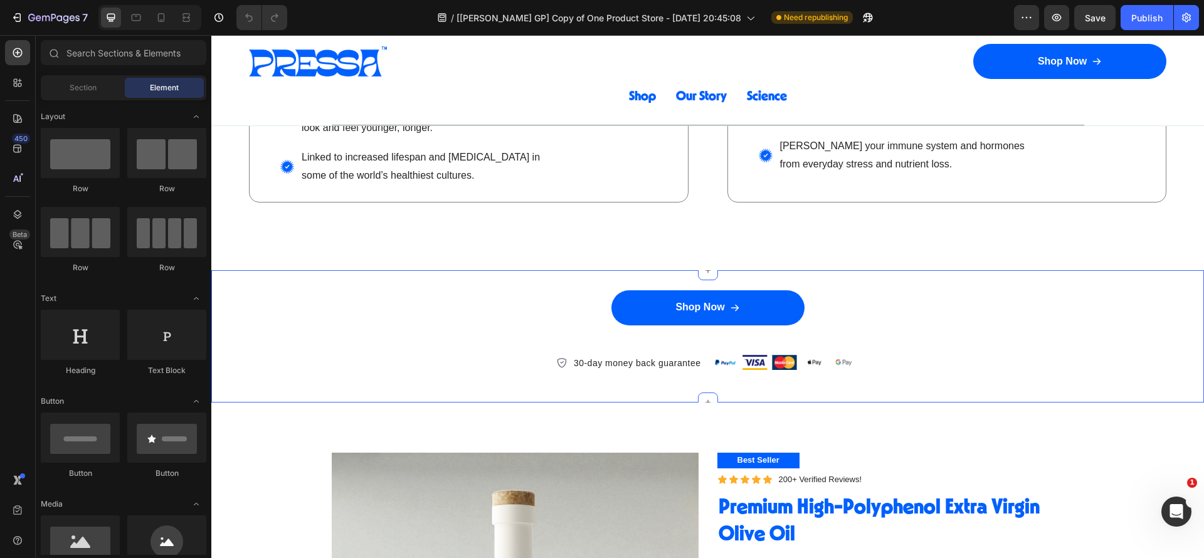
scroll to position [2164, 0]
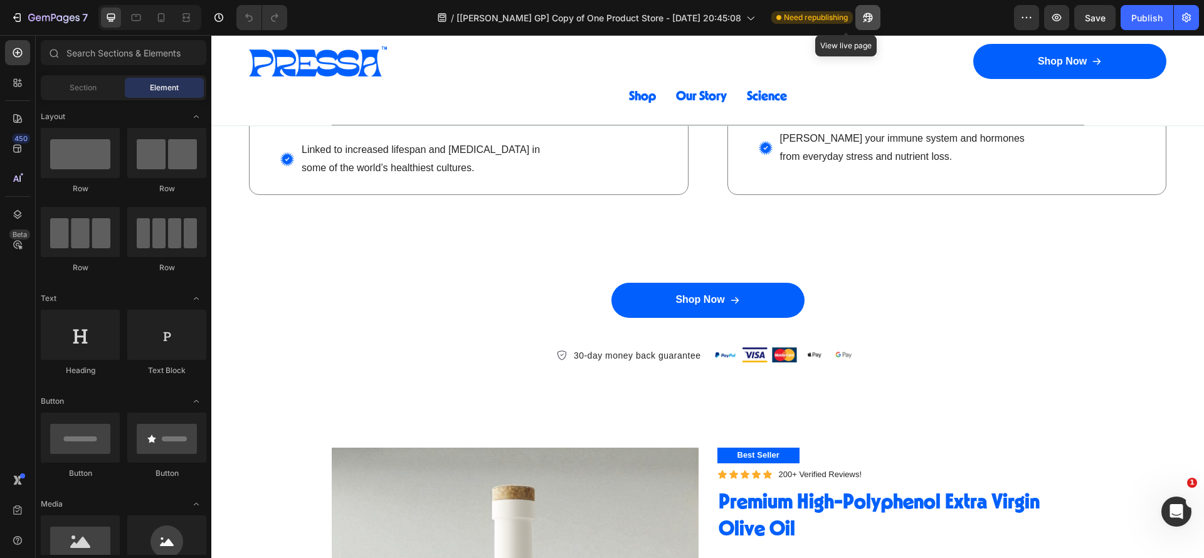
click at [864, 16] on icon "button" at bounding box center [868, 17] width 9 height 9
click at [1059, 15] on icon "button" at bounding box center [1057, 17] width 13 height 13
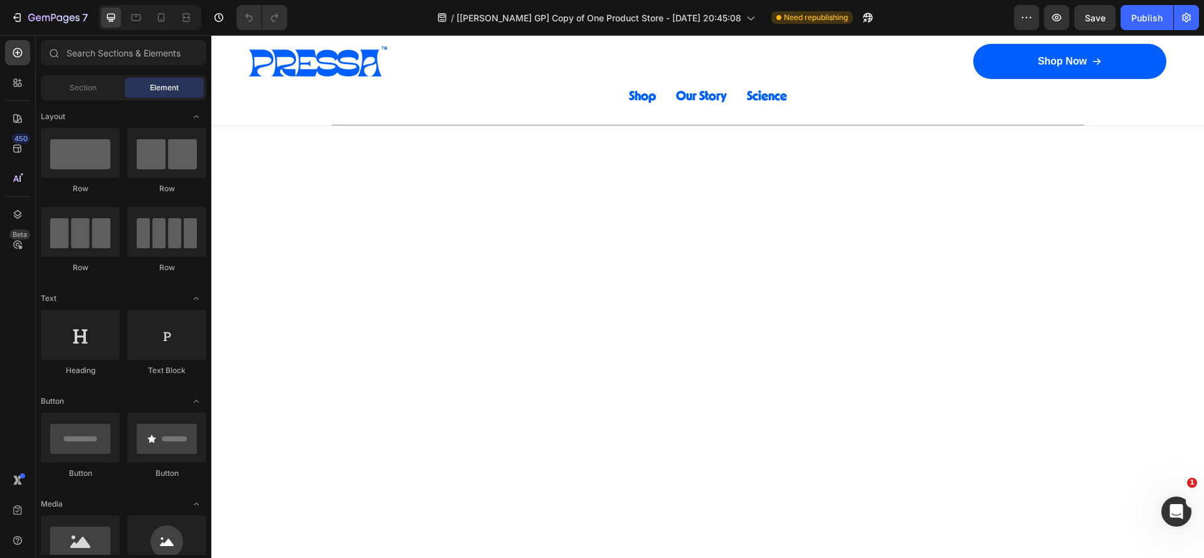
scroll to position [0, 0]
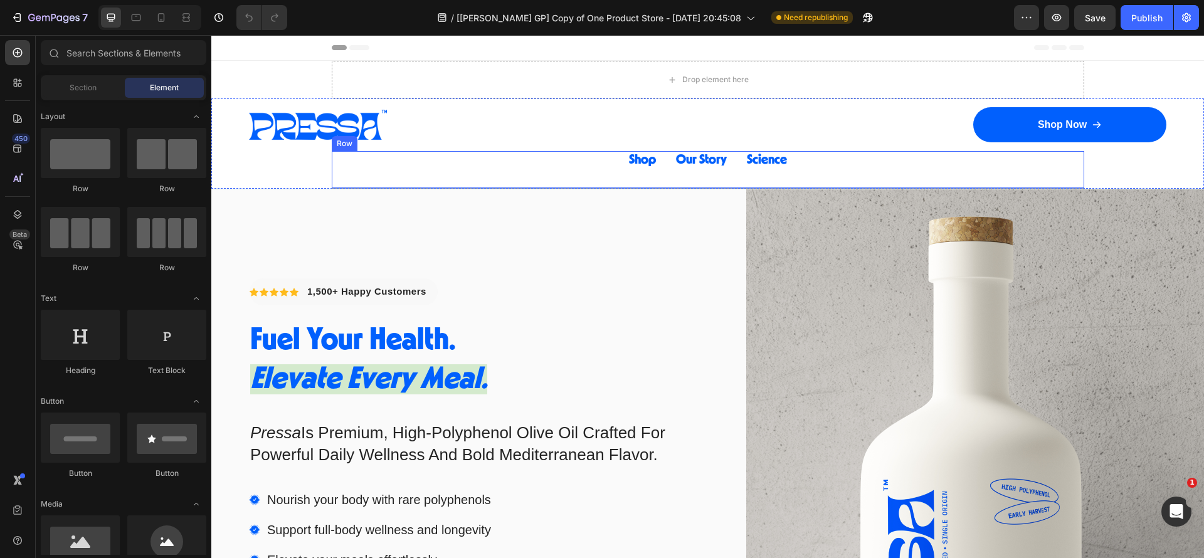
click at [810, 166] on div "Shop Button Our Story Button Science Button Row" at bounding box center [708, 170] width 753 height 38
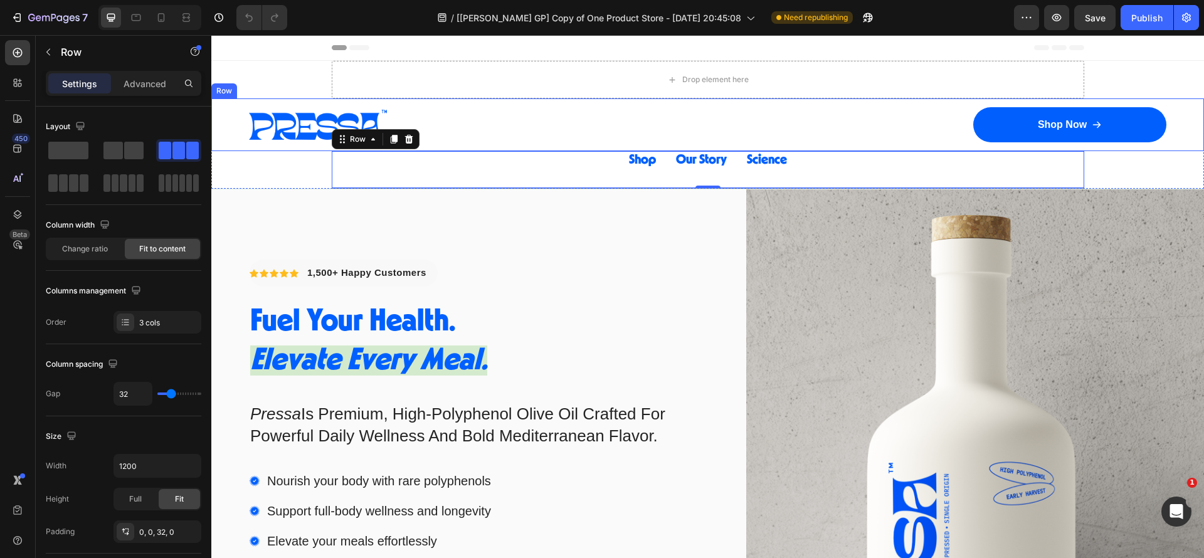
click at [699, 123] on div "Image Row Shop Now Button Row Row" at bounding box center [707, 124] width 993 height 53
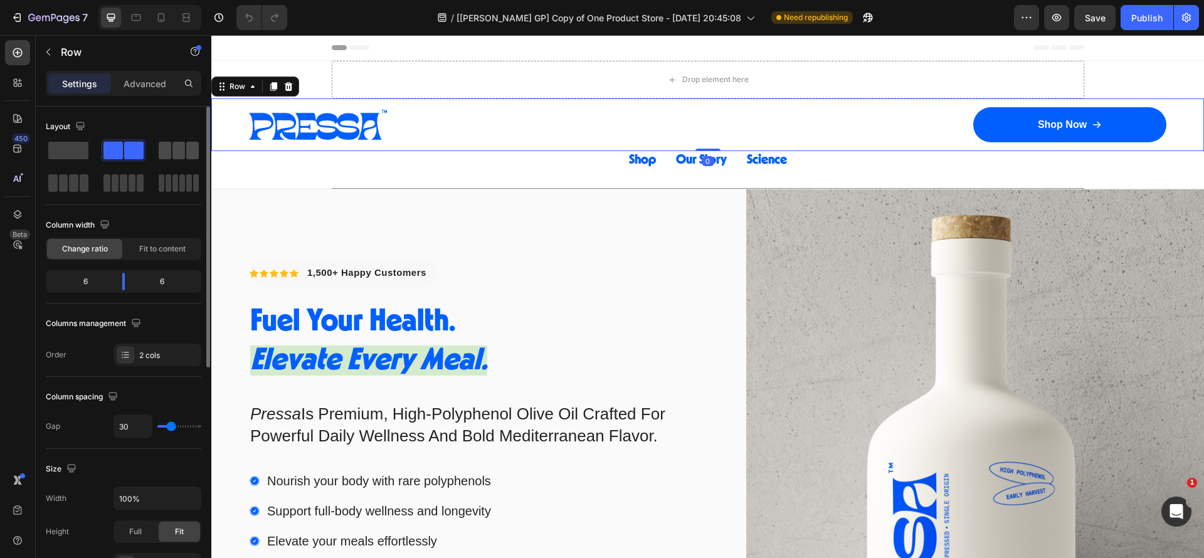
drag, startPoint x: 181, startPoint y: 147, endPoint x: 584, endPoint y: 120, distance: 403.5
click at [181, 147] on span at bounding box center [178, 151] width 13 height 18
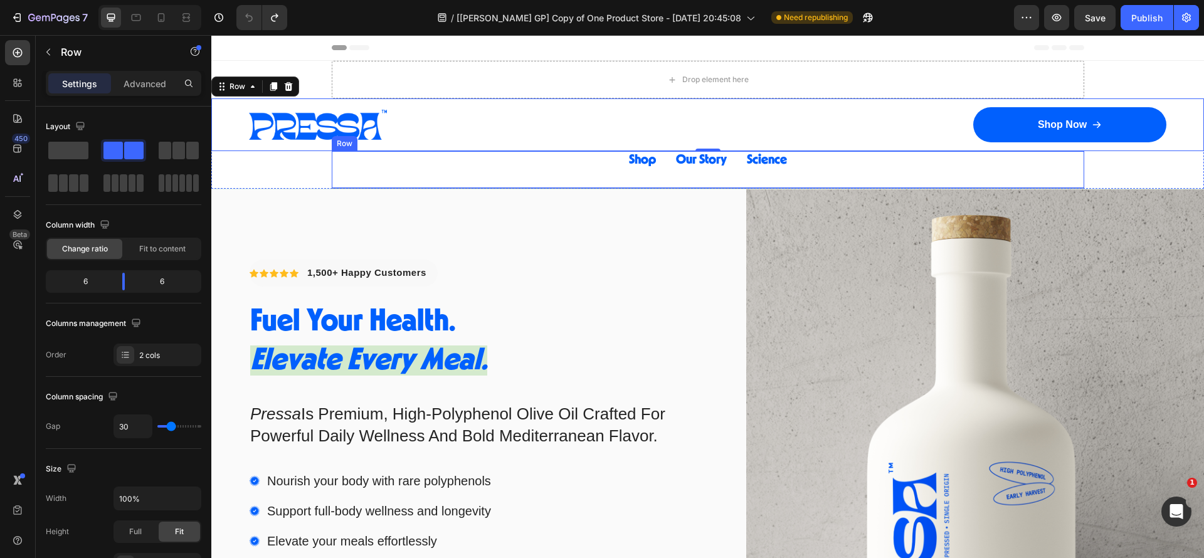
click at [958, 181] on div "Shop Button Our Story Button Science Button Row" at bounding box center [708, 170] width 753 height 38
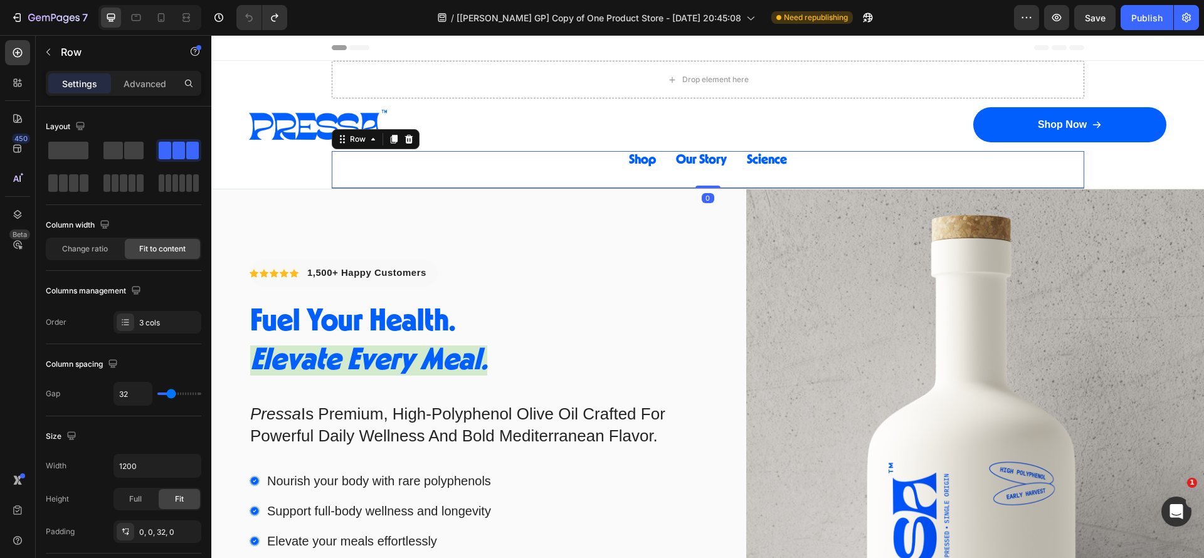
click at [1152, 171] on div "Image Row Shop Now Button Row Row Shop Button Our Story Button Science Button R…" at bounding box center [707, 143] width 993 height 90
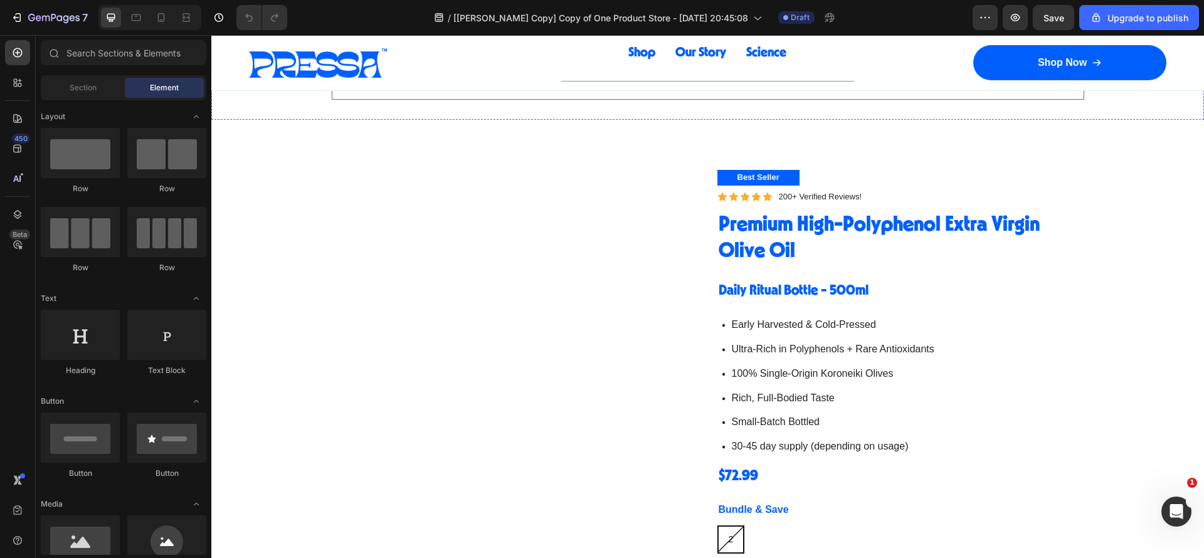
scroll to position [2258, 0]
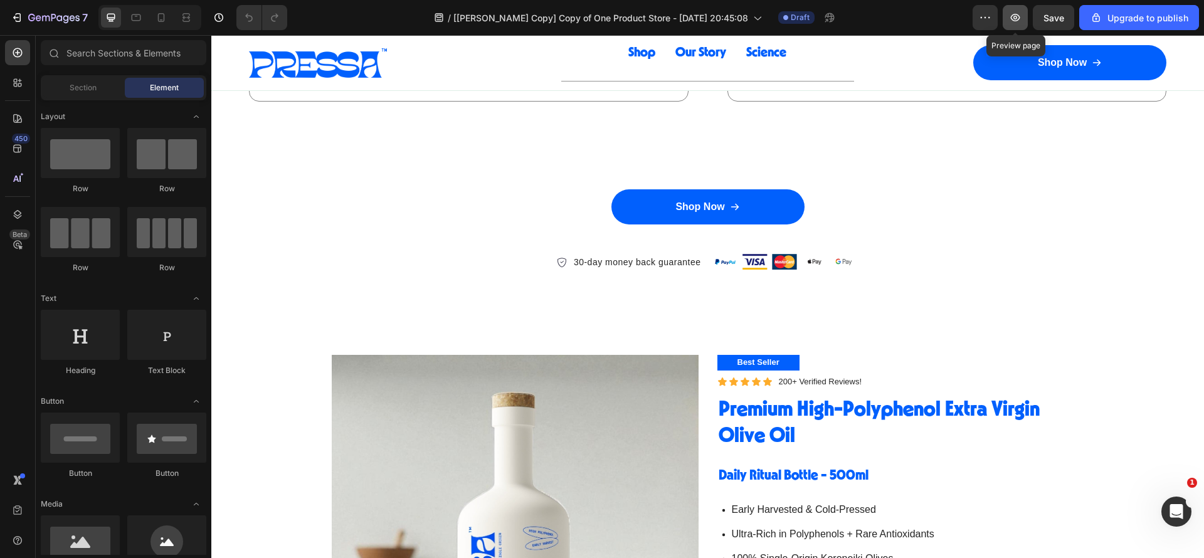
click at [1005, 14] on button "button" at bounding box center [1015, 17] width 25 height 25
